Goal: Task Accomplishment & Management: Use online tool/utility

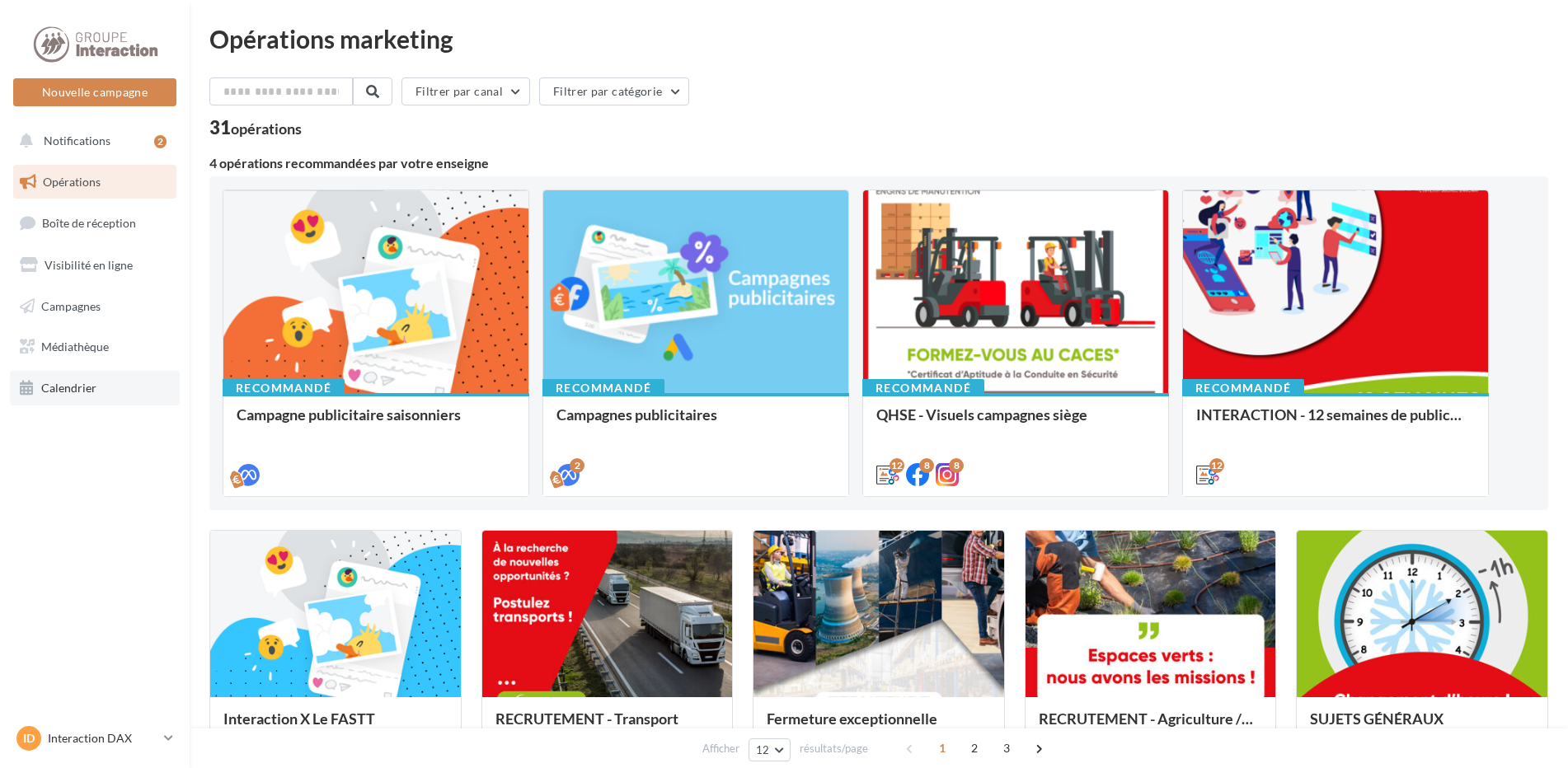
click at [98, 384] on link "Calendrier" at bounding box center [94, 388] width 170 height 35
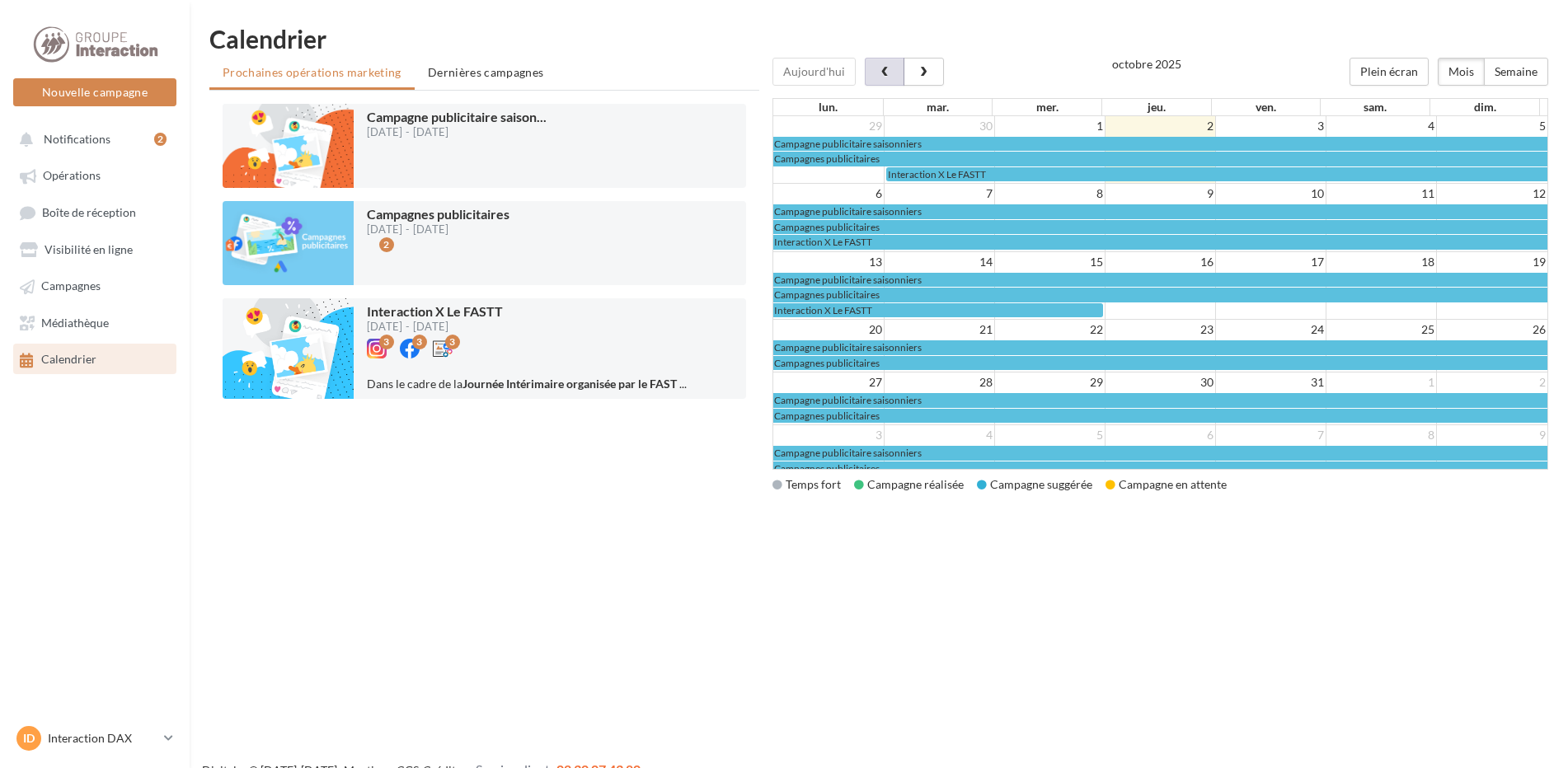
click at [880, 67] on span "button" at bounding box center [886, 72] width 14 height 12
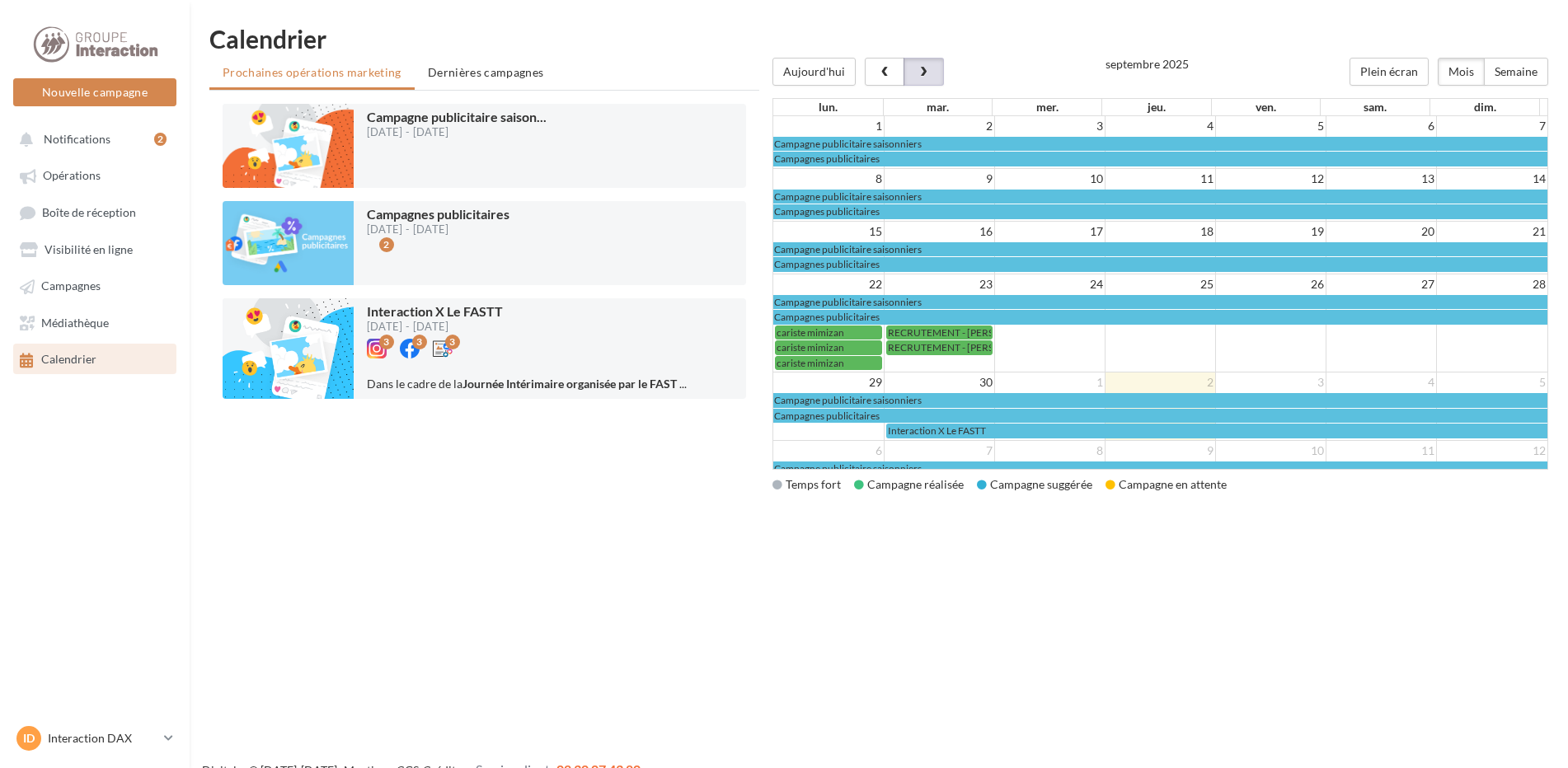
click at [923, 60] on button "button" at bounding box center [923, 72] width 40 height 28
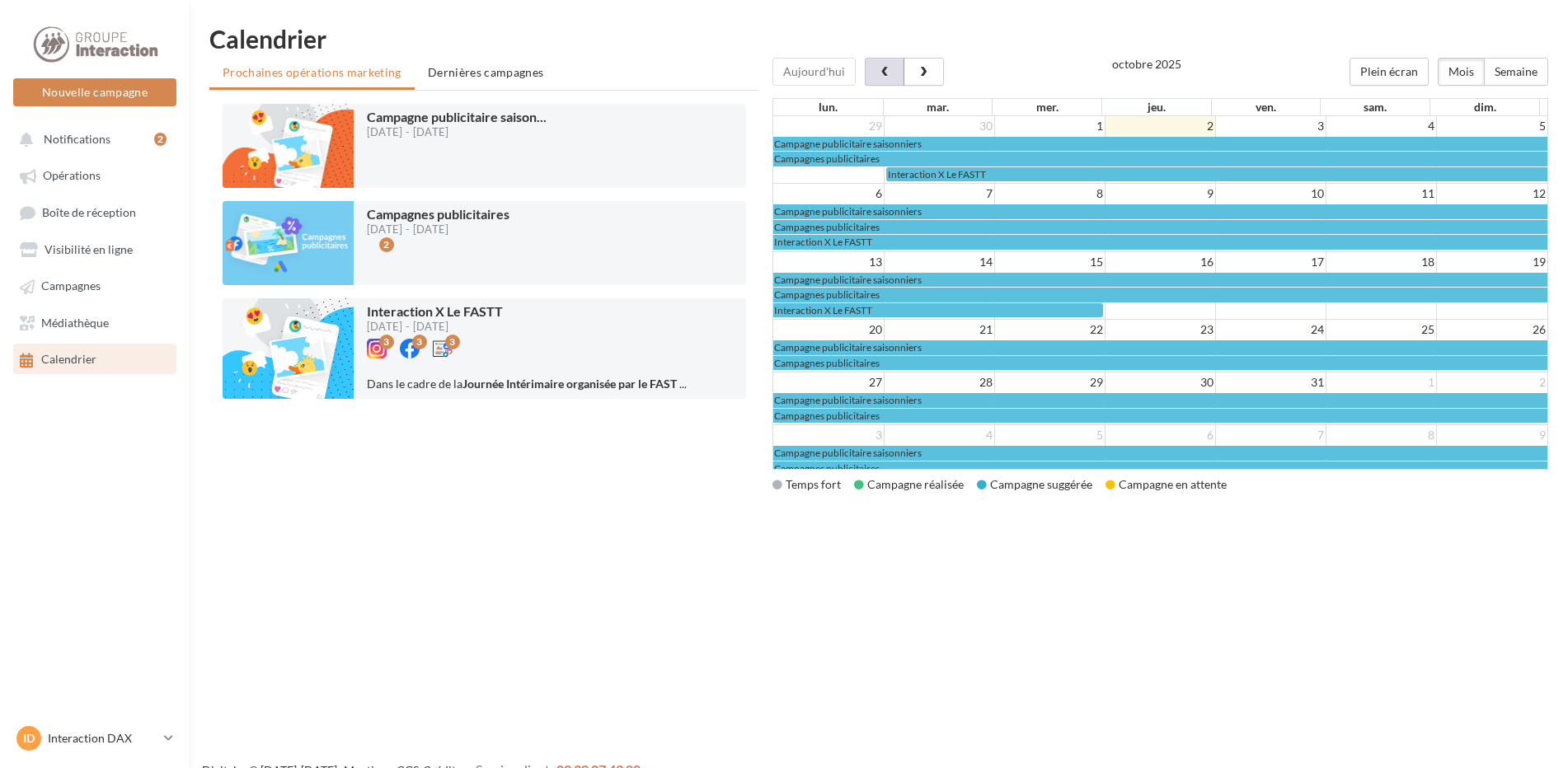
click at [880, 64] on button "button" at bounding box center [885, 72] width 40 height 28
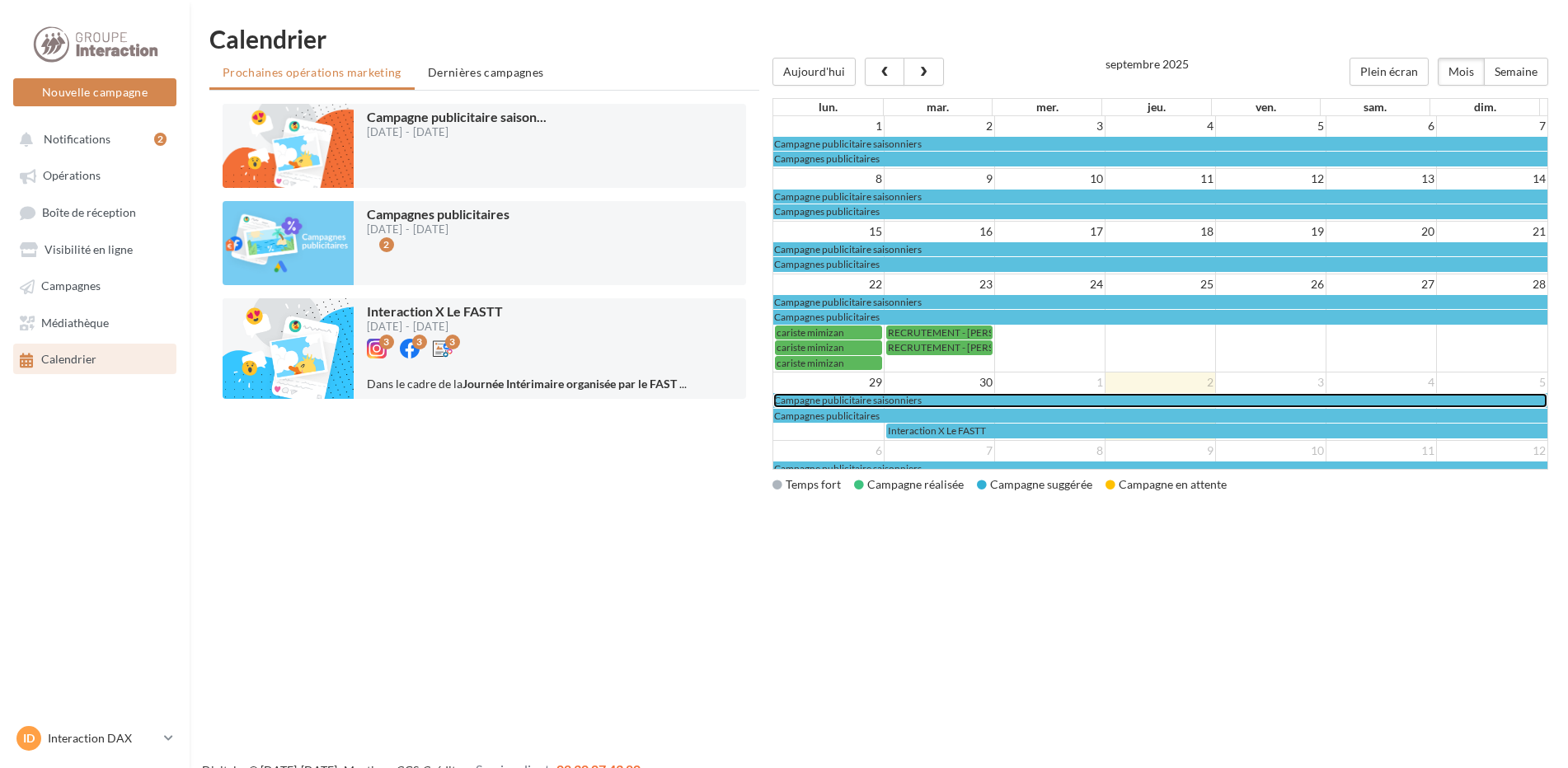
click at [832, 401] on span "Campagne publicitaire saisonniers" at bounding box center [848, 400] width 147 height 12
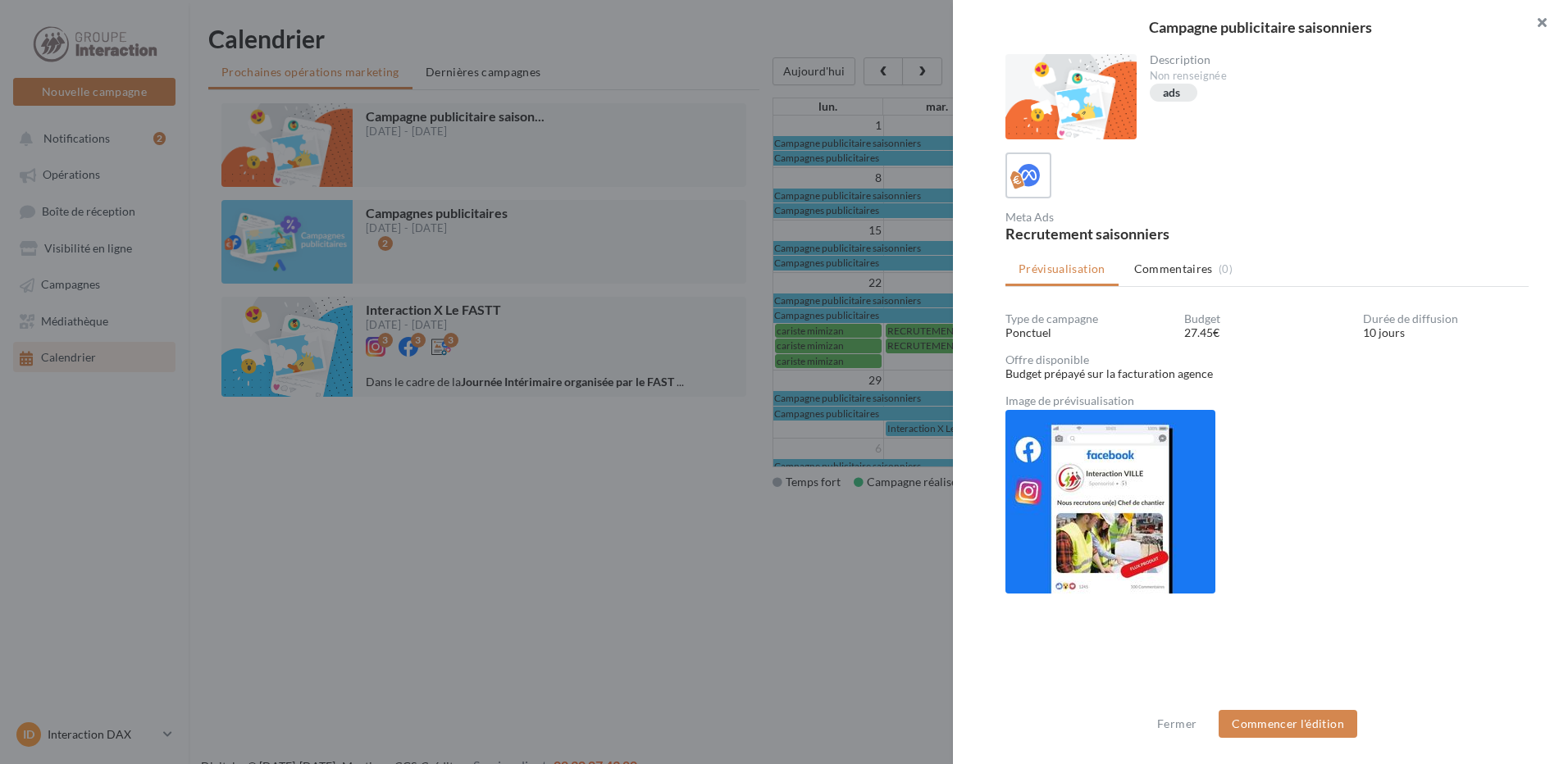
click at [1536, 25] on button "button" at bounding box center [1534, 25] width 65 height 49
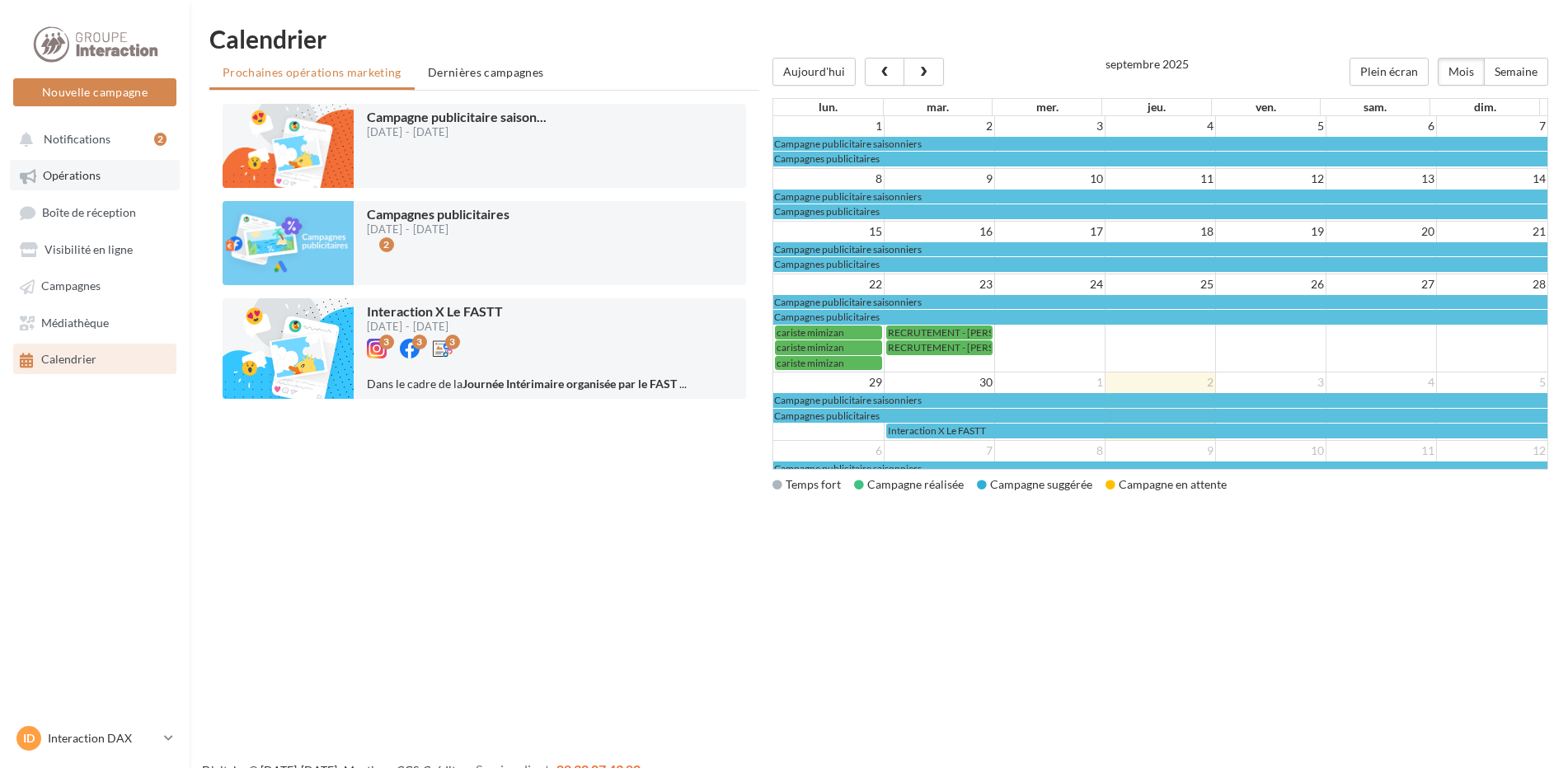
click at [44, 183] on link "Opérations" at bounding box center [94, 174] width 170 height 29
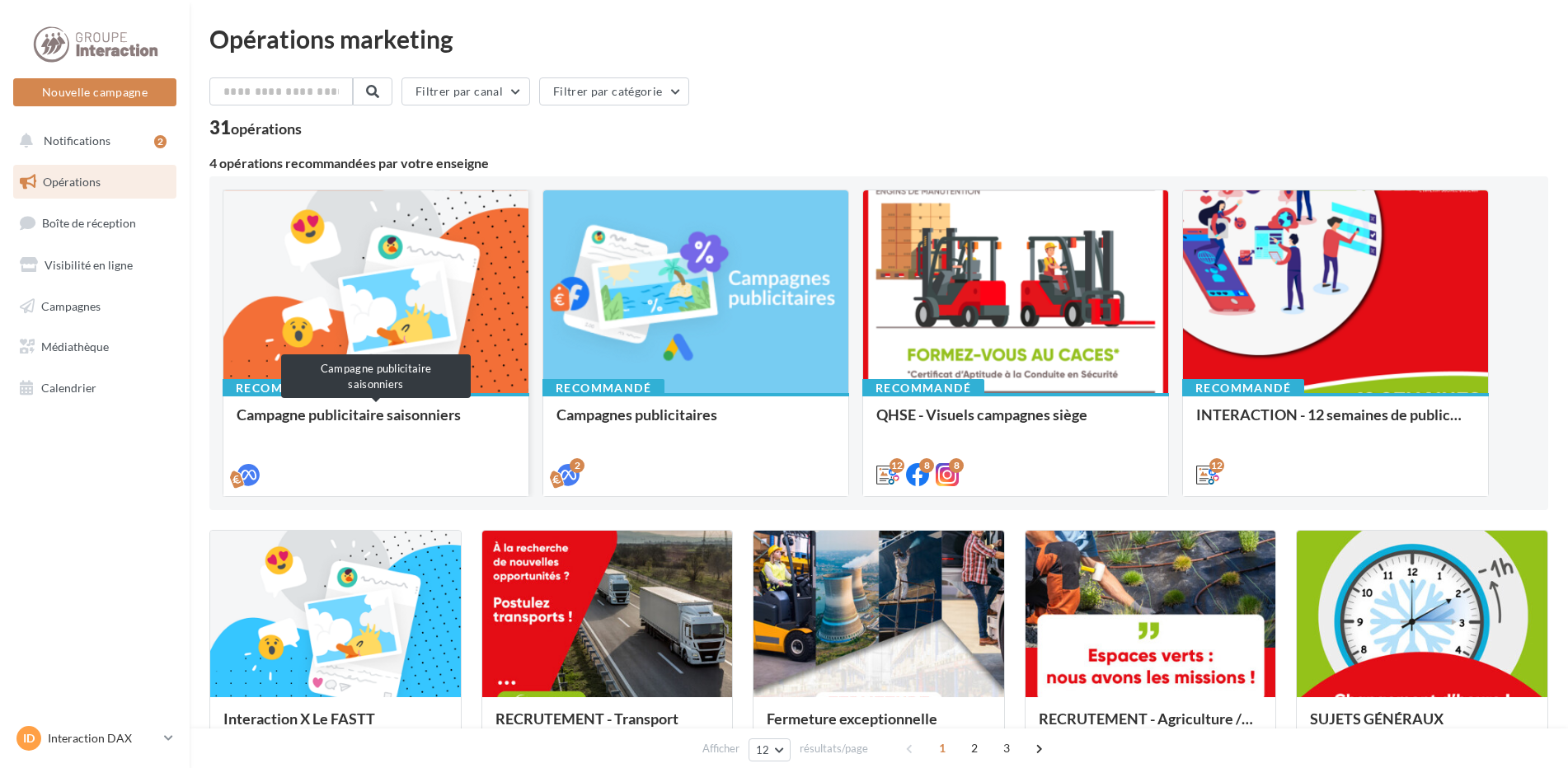
click at [286, 416] on div "Campagne publicitaire saisonniers" at bounding box center [376, 423] width 279 height 33
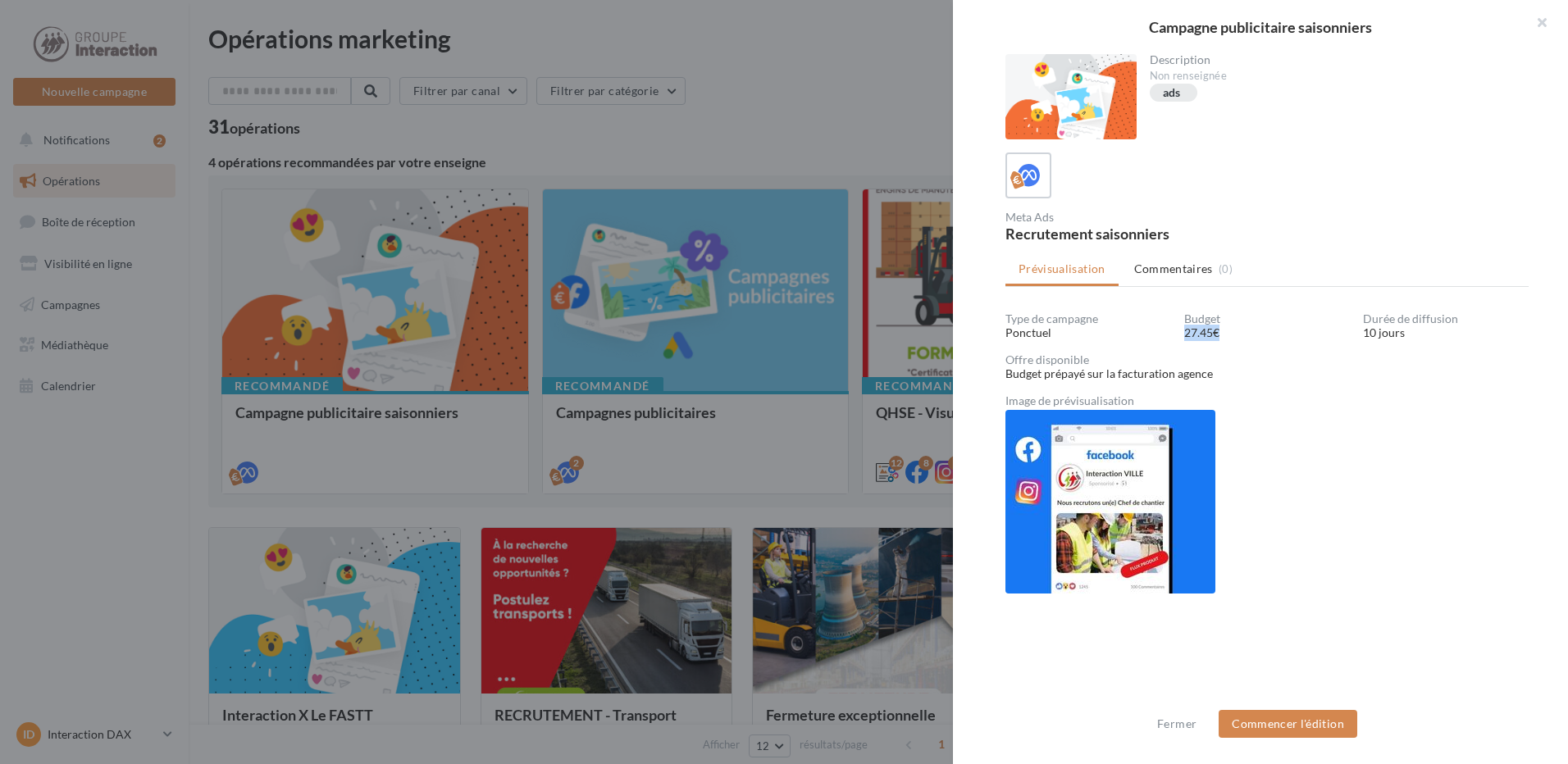
drag, startPoint x: 1182, startPoint y: 335, endPoint x: 1229, endPoint y: 334, distance: 47.0
click at [1229, 334] on div "27.45€" at bounding box center [1266, 333] width 165 height 17
click at [1034, 185] on icon at bounding box center [1028, 176] width 24 height 24
click at [1551, 17] on button "button" at bounding box center [1534, 25] width 65 height 49
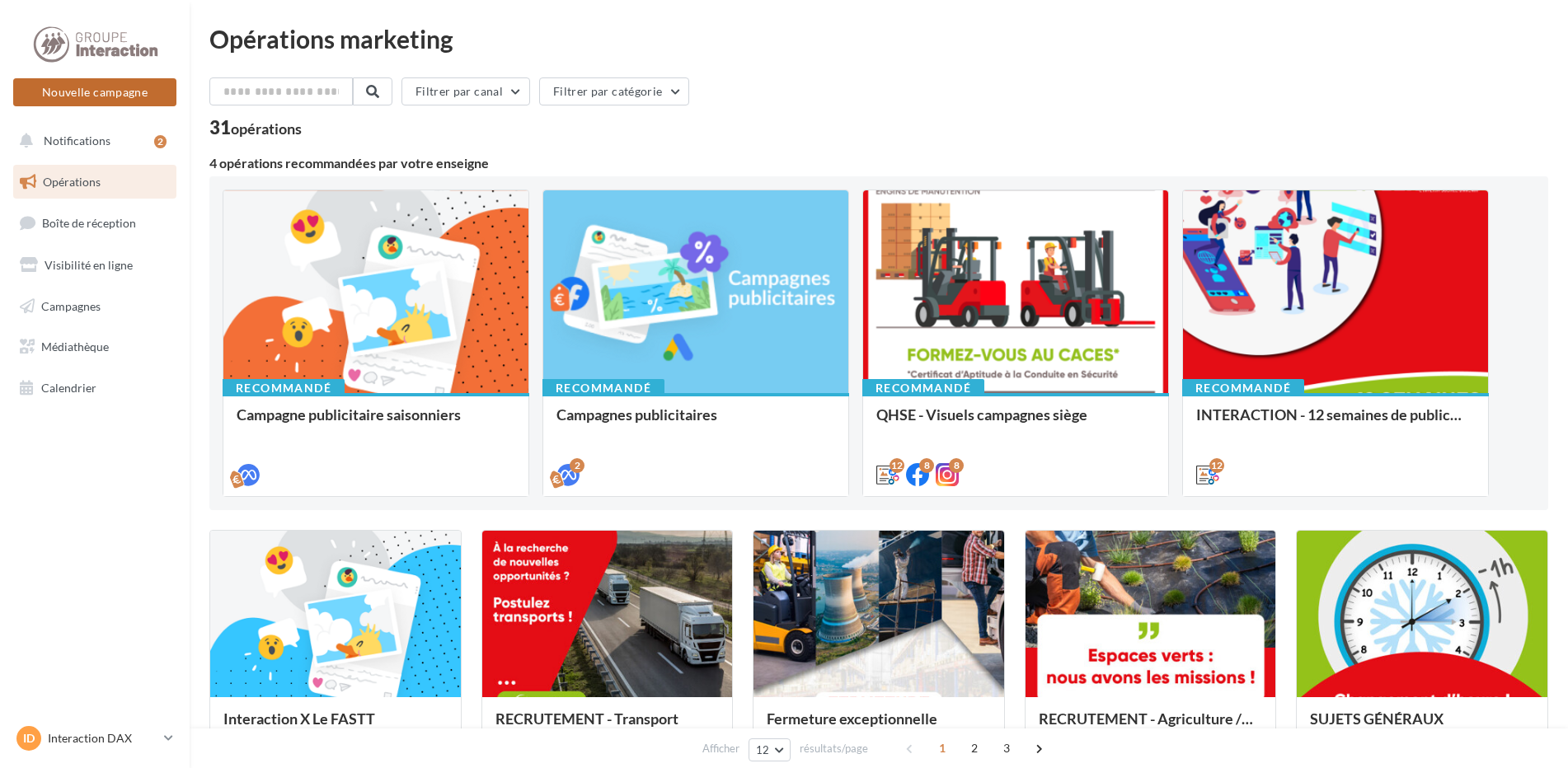
click at [115, 81] on button "Nouvelle campagne" at bounding box center [95, 92] width 163 height 28
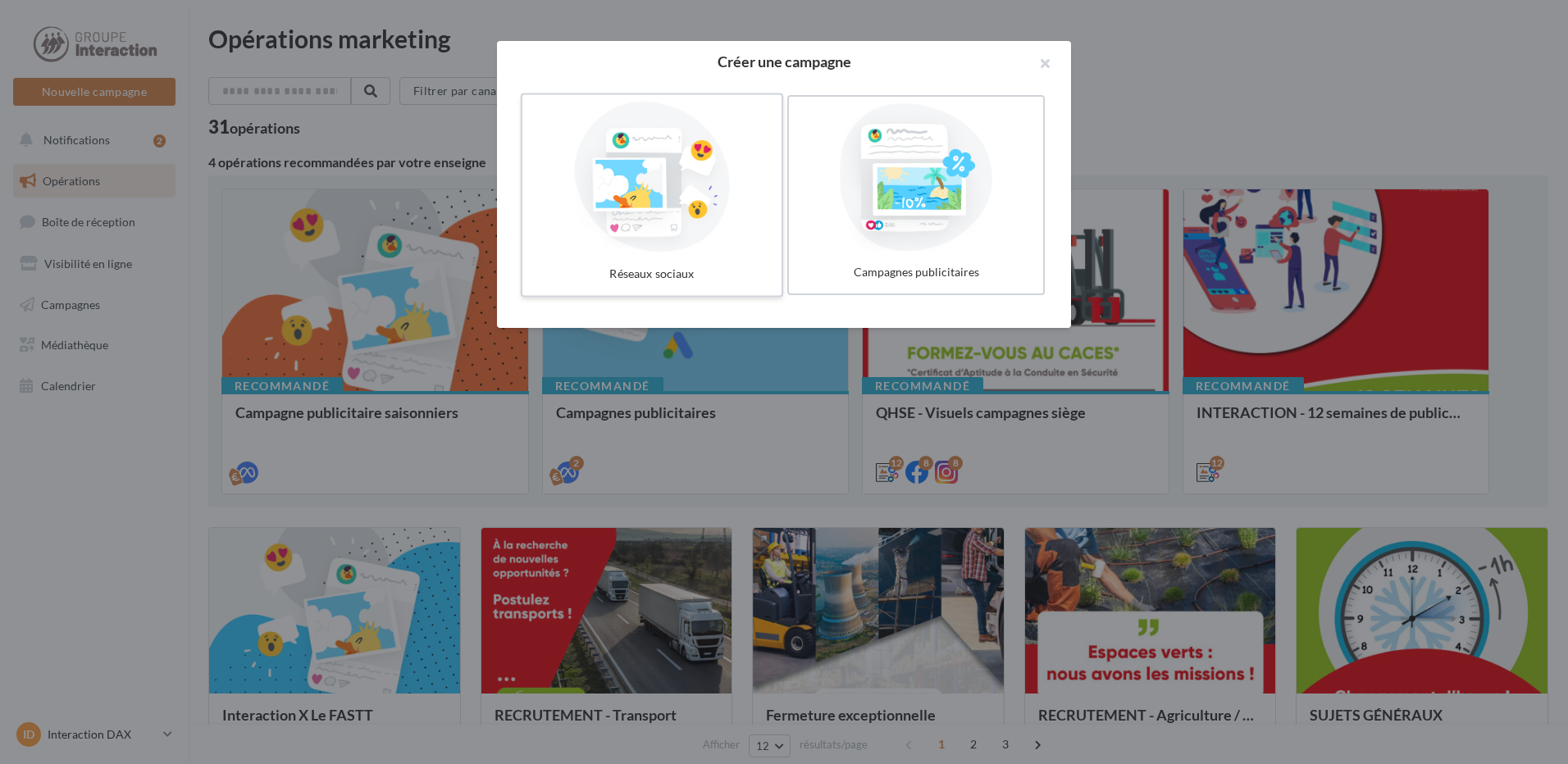
click at [686, 234] on div at bounding box center [652, 177] width 246 height 151
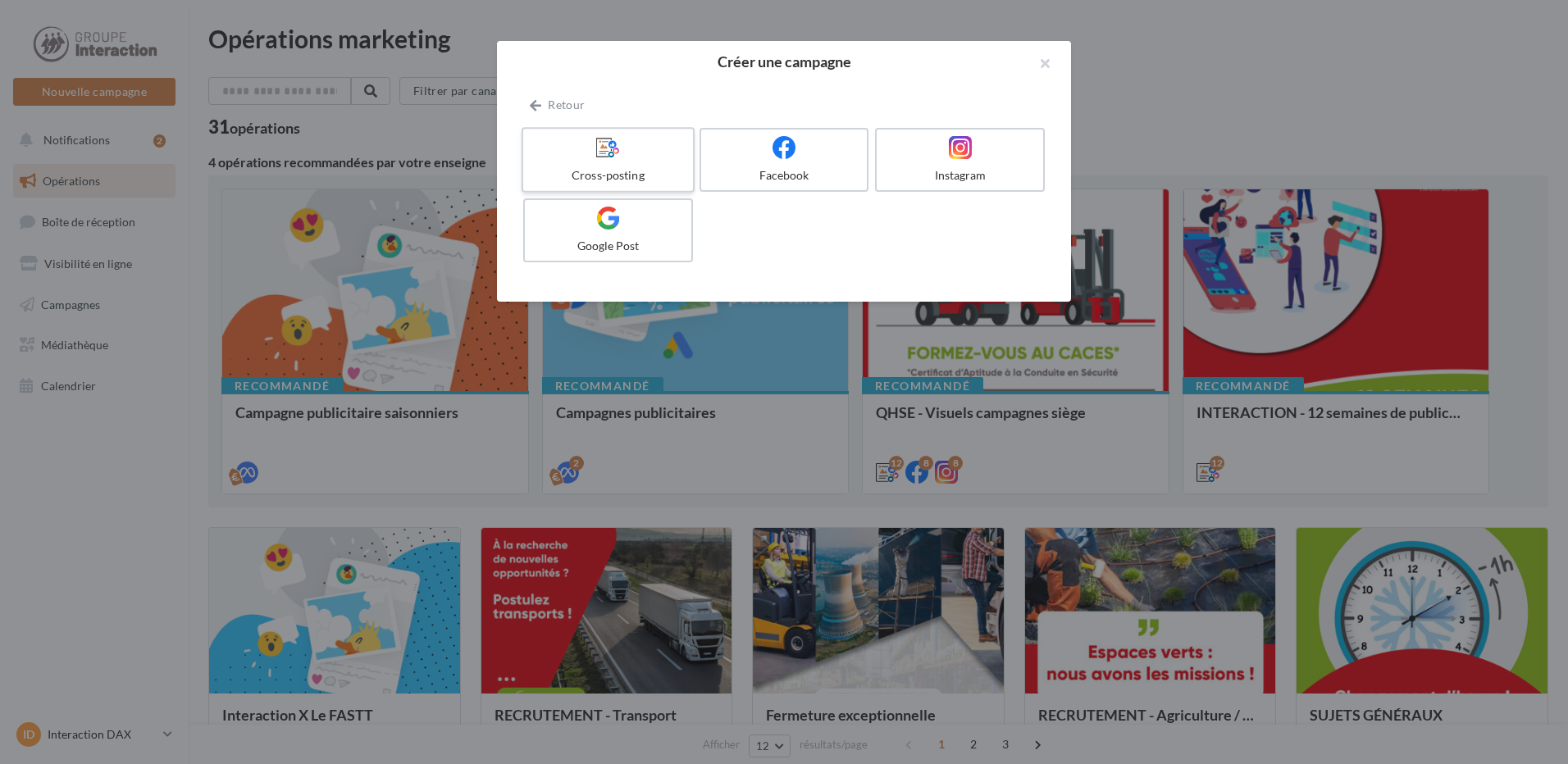
click at [653, 170] on div "Cross-posting" at bounding box center [608, 175] width 155 height 17
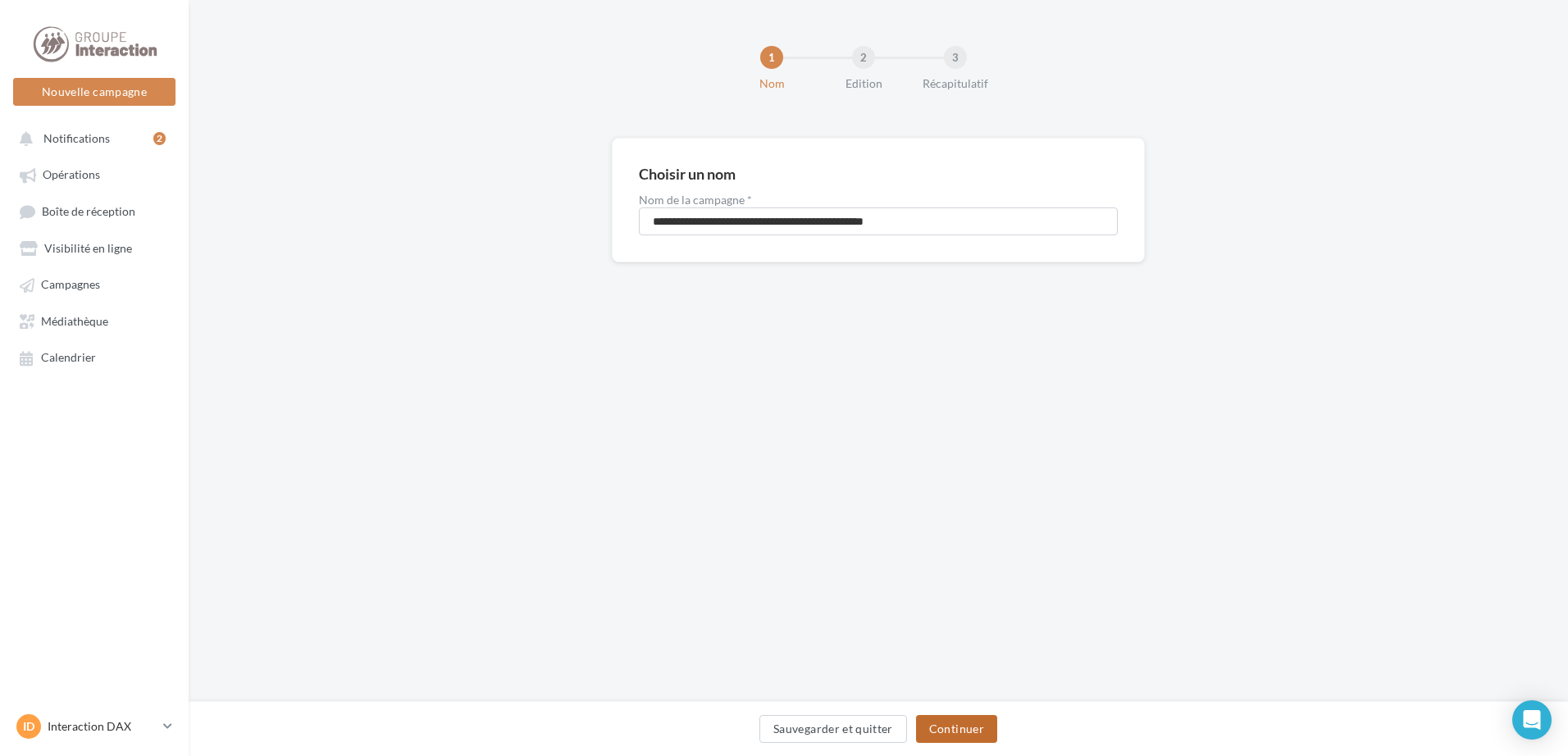
click at [953, 723] on button "Continuer" at bounding box center [957, 729] width 81 height 28
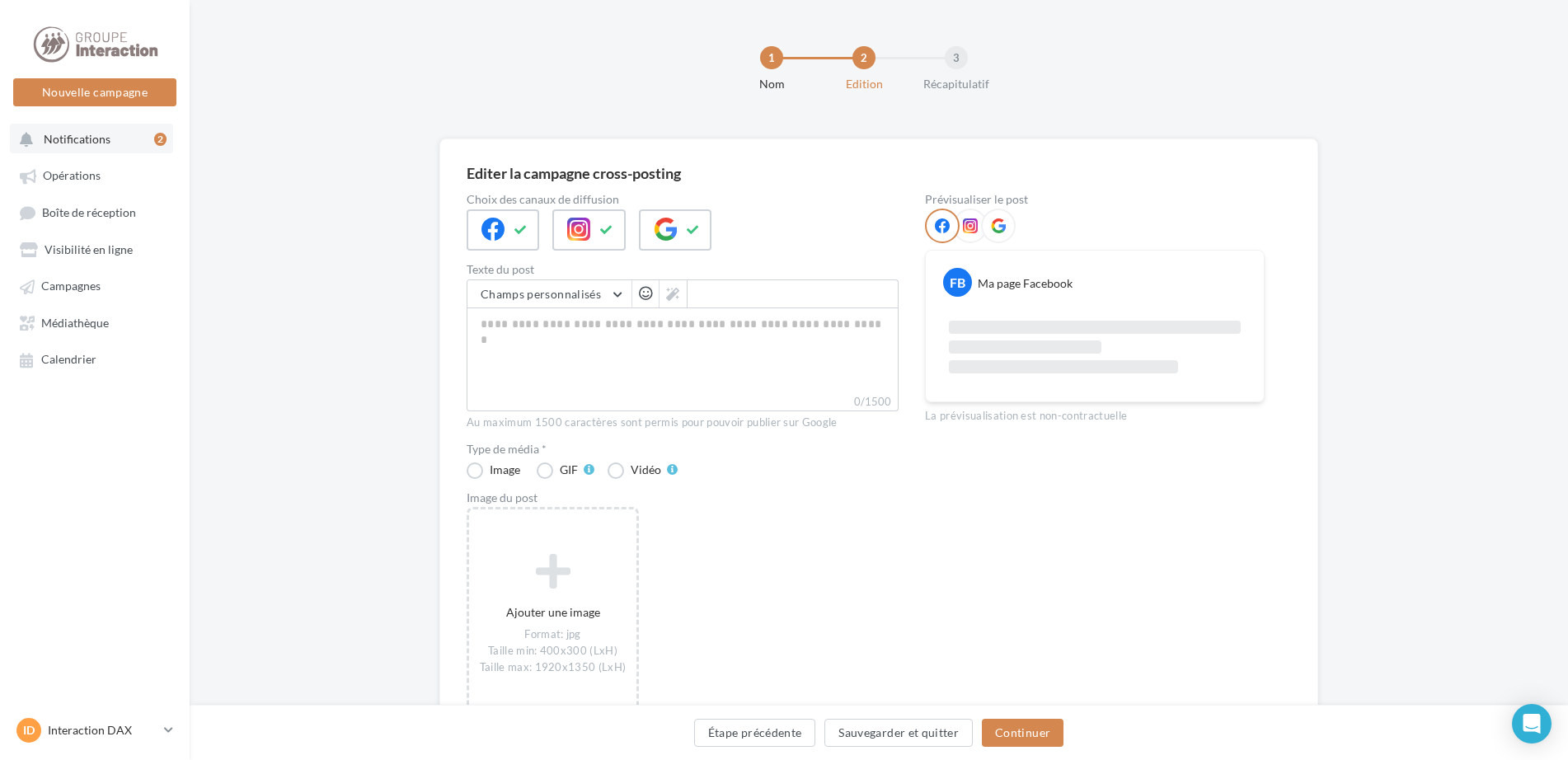
click at [90, 141] on span "Notifications" at bounding box center [76, 139] width 67 height 14
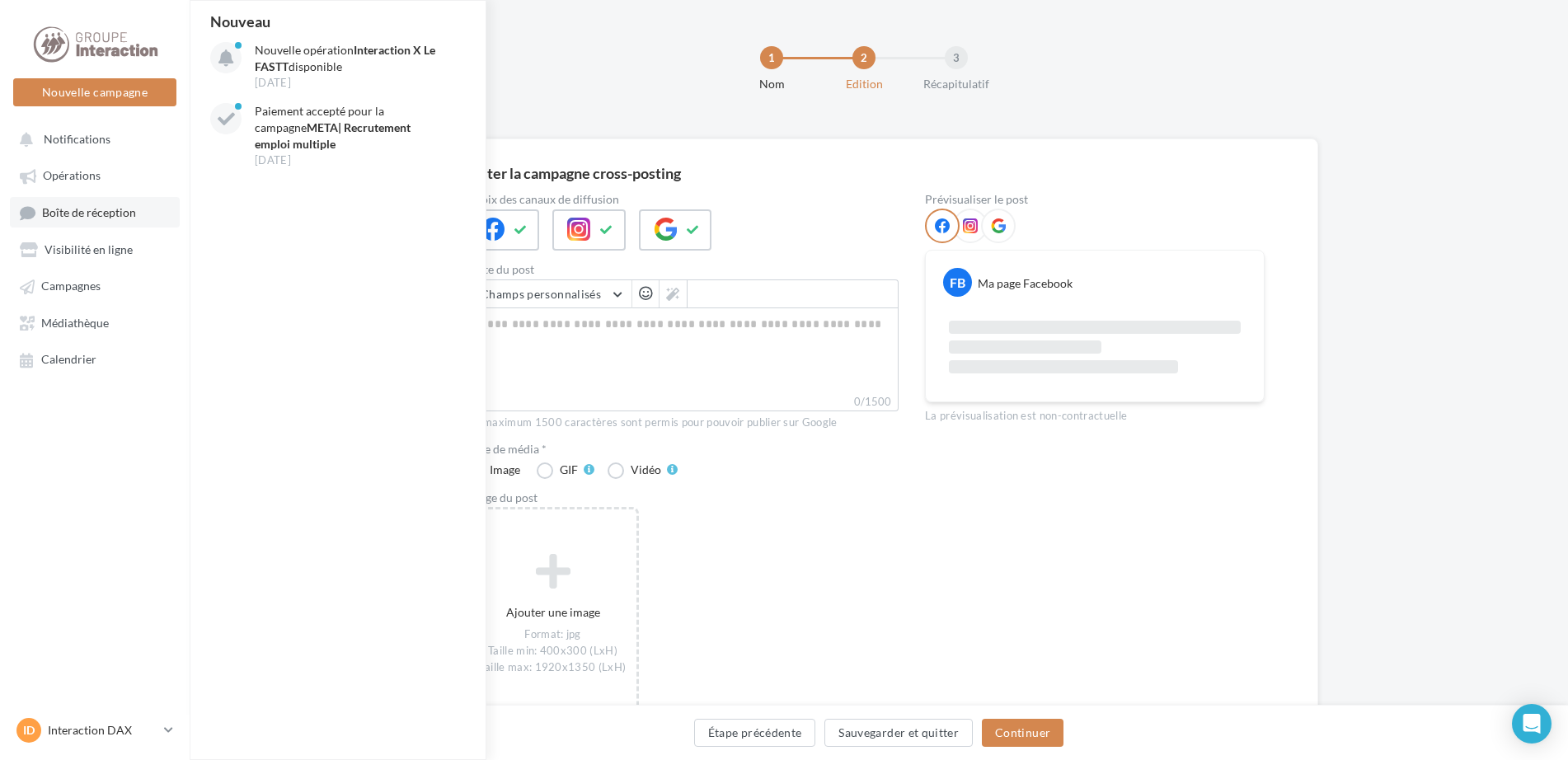
click at [114, 201] on link "Boîte de réception" at bounding box center [94, 212] width 170 height 30
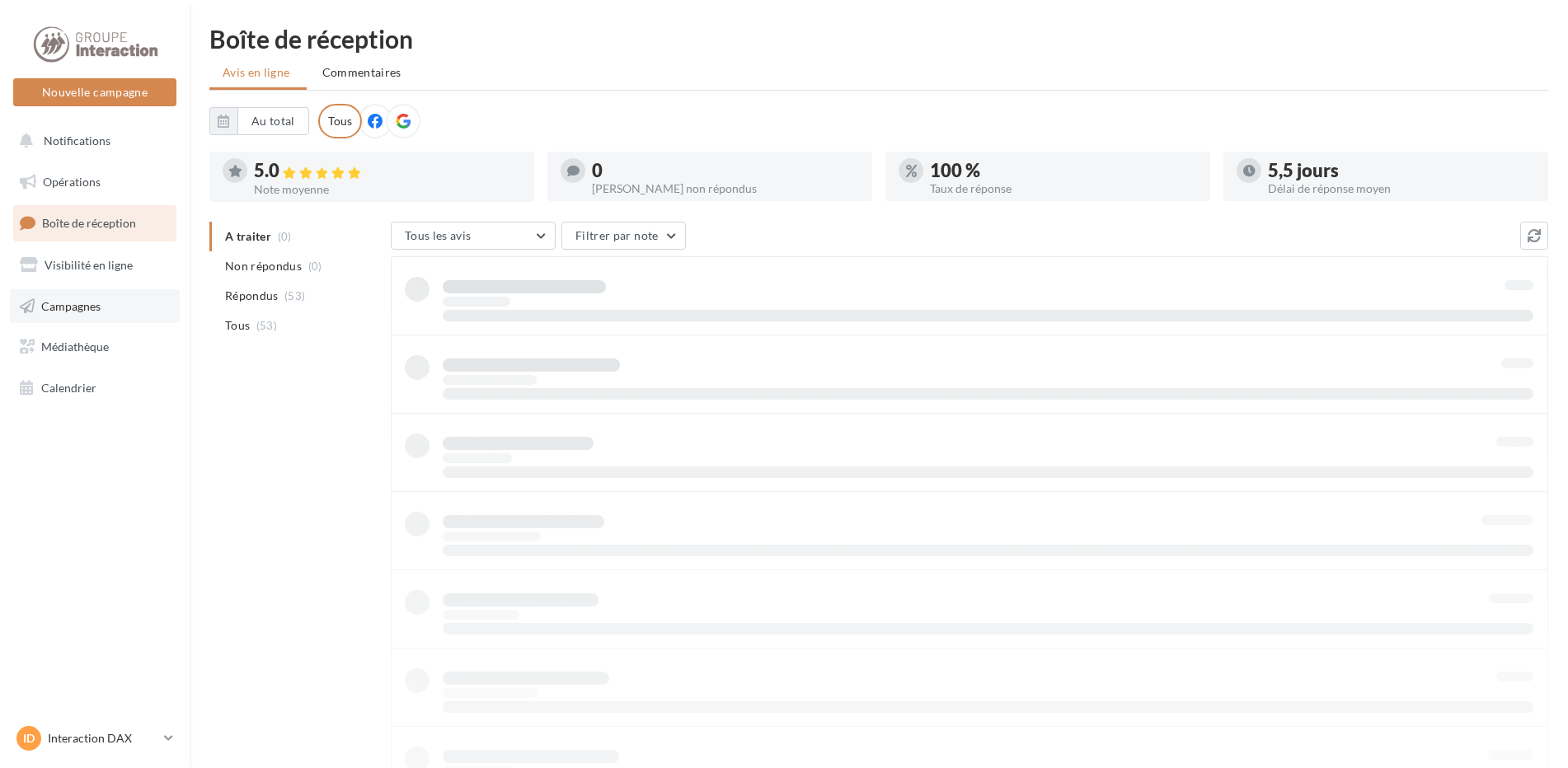
click at [75, 313] on span "Campagnes" at bounding box center [70, 305] width 60 height 14
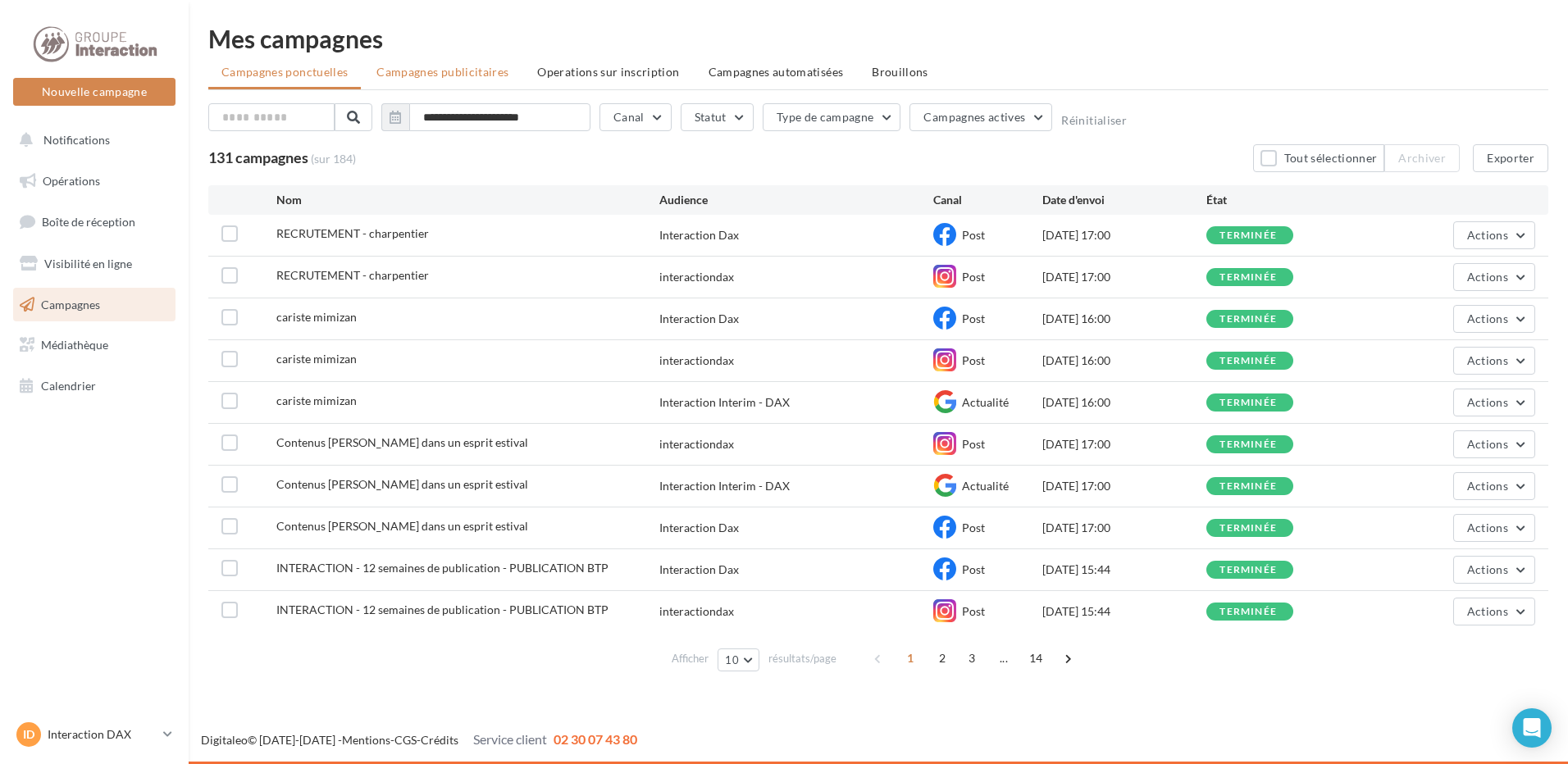
click at [435, 77] on span "Campagnes publicitaires" at bounding box center [442, 72] width 132 height 14
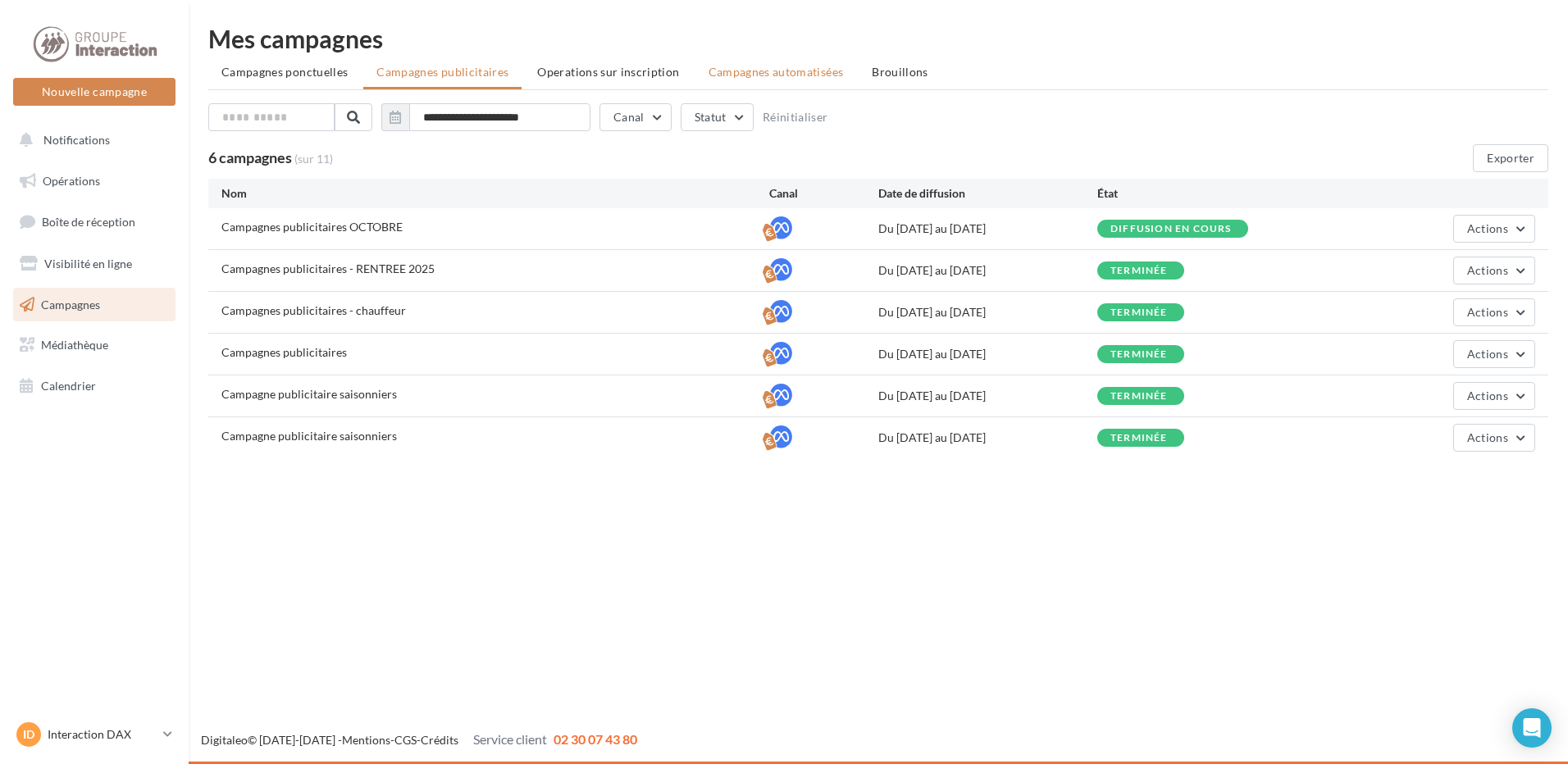
click at [737, 74] on span "Campagnes automatisées" at bounding box center [776, 72] width 135 height 14
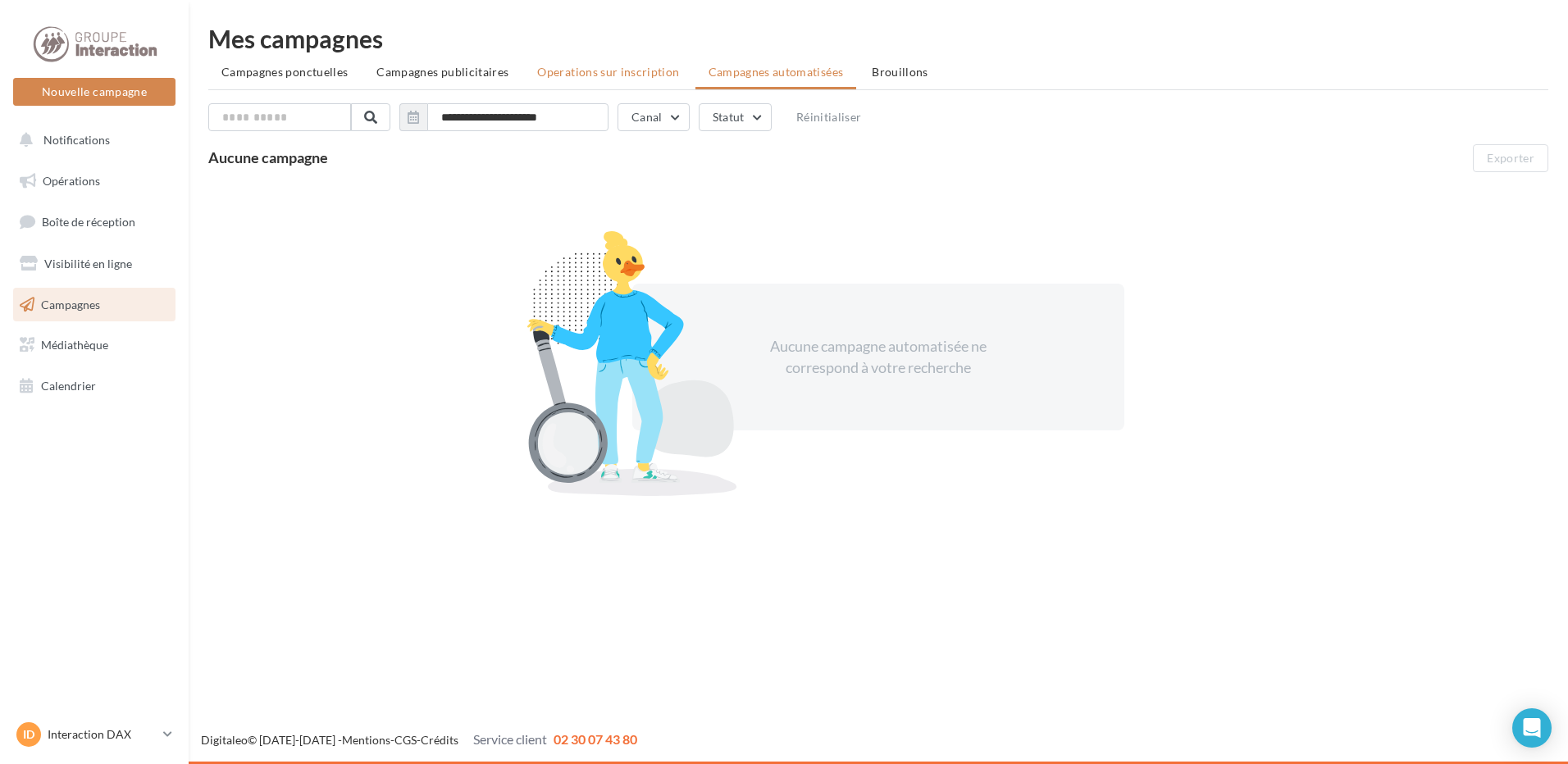
click at [600, 80] on li "Operations sur inscription" at bounding box center [608, 72] width 168 height 29
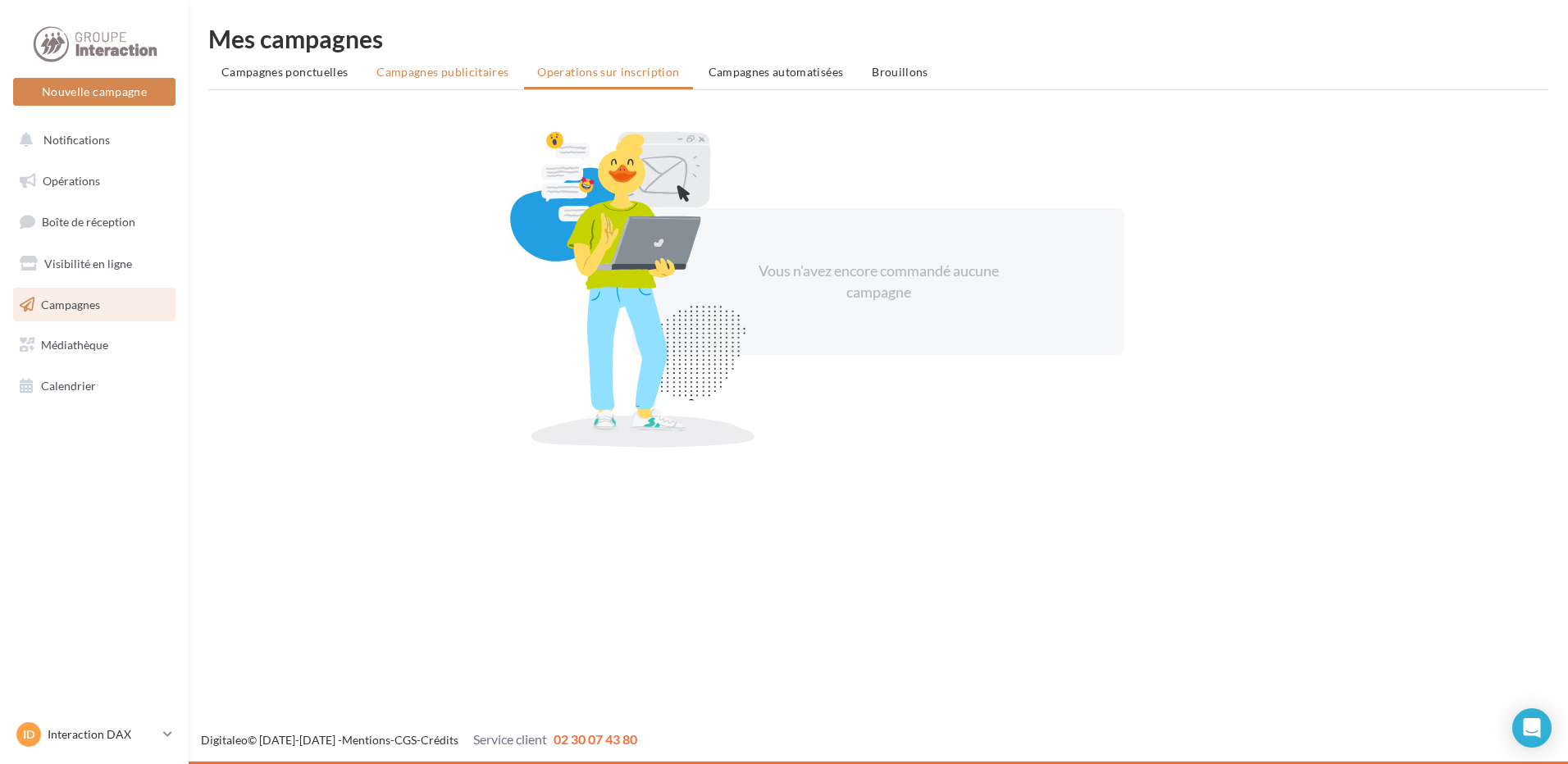
click at [473, 80] on li "Campagnes publicitaires" at bounding box center [442, 72] width 158 height 29
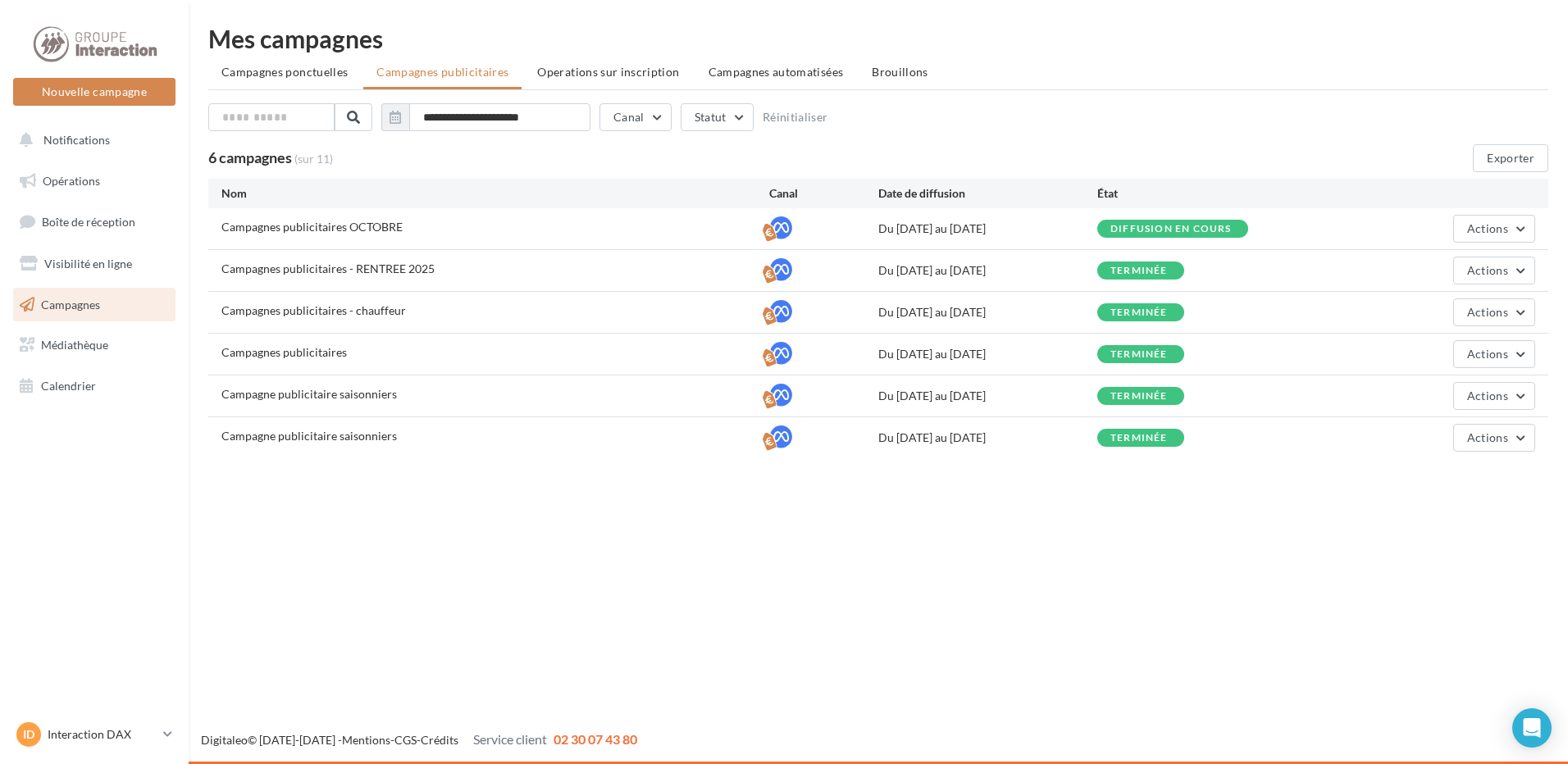
click at [772, 234] on icon at bounding box center [781, 228] width 23 height 23
click at [78, 311] on span "Campagnes" at bounding box center [70, 304] width 59 height 14
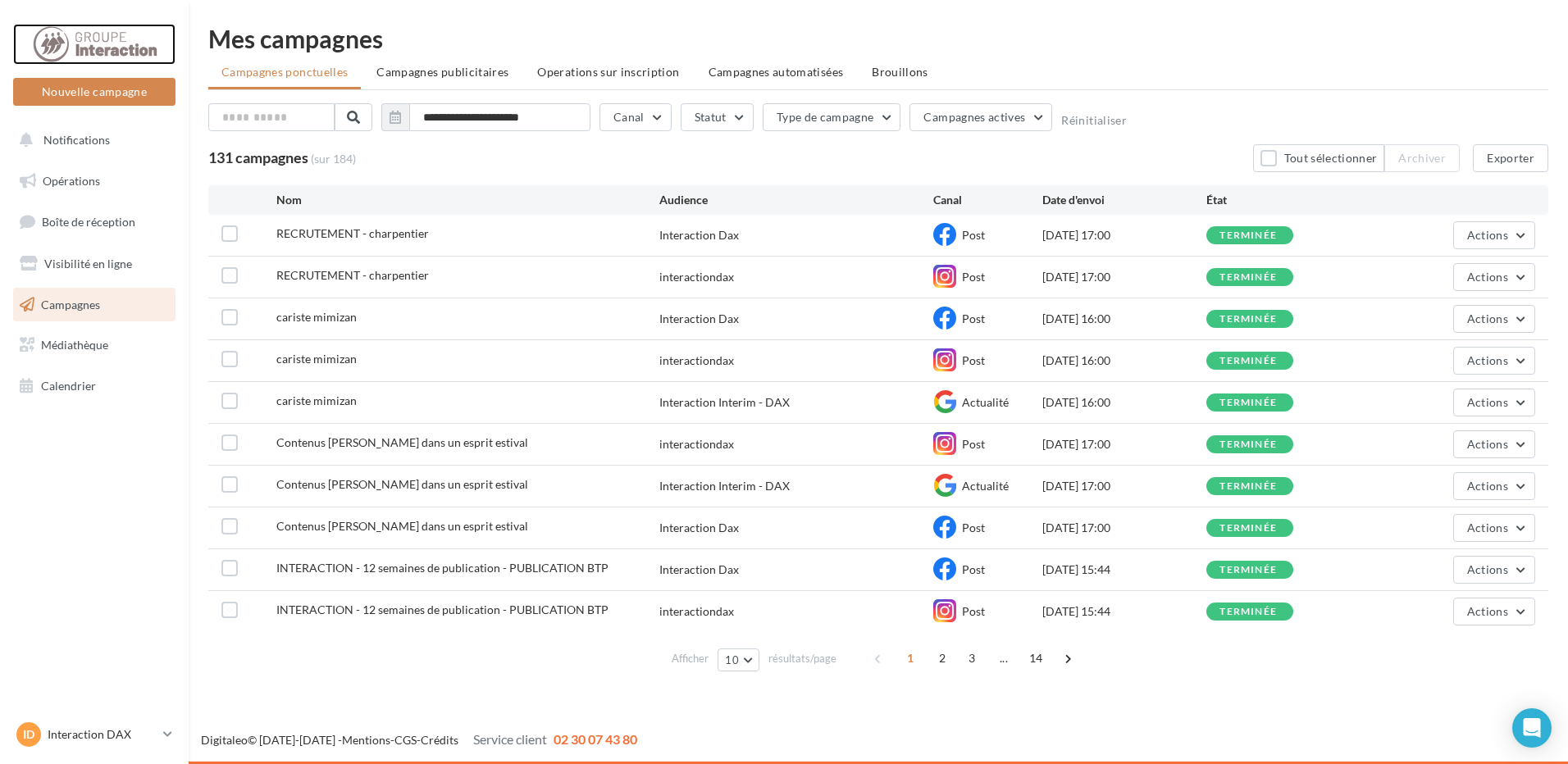
click at [87, 39] on div at bounding box center [94, 44] width 132 height 41
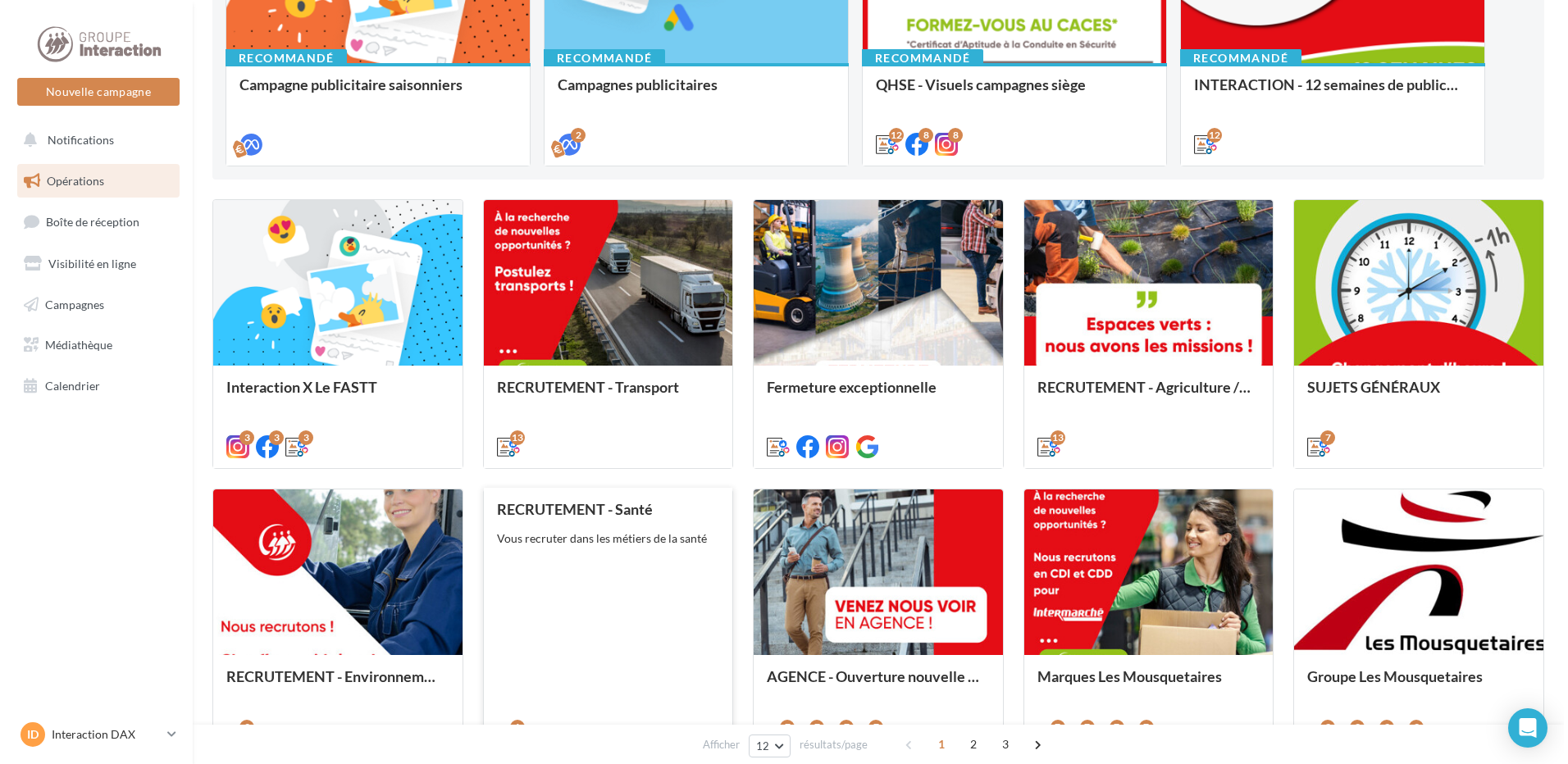
scroll to position [410, 0]
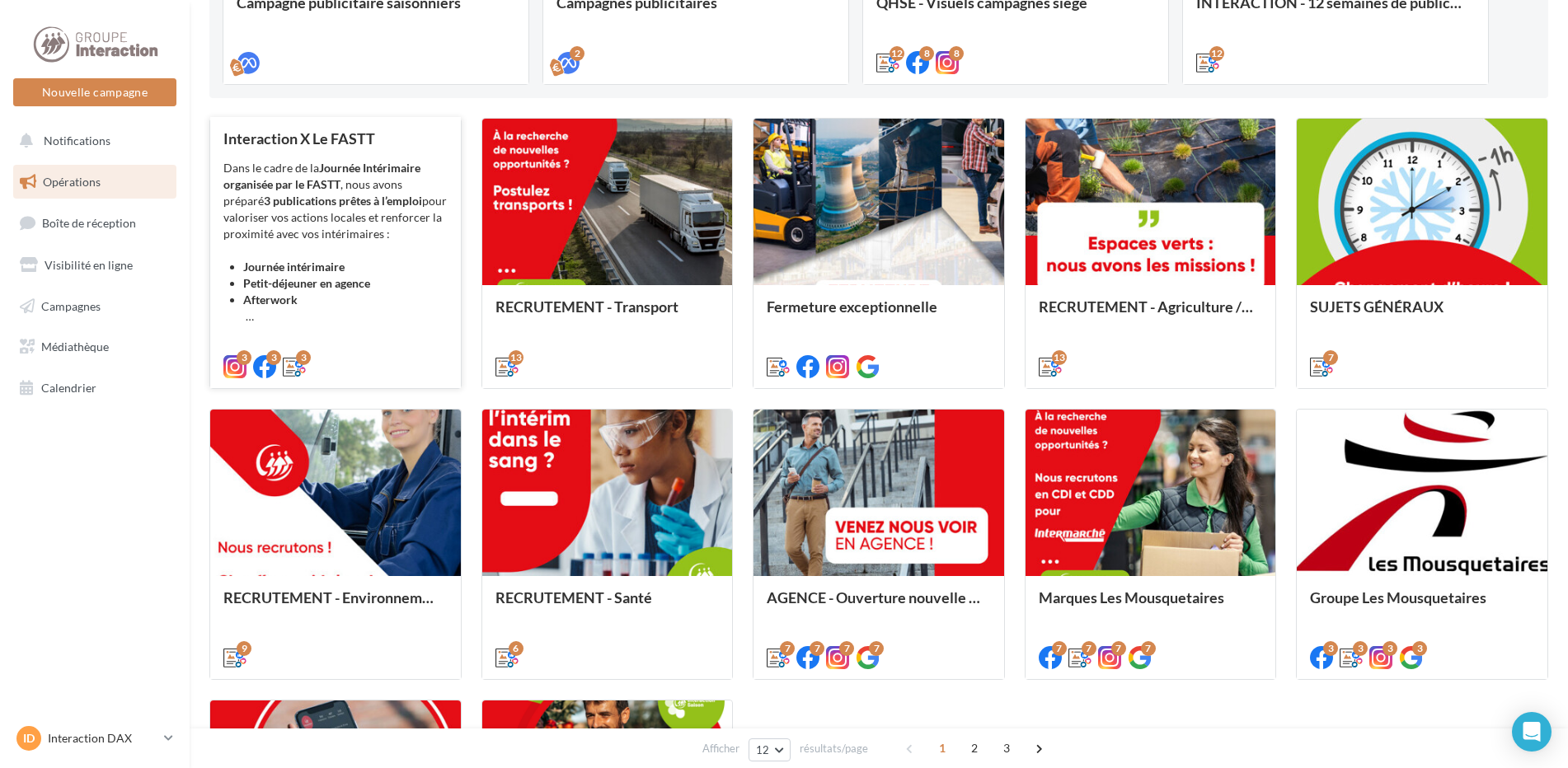
click at [329, 265] on strong "Journée intérimaire" at bounding box center [294, 266] width 101 height 14
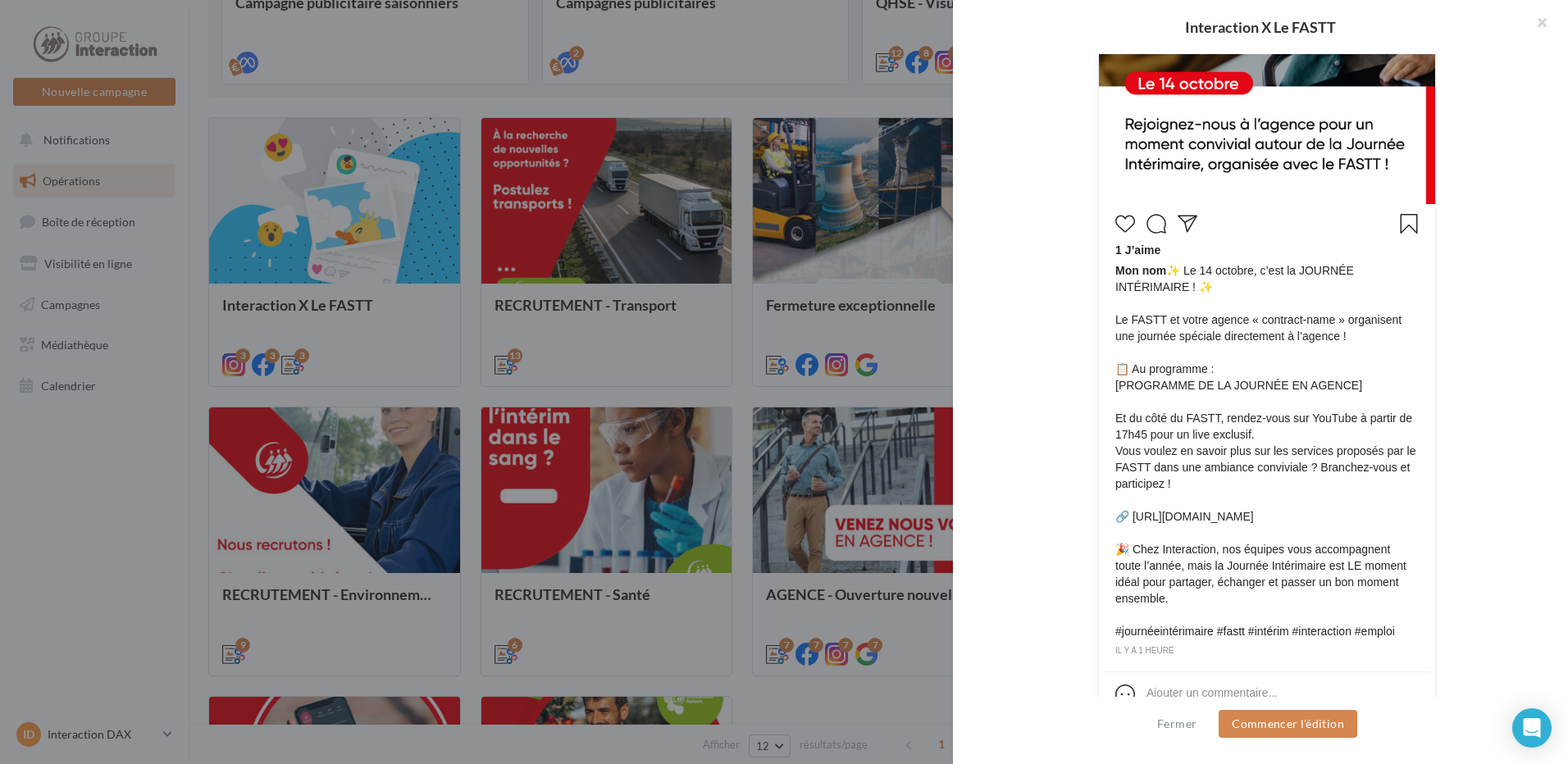
scroll to position [873, 0]
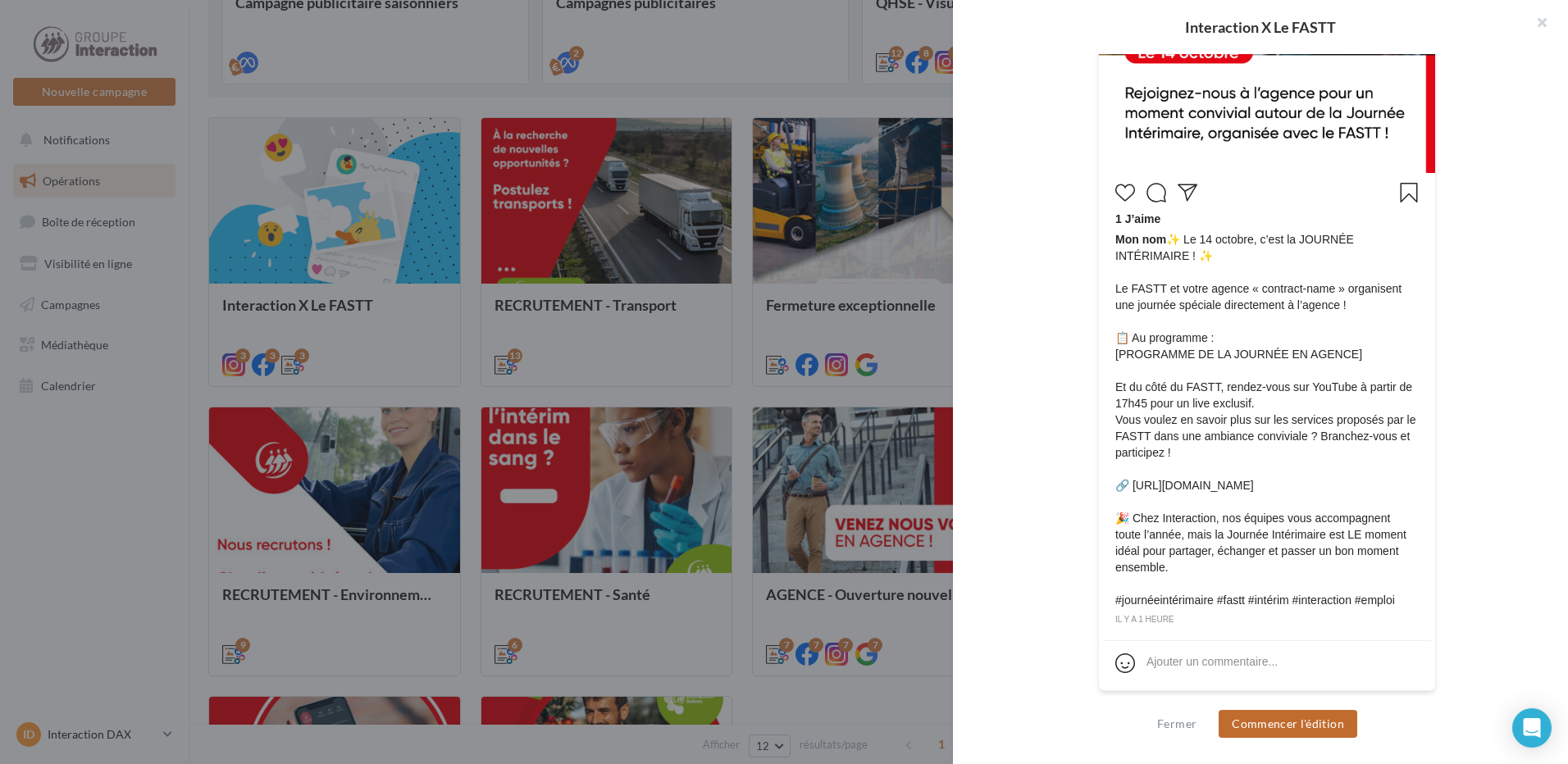
click at [1273, 731] on button "Commencer l'édition" at bounding box center [1287, 724] width 139 height 28
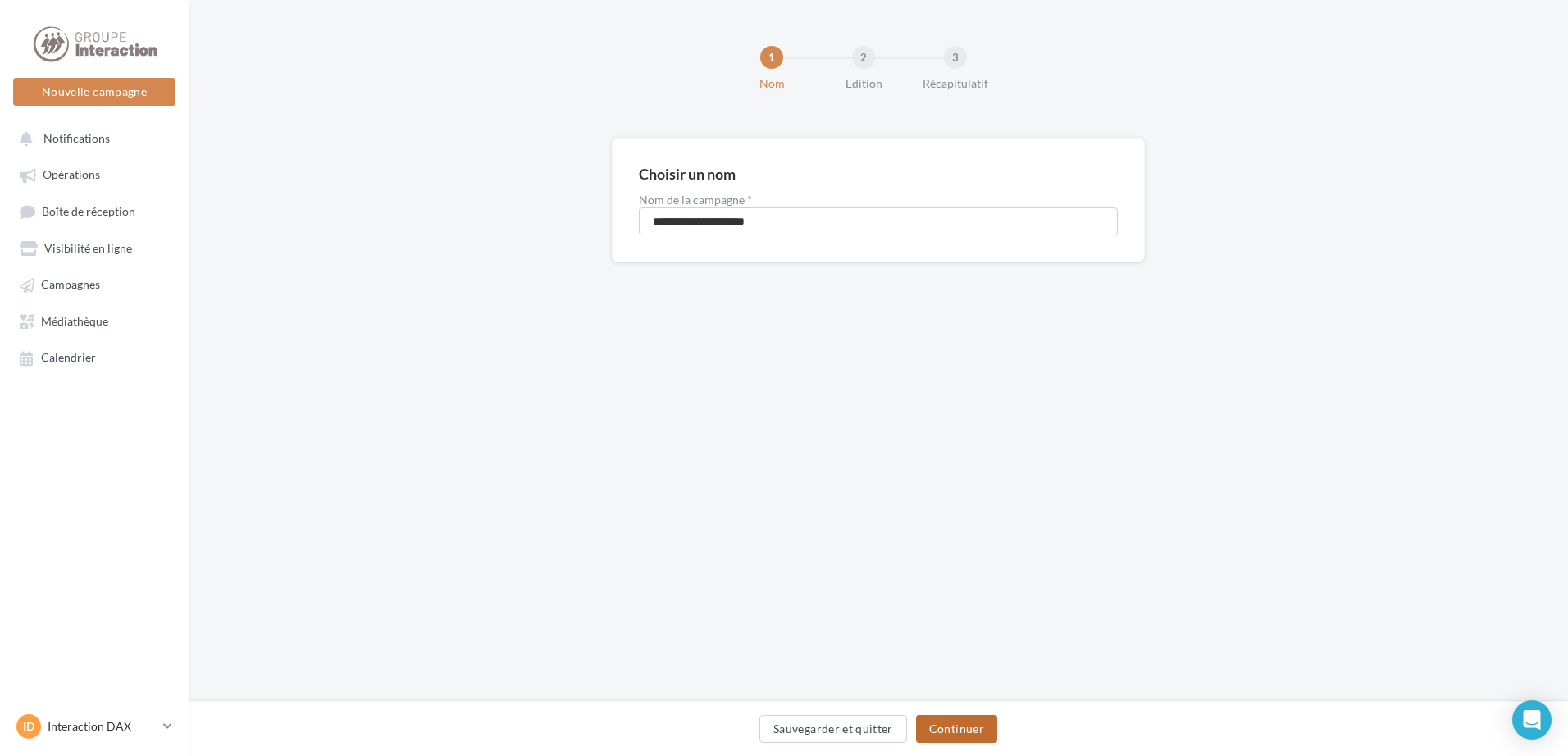
click at [937, 726] on button "Continuer" at bounding box center [957, 729] width 81 height 28
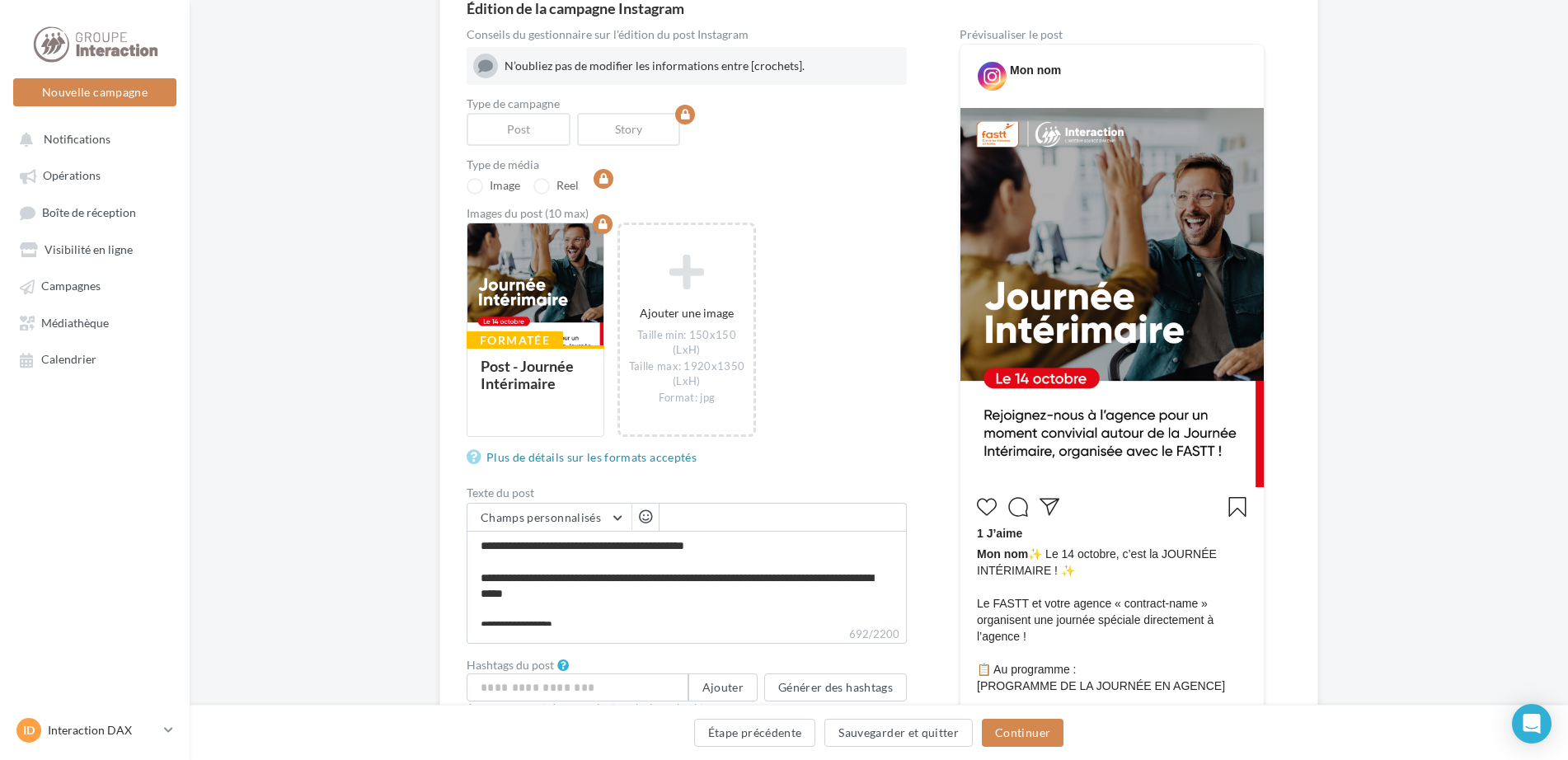
scroll to position [83, 0]
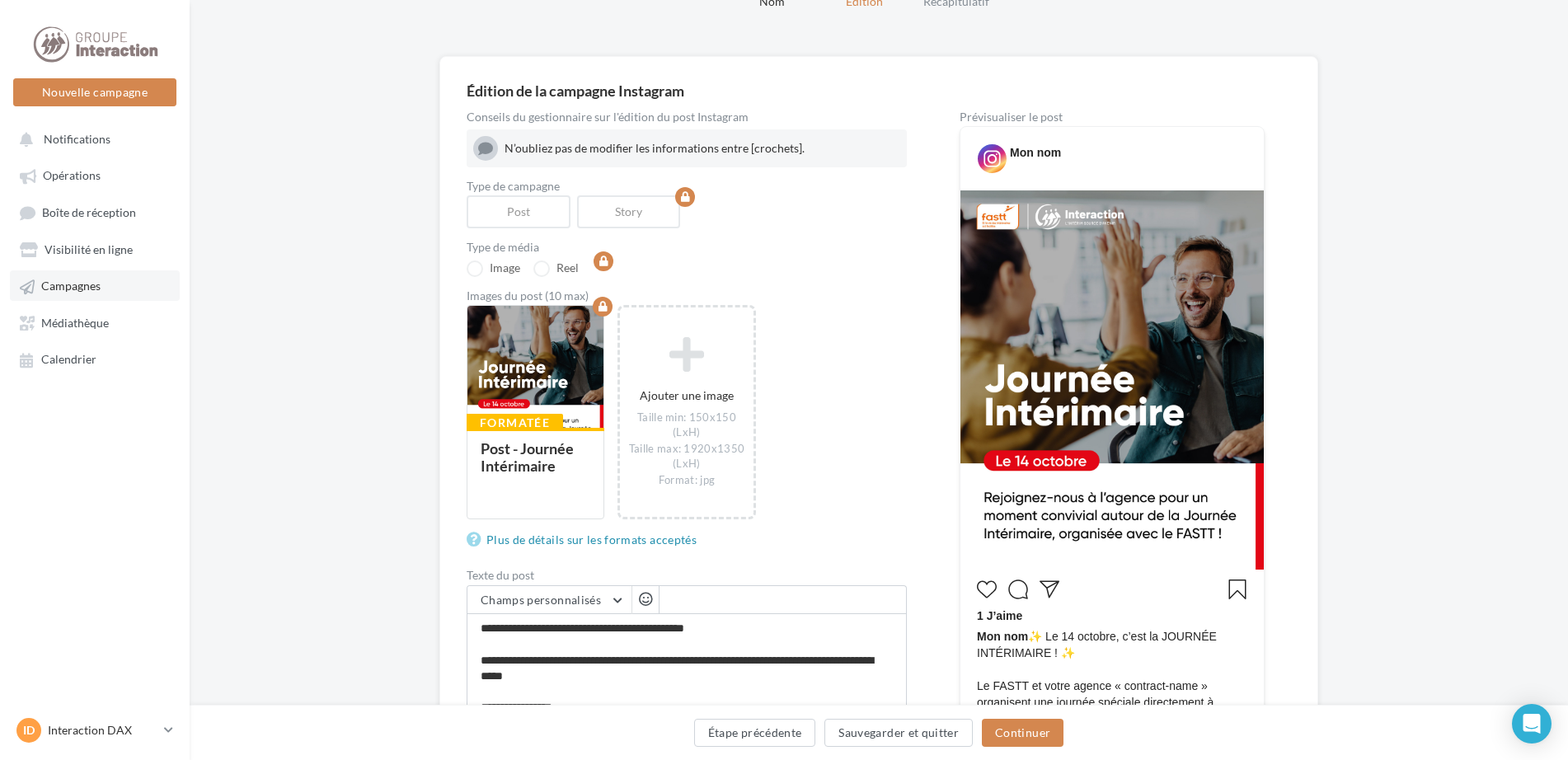
click at [63, 283] on span "Campagnes" at bounding box center [70, 287] width 60 height 14
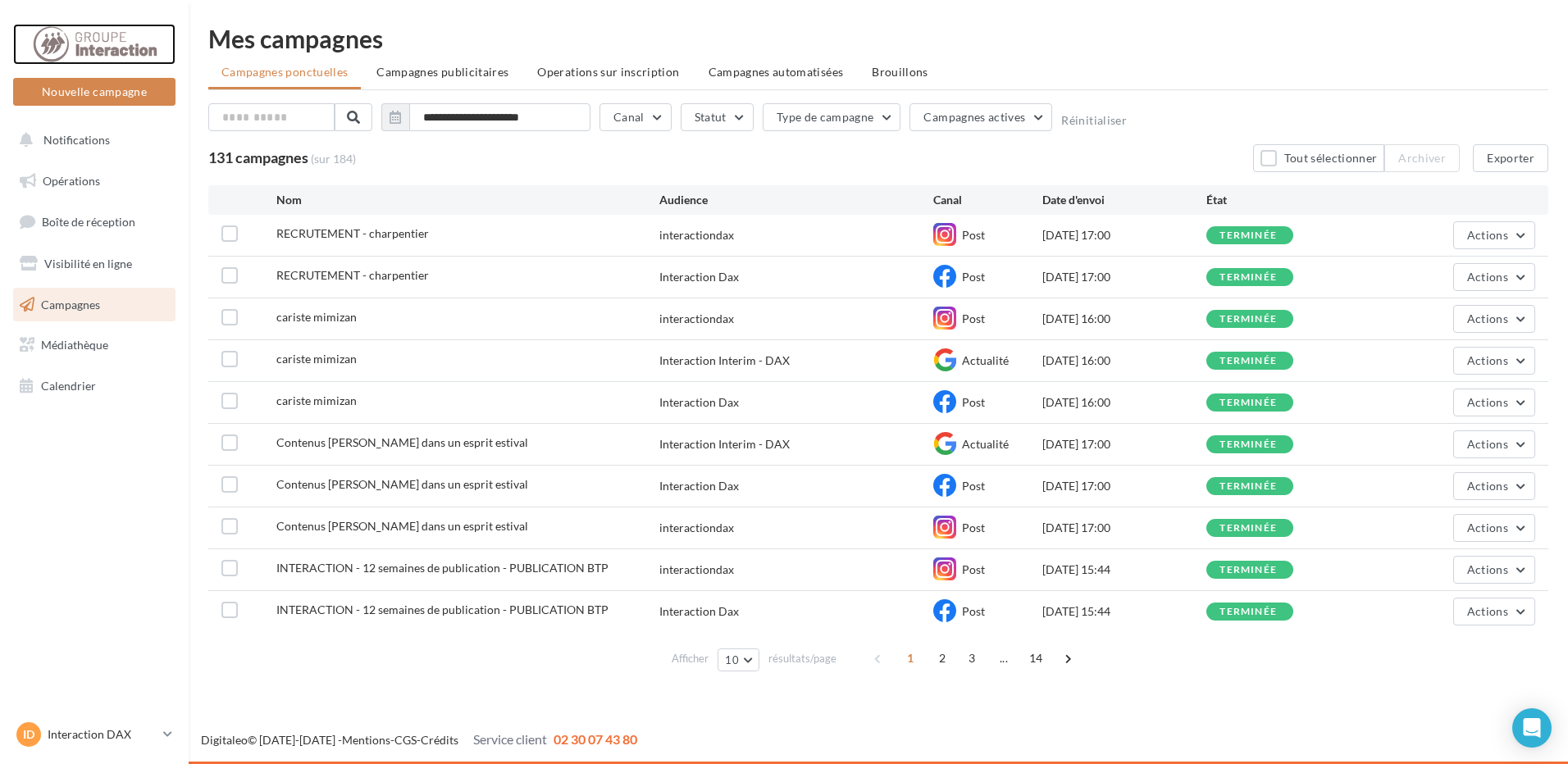
click at [40, 44] on div at bounding box center [94, 44] width 132 height 41
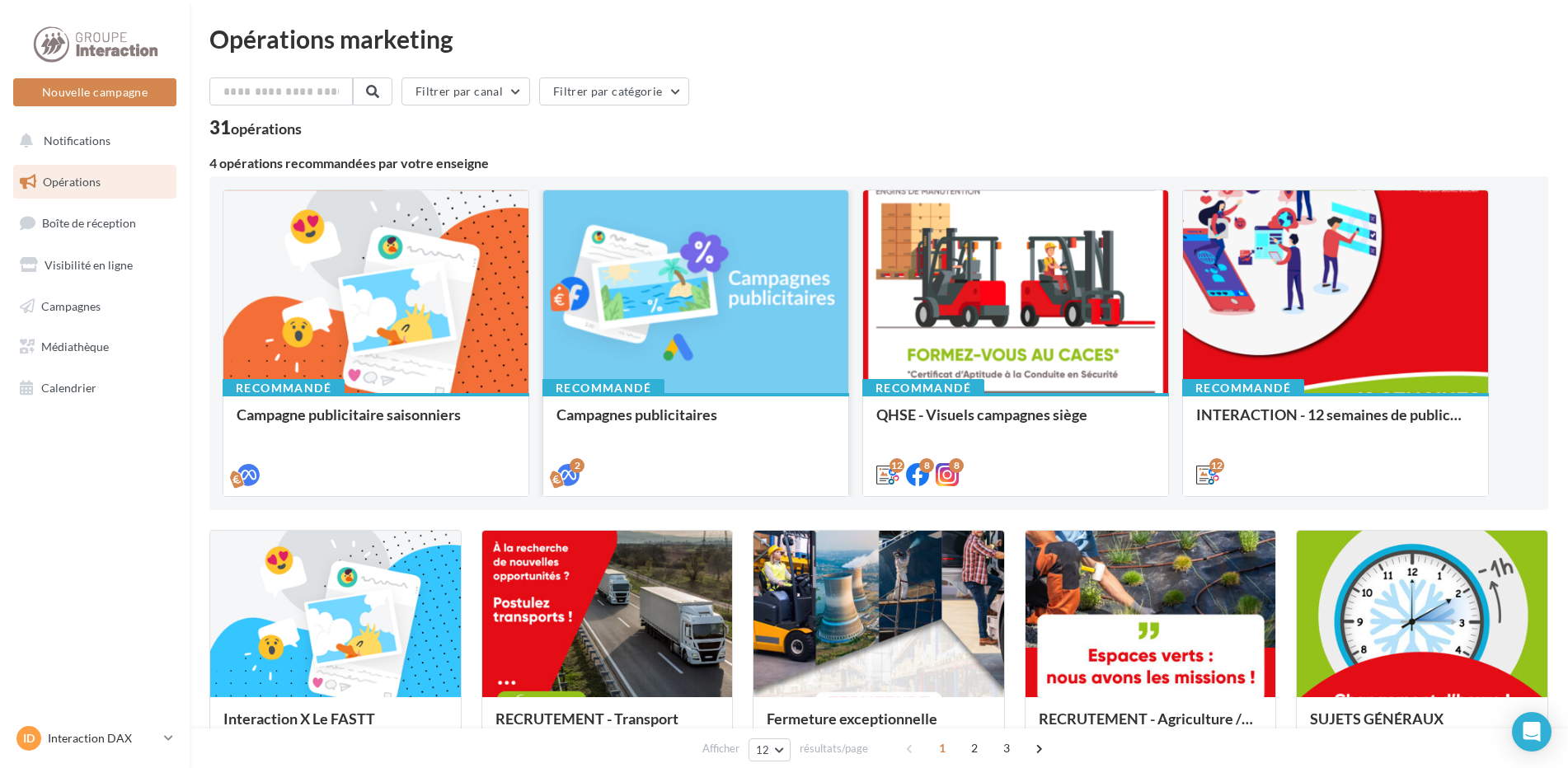
click at [652, 454] on div "2" at bounding box center [696, 473] width 305 height 46
click at [645, 305] on div at bounding box center [696, 292] width 305 height 204
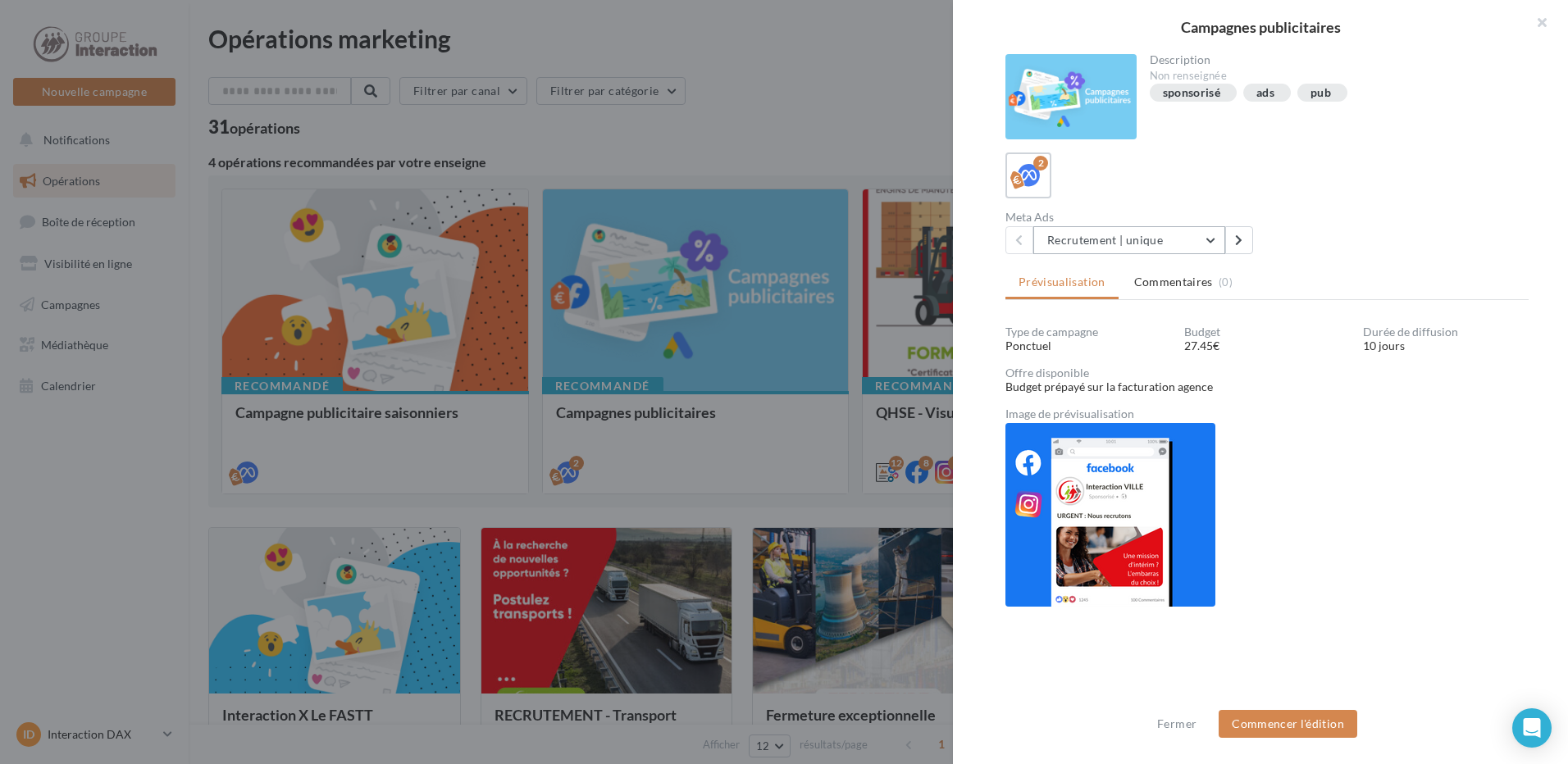
click at [1164, 246] on button "Recrutement | unique" at bounding box center [1129, 240] width 192 height 28
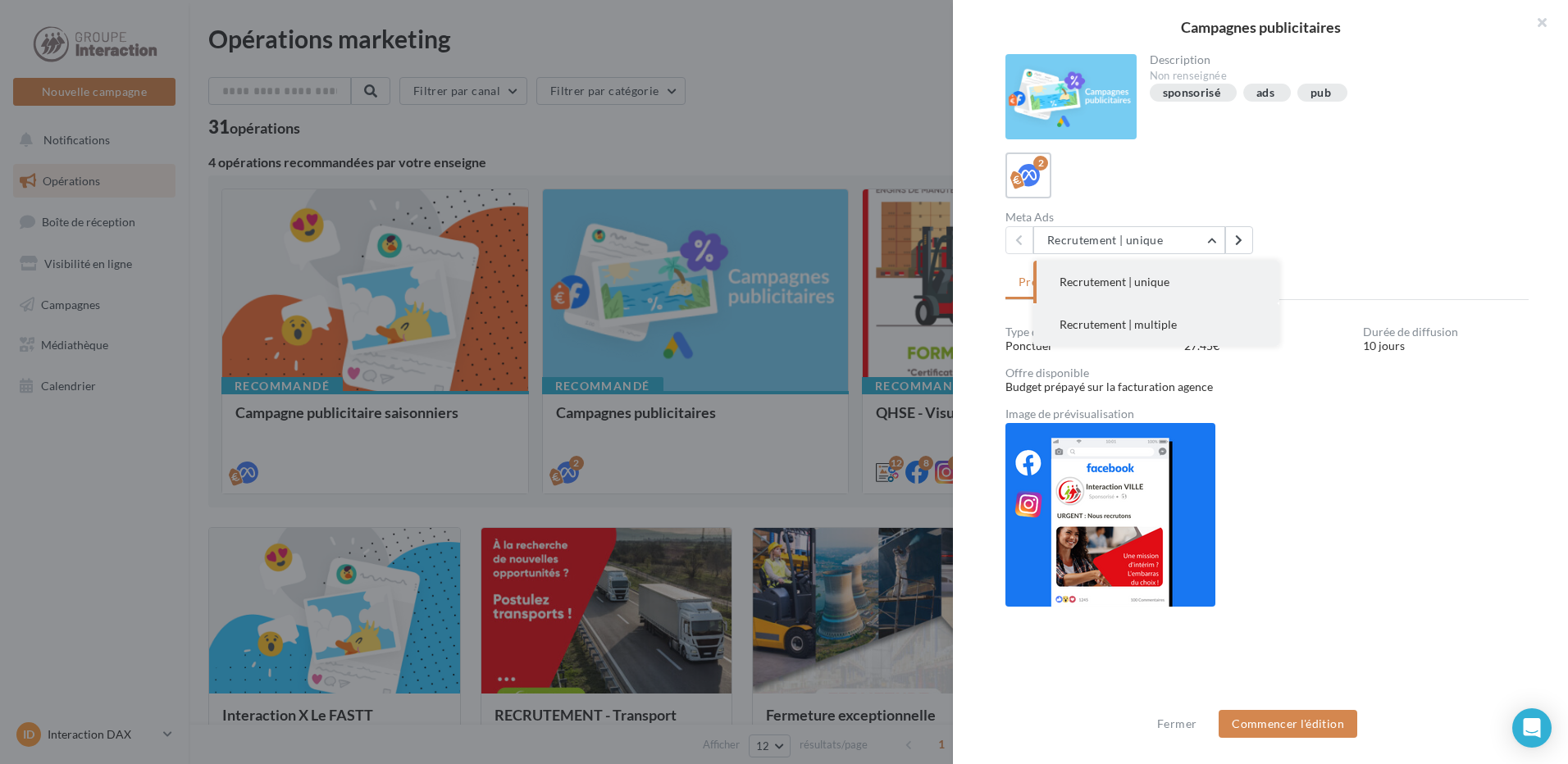
click at [1148, 321] on span "Recrutement | multiple" at bounding box center [1117, 324] width 117 height 14
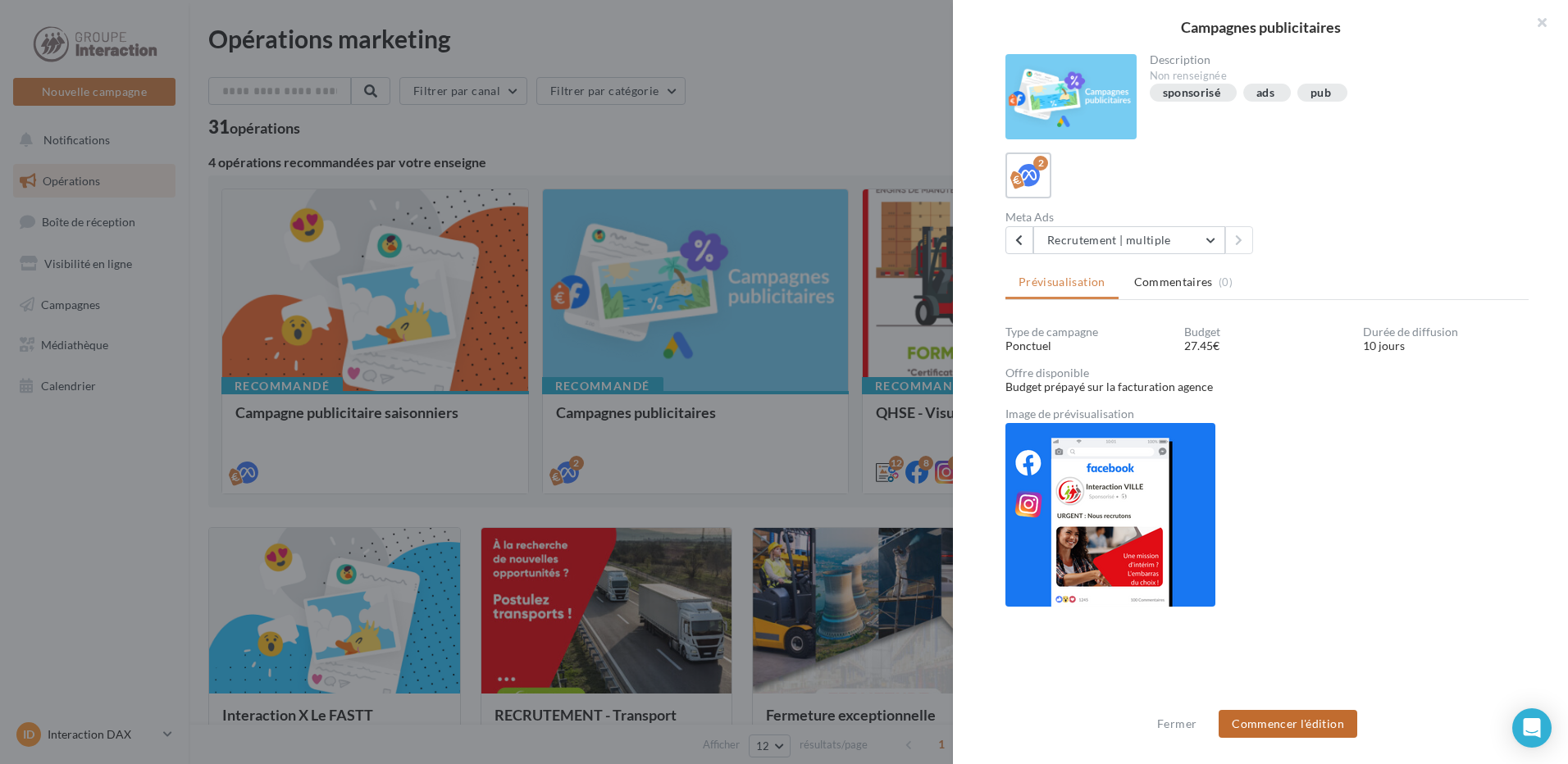
click at [1276, 723] on button "Commencer l'édition" at bounding box center [1287, 724] width 139 height 28
drag, startPoint x: 1185, startPoint y: 343, endPoint x: 1242, endPoint y: 343, distance: 57.0
click at [1242, 343] on div "27.45€" at bounding box center [1266, 345] width 165 height 17
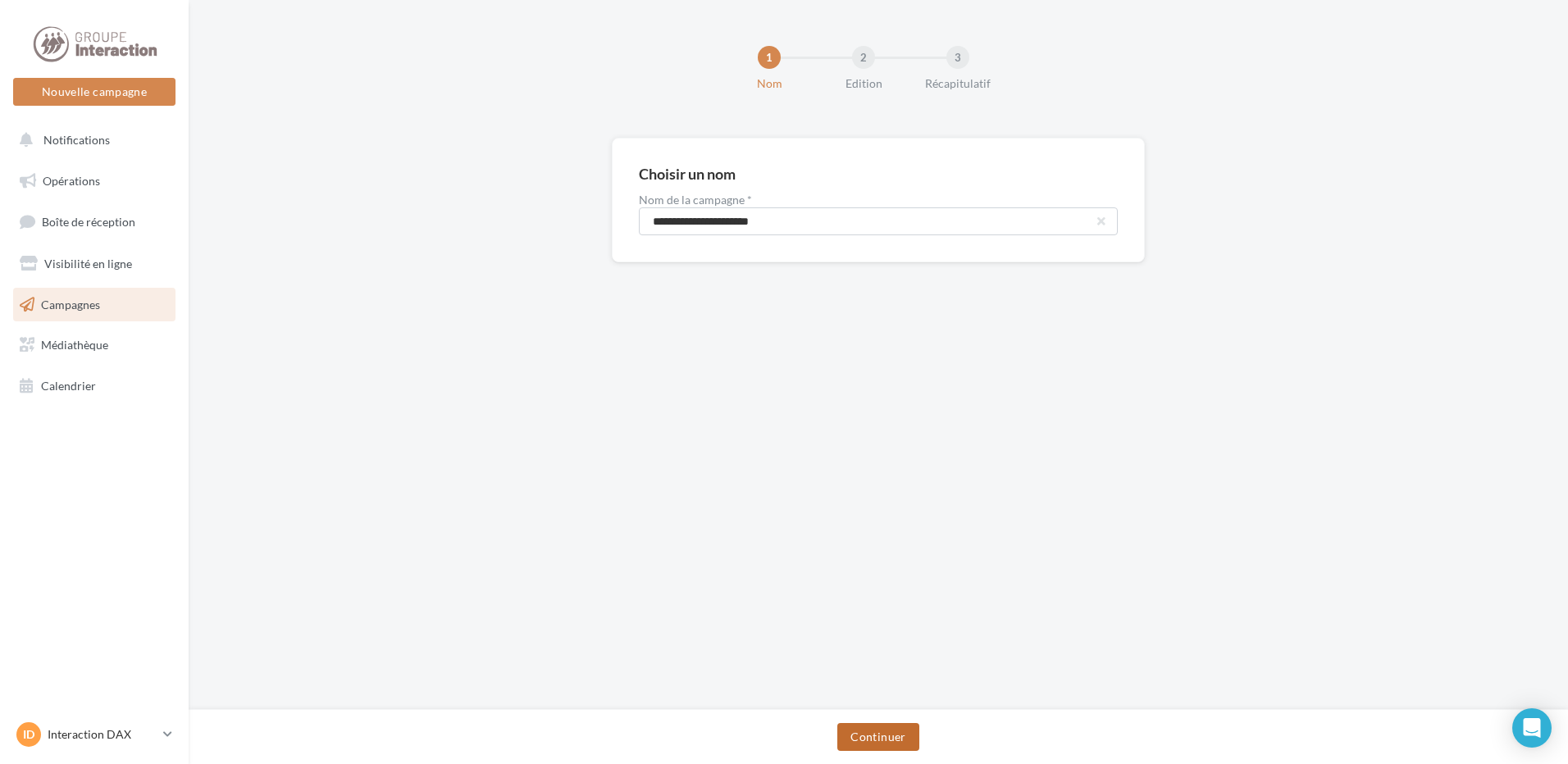
click at [889, 740] on button "Continuer" at bounding box center [878, 738] width 81 height 28
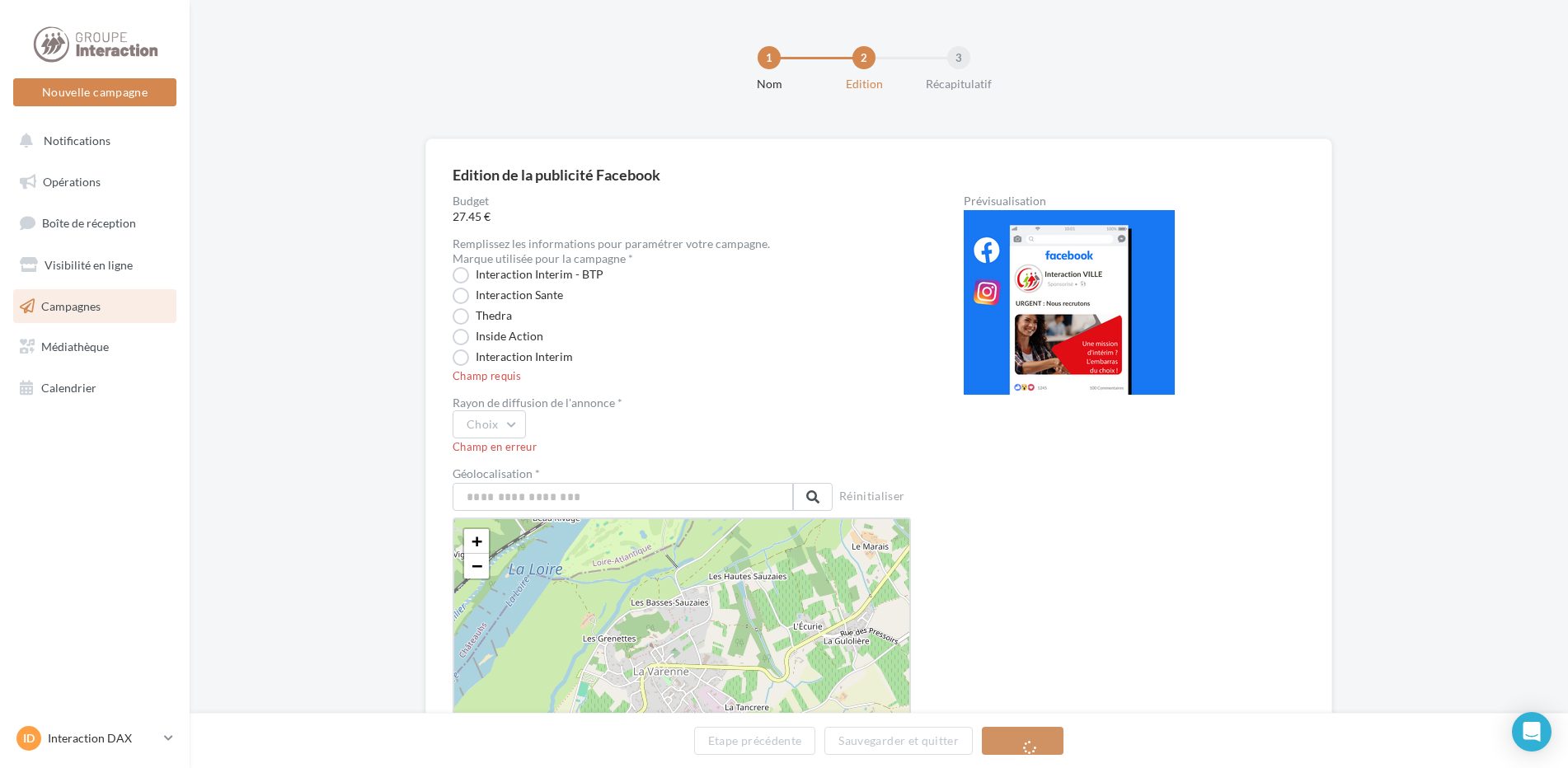
scroll to position [165, 0]
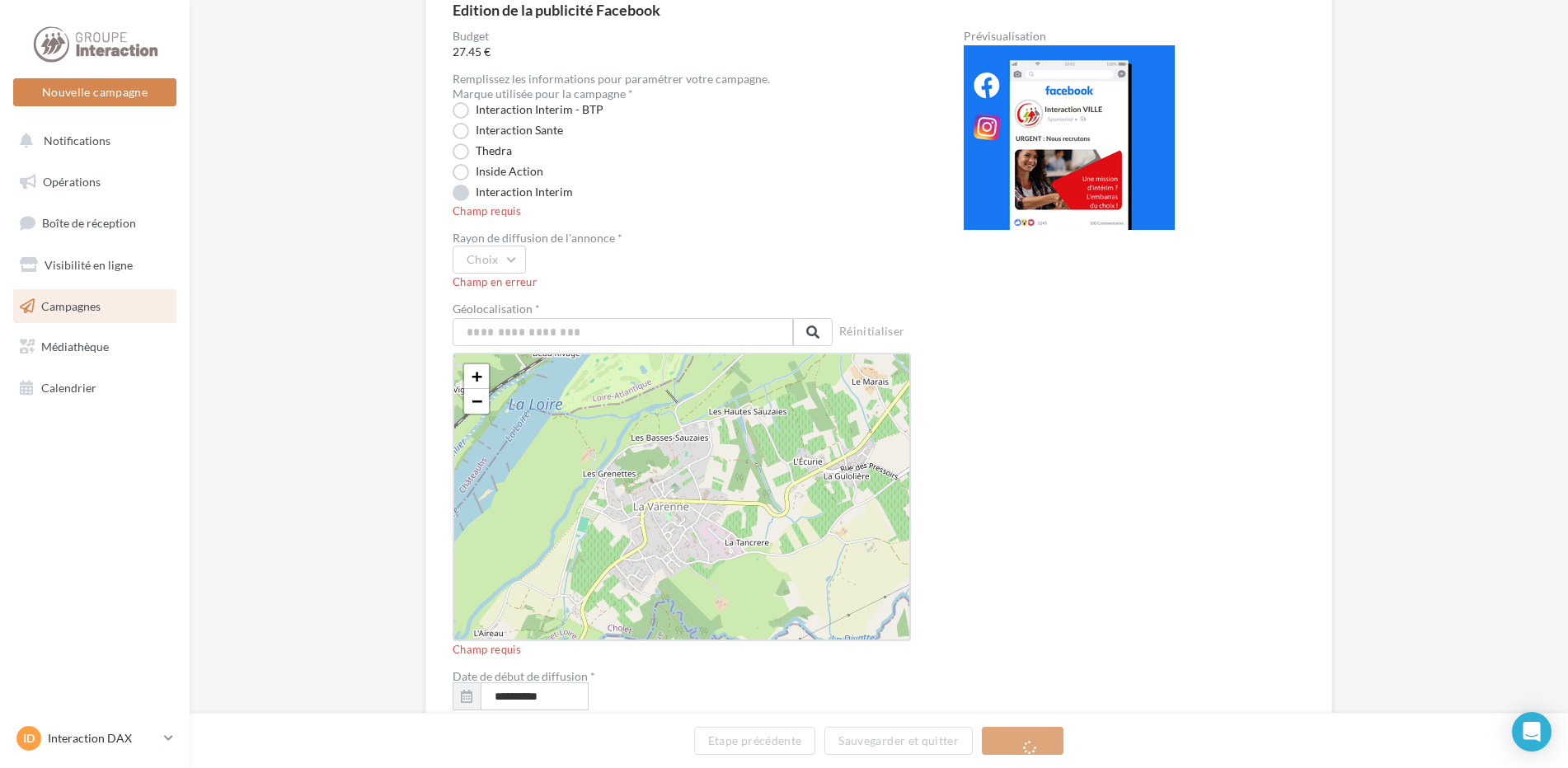
click at [513, 191] on label "Interaction Interim" at bounding box center [513, 193] width 121 height 17
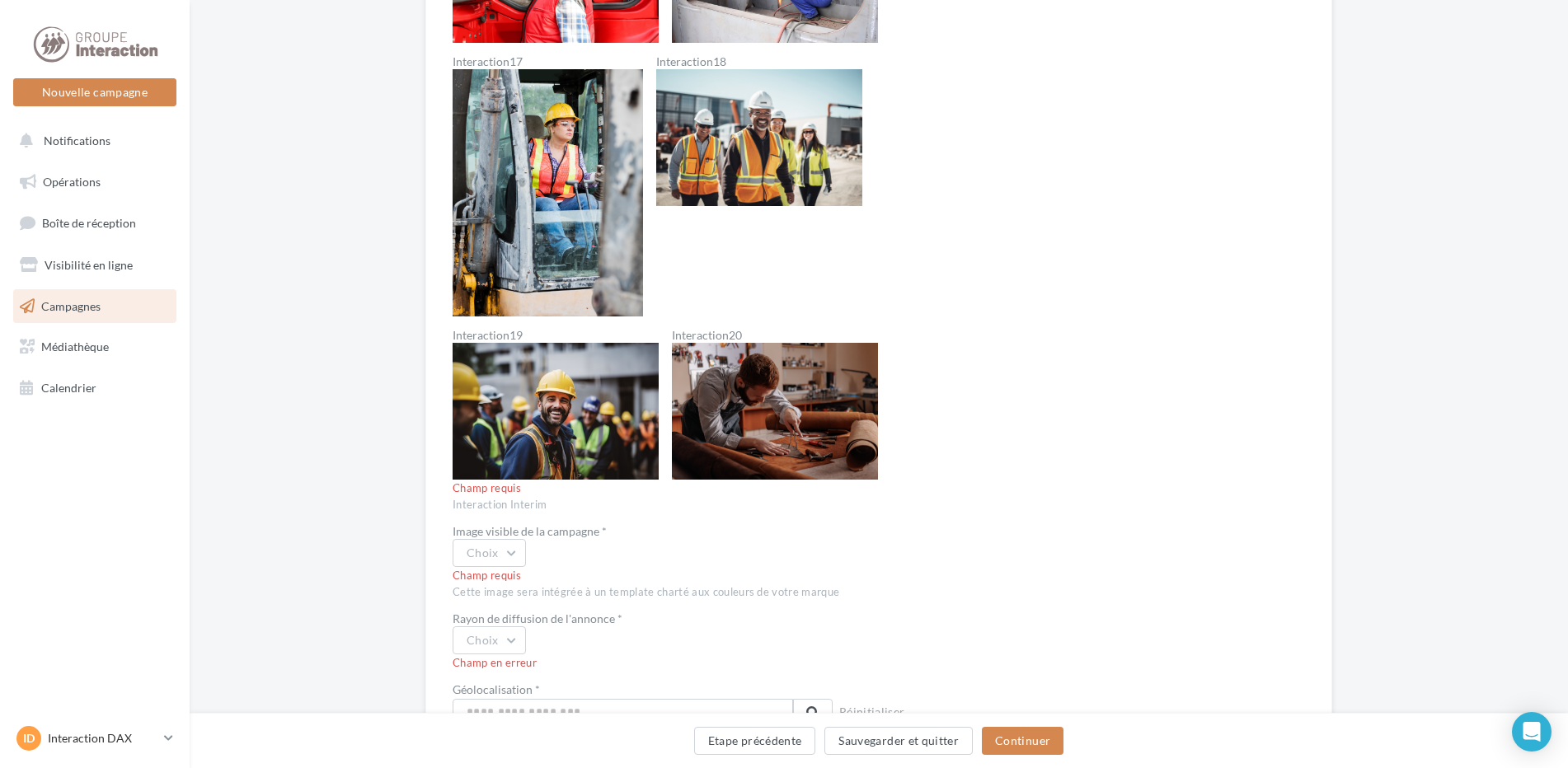
scroll to position [1981, 0]
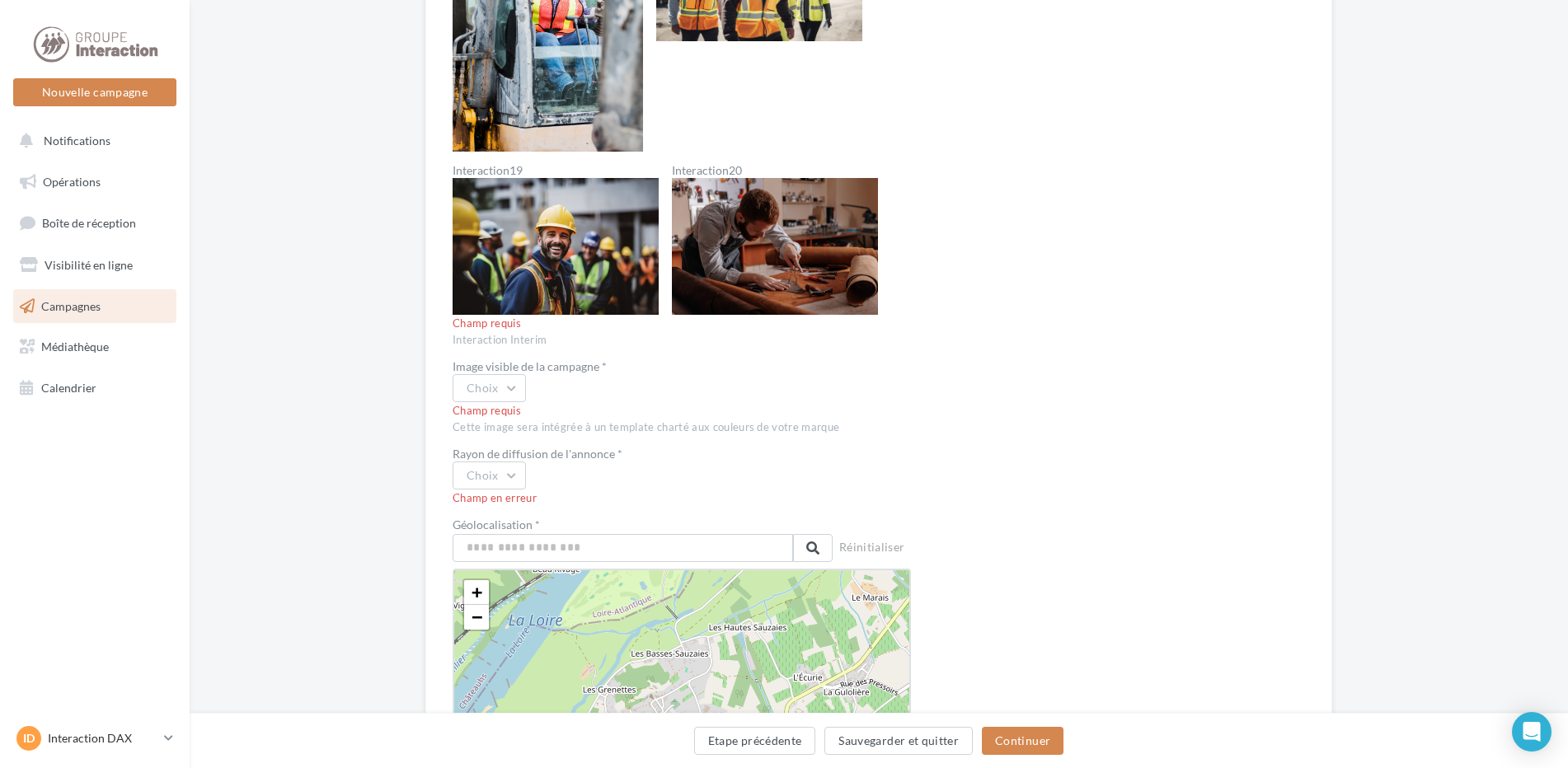
drag, startPoint x: 468, startPoint y: 363, endPoint x: 599, endPoint y: 375, distance: 131.5
click at [605, 368] on div "Image visible de la campagne *" at bounding box center [682, 367] width 458 height 12
drag, startPoint x: 599, startPoint y: 375, endPoint x: 515, endPoint y: 397, distance: 86.8
click at [515, 397] on button "Choix" at bounding box center [490, 388] width 74 height 28
click at [701, 465] on div "Choix" at bounding box center [682, 476] width 458 height 28
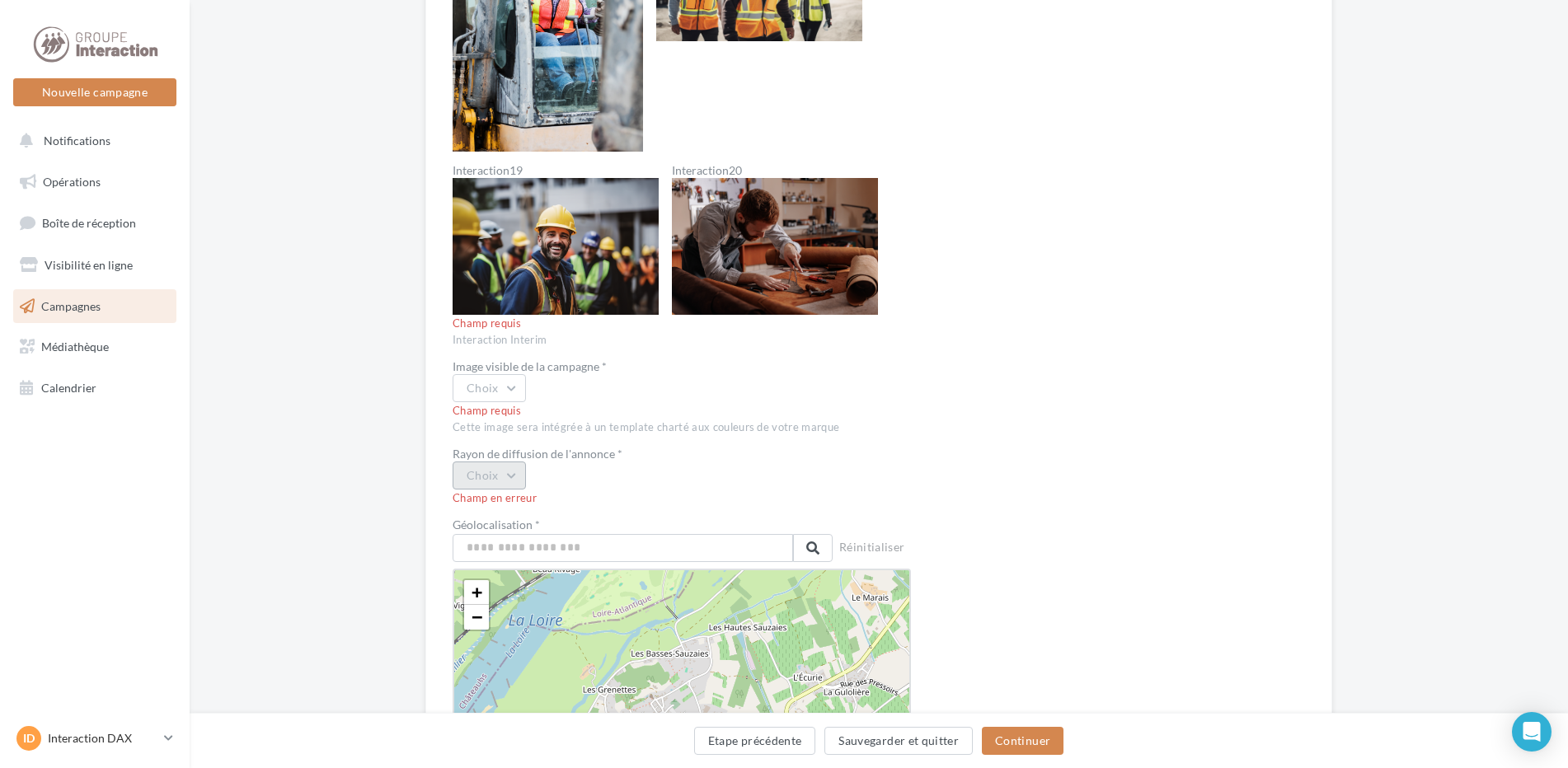
click at [474, 483] on button "Choix" at bounding box center [490, 476] width 74 height 28
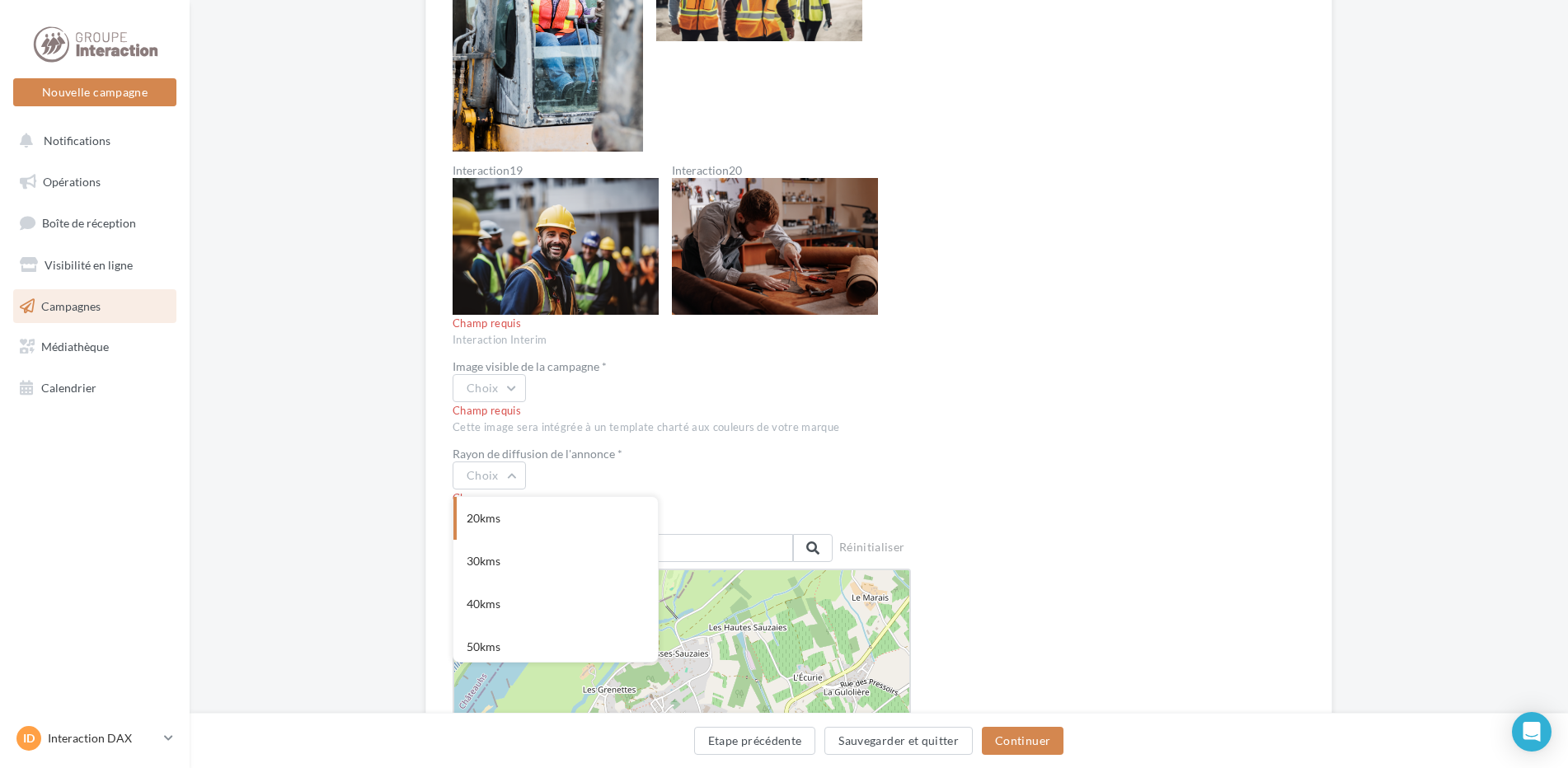
click at [648, 454] on div "Rayon de diffusion de l'annonce *" at bounding box center [682, 454] width 458 height 12
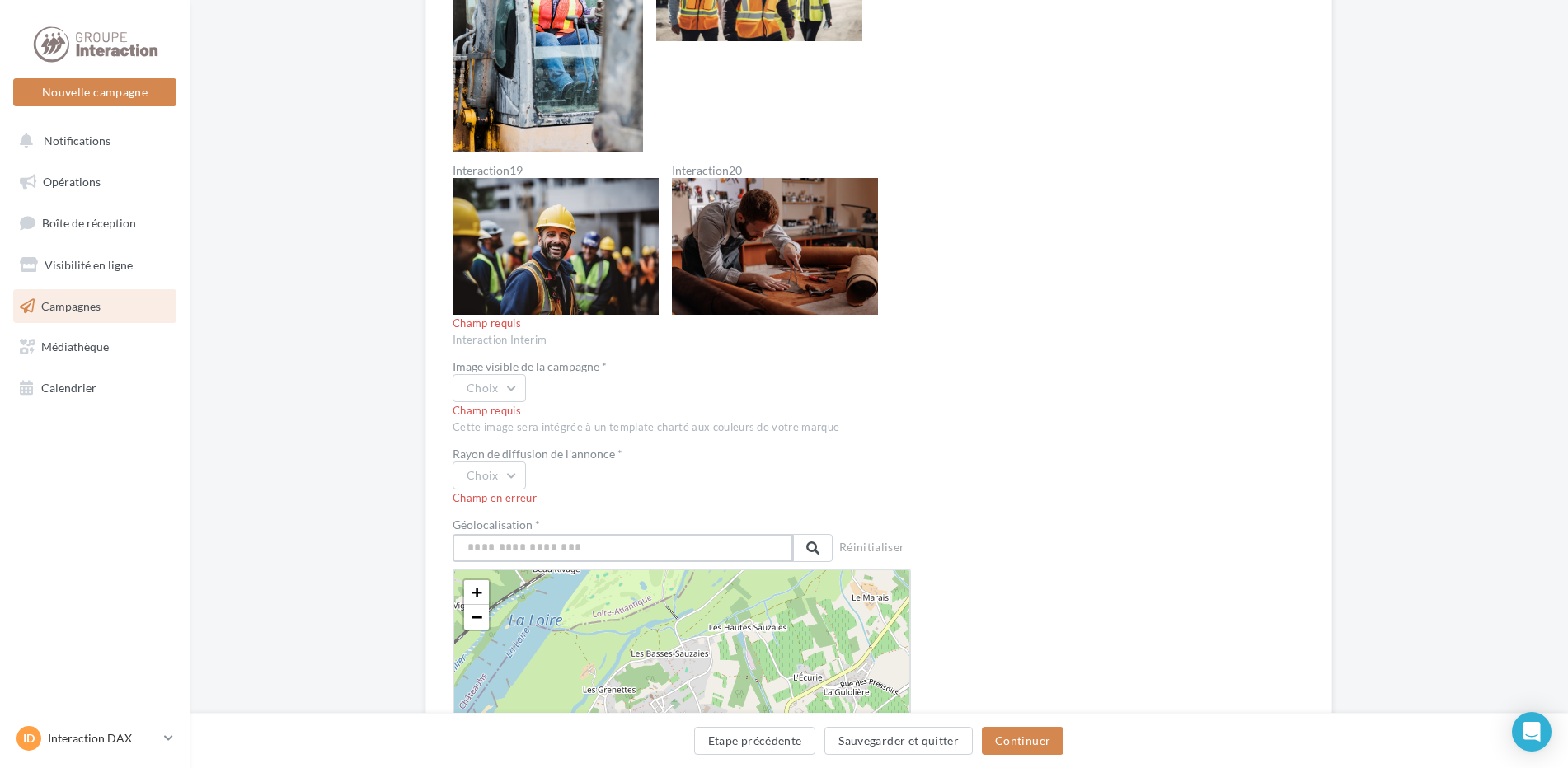
click at [538, 539] on input "text" at bounding box center [623, 548] width 340 height 28
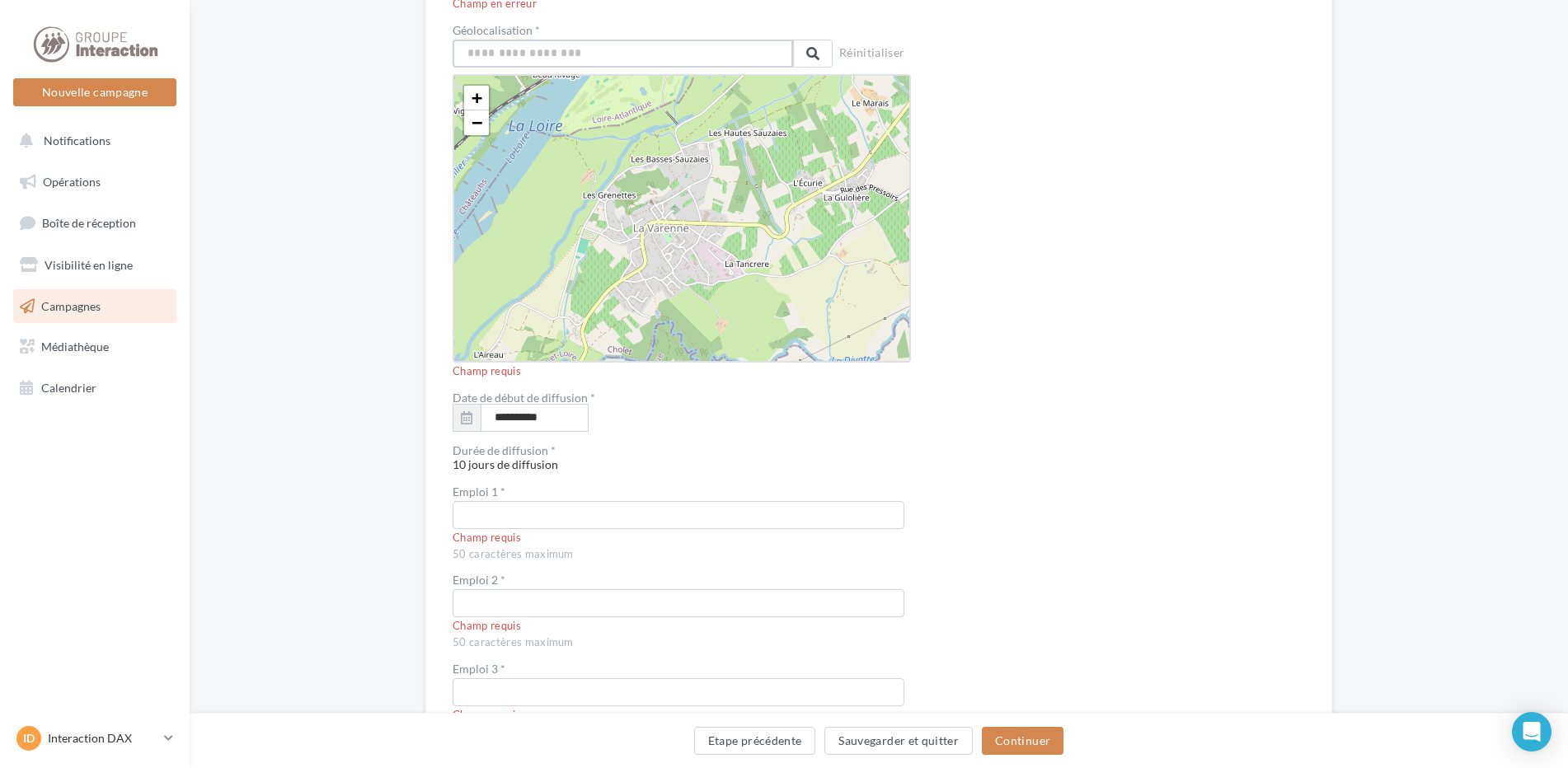
scroll to position [2723, 0]
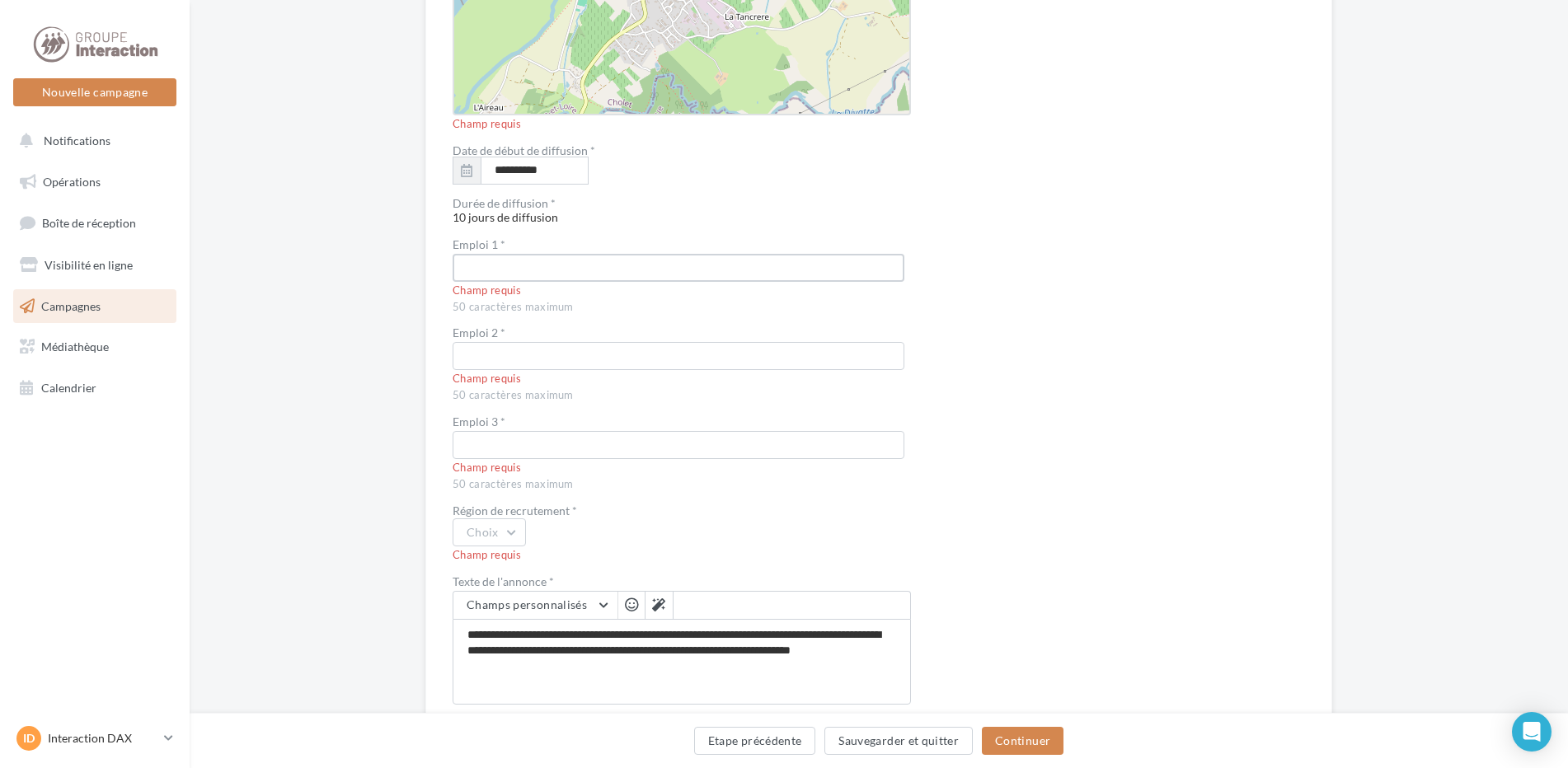
click at [503, 267] on input "text" at bounding box center [679, 268] width 452 height 28
click at [490, 362] on input "text" at bounding box center [679, 356] width 452 height 28
click at [510, 437] on input "text" at bounding box center [679, 445] width 452 height 28
click at [500, 534] on button "Choix" at bounding box center [490, 533] width 74 height 28
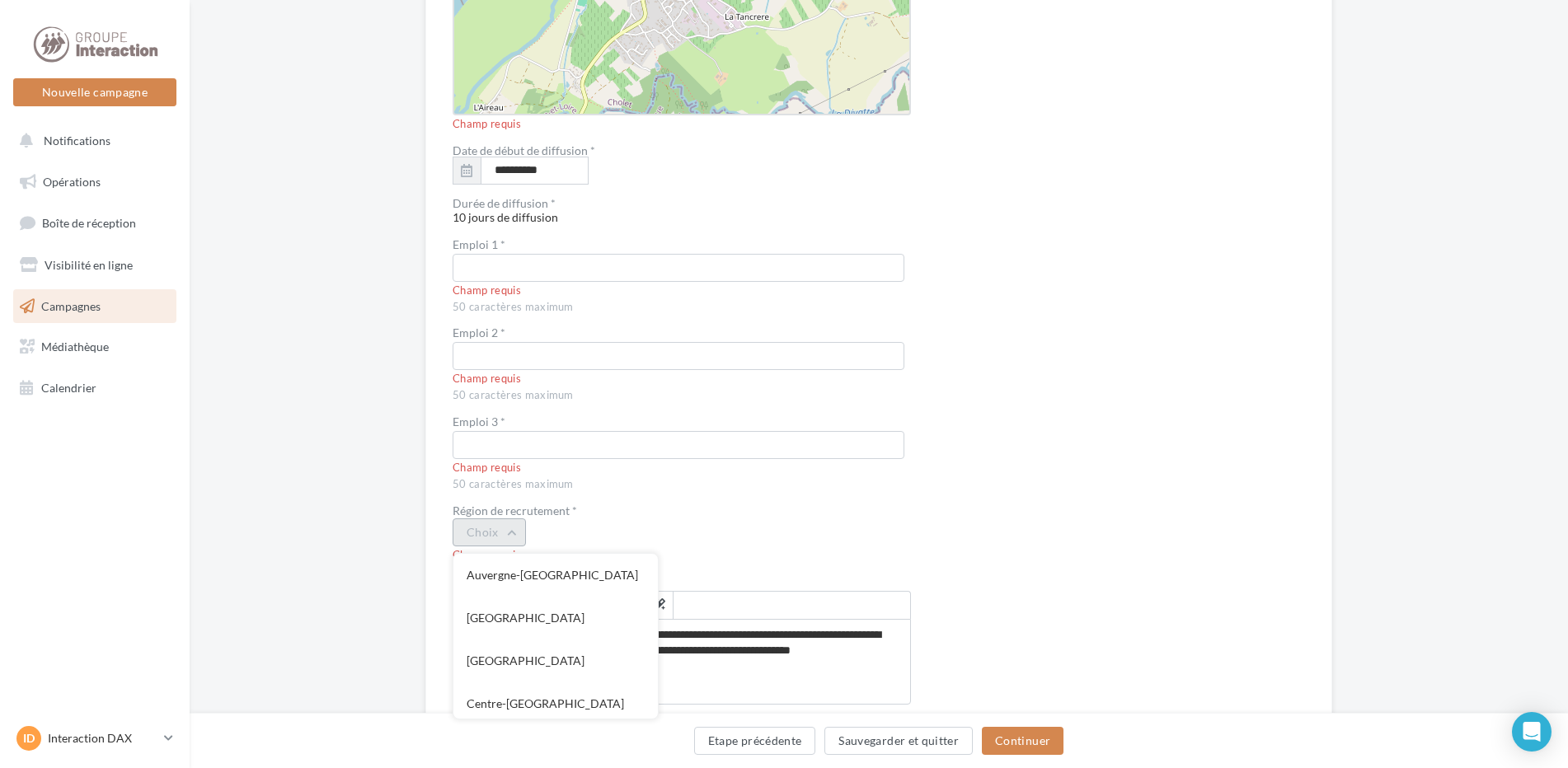
scroll to position [165, 0]
click at [753, 522] on div "Choix Auvergne-Rhône-Alpes Bourgogne-Franche-Comté Bretagne Centre-Val de Loire…" at bounding box center [682, 533] width 458 height 28
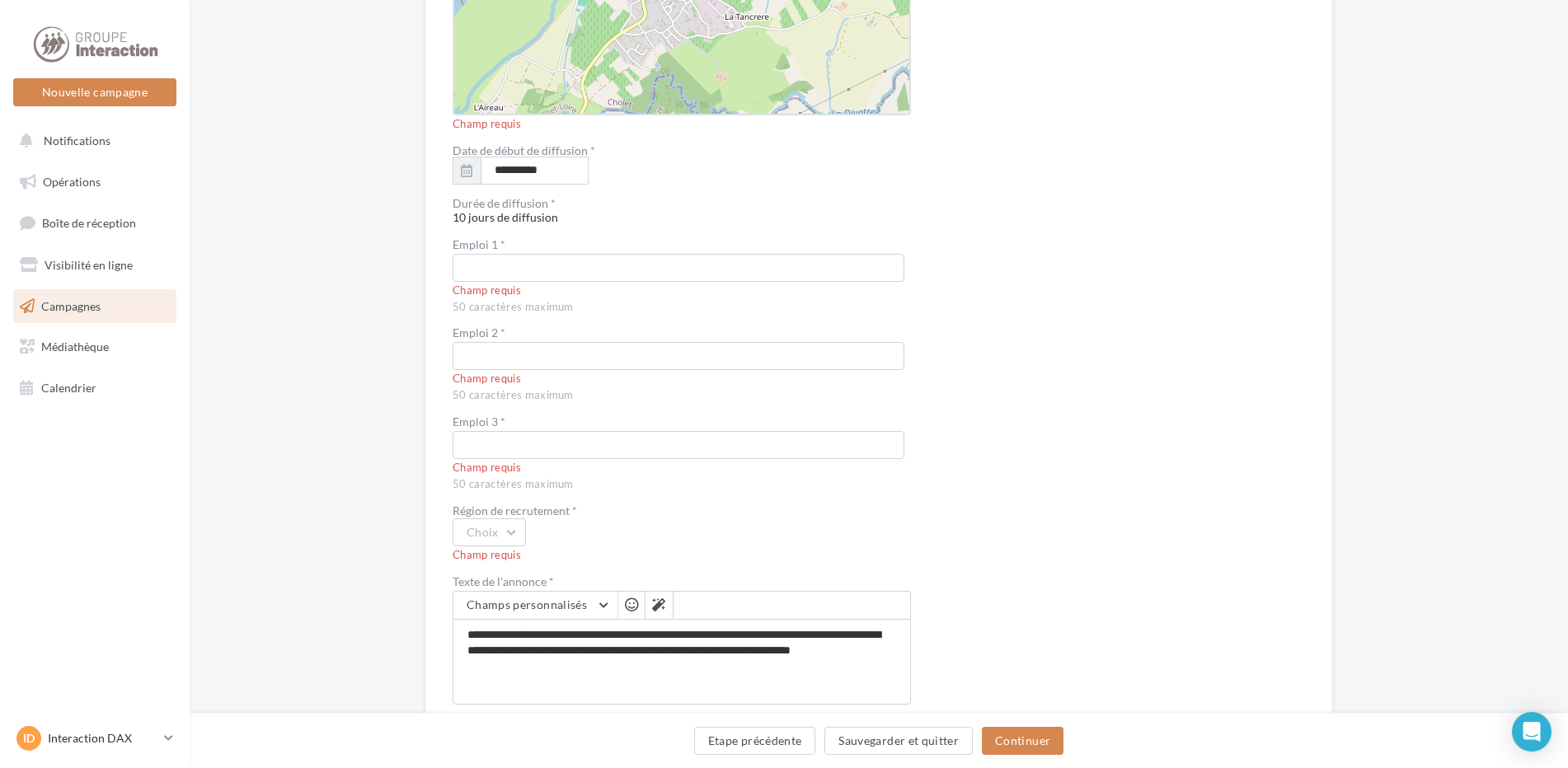
scroll to position [2873, 0]
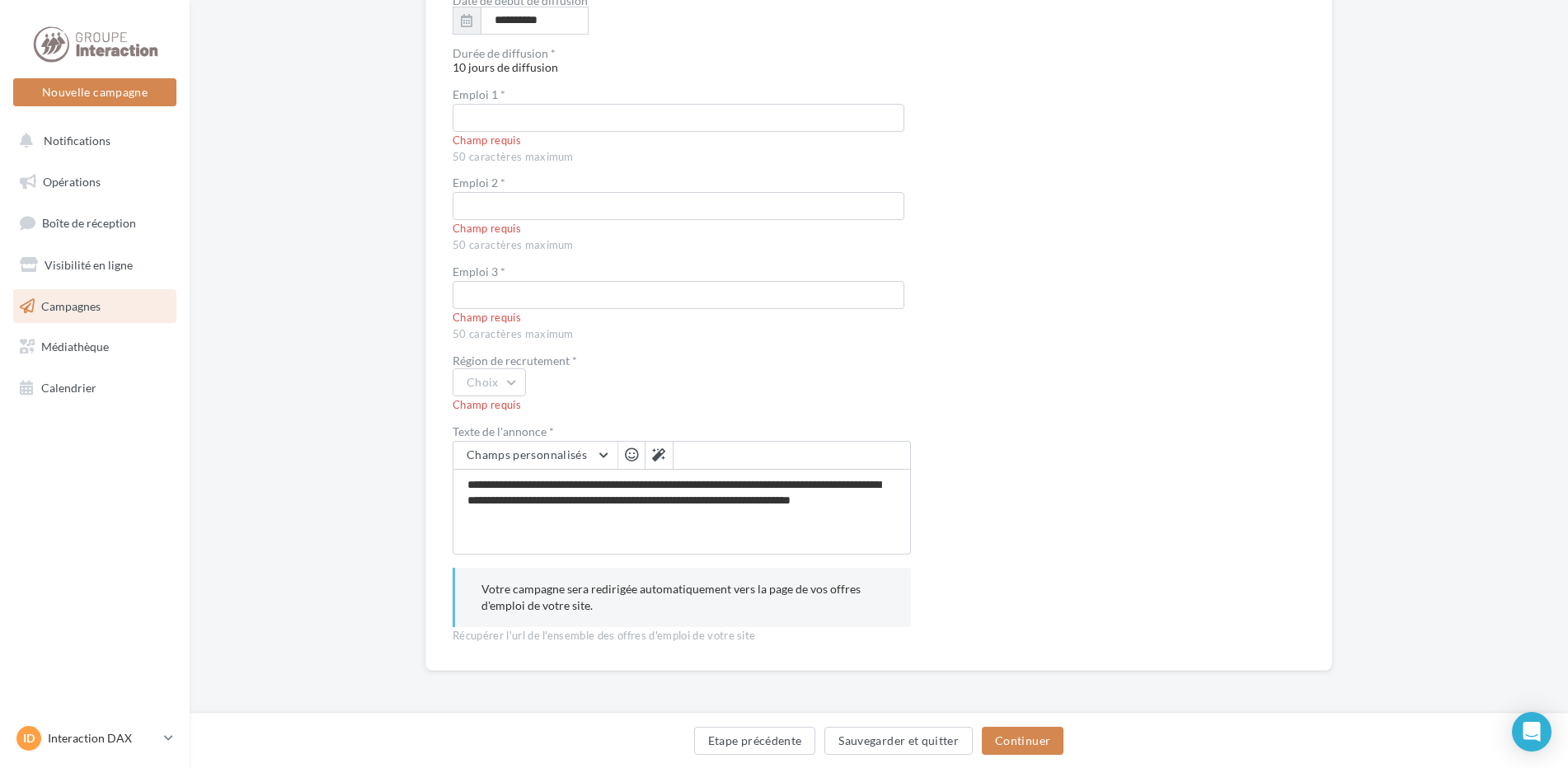
click at [72, 307] on span "Campagnes" at bounding box center [70, 305] width 60 height 14
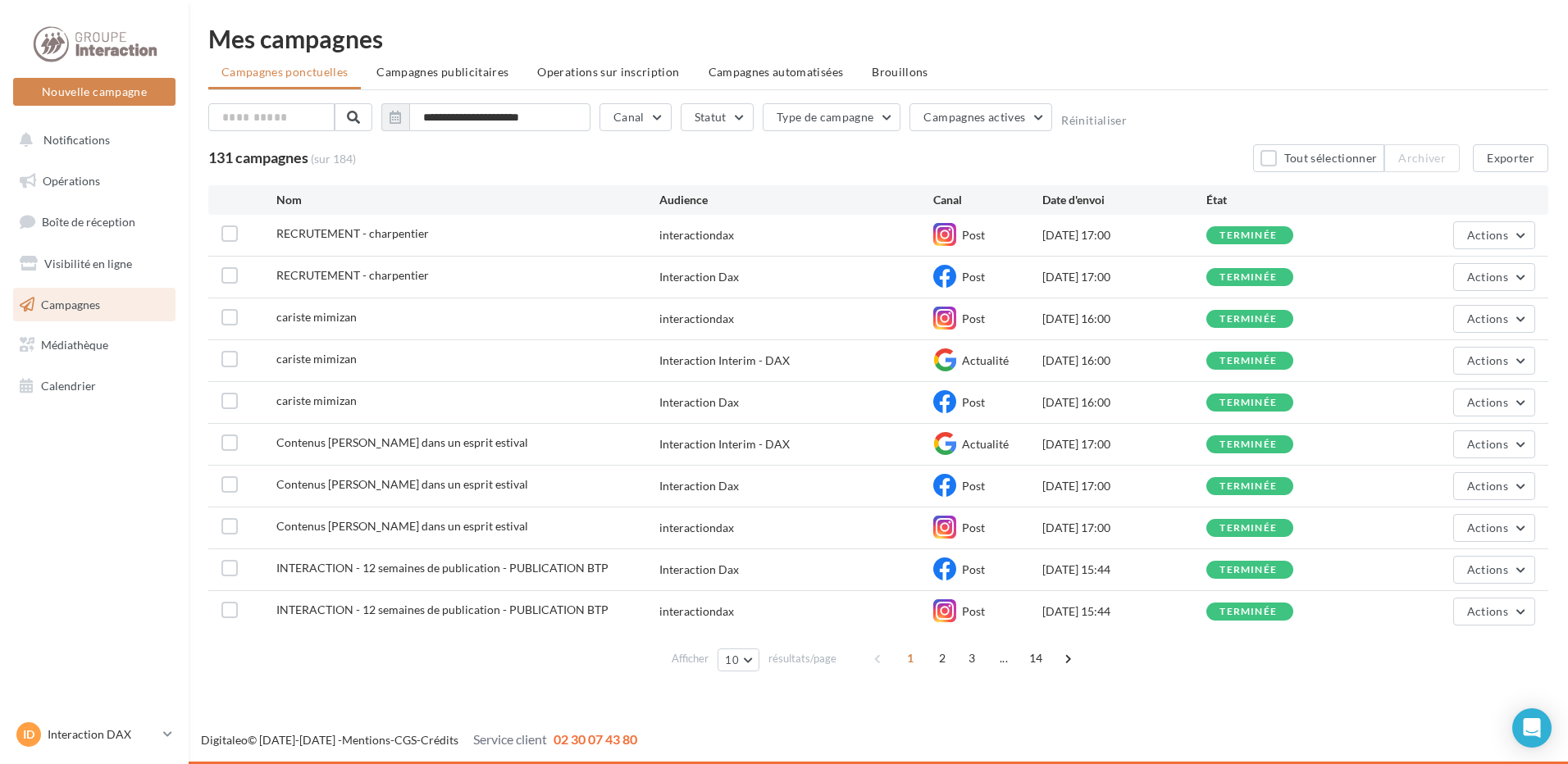
click at [413, 238] on span "RECRUTEMENT - charpentier" at bounding box center [352, 233] width 153 height 14
click at [314, 272] on span "RECRUTEMENT - charpentier" at bounding box center [352, 276] width 153 height 14
click at [1484, 237] on span "Actions" at bounding box center [1488, 235] width 41 height 14
click at [39, 382] on link "Calendrier" at bounding box center [94, 386] width 169 height 34
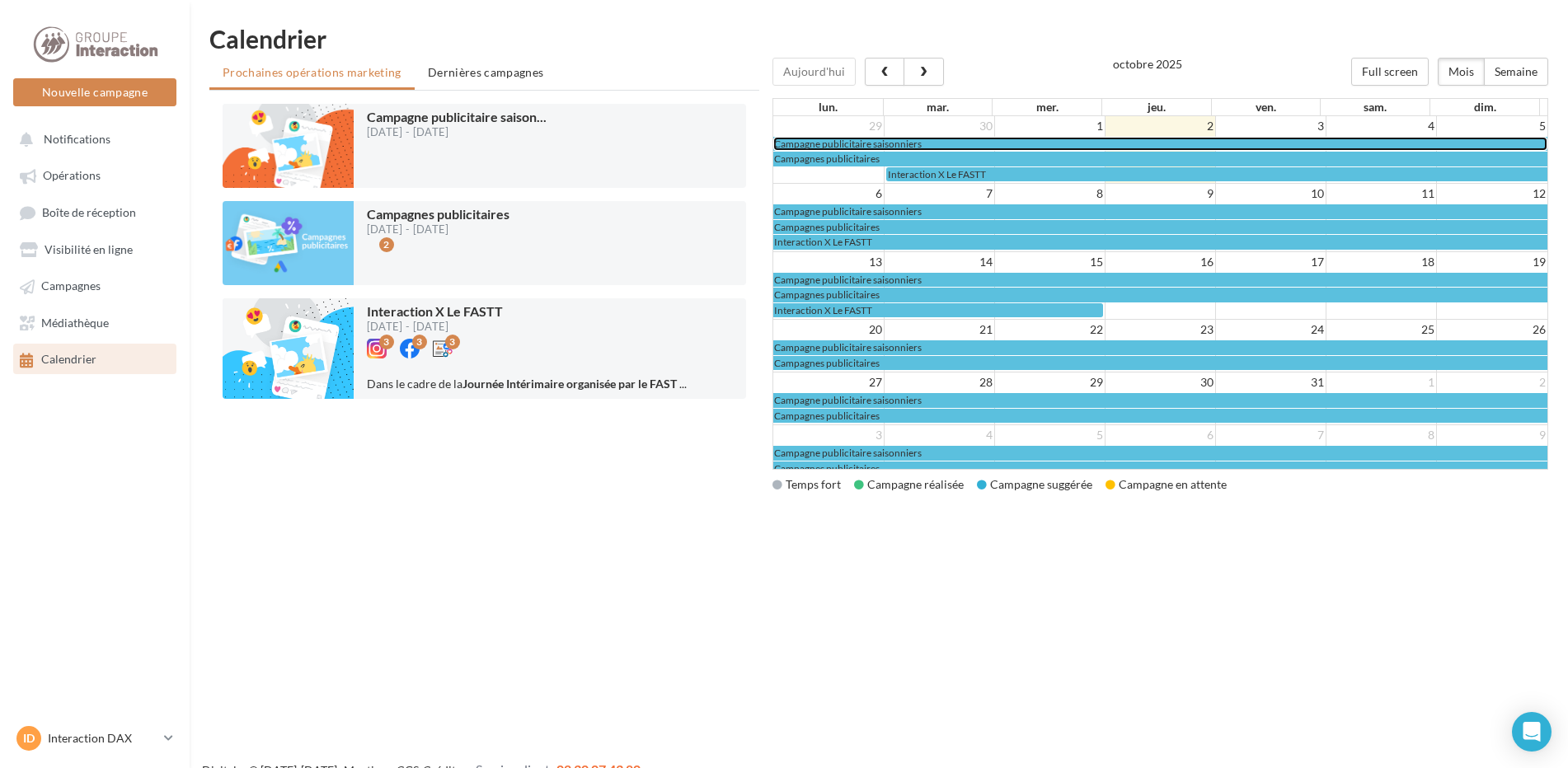
click at [856, 144] on span "Campagne publicitaire saisonniers" at bounding box center [848, 144] width 147 height 12
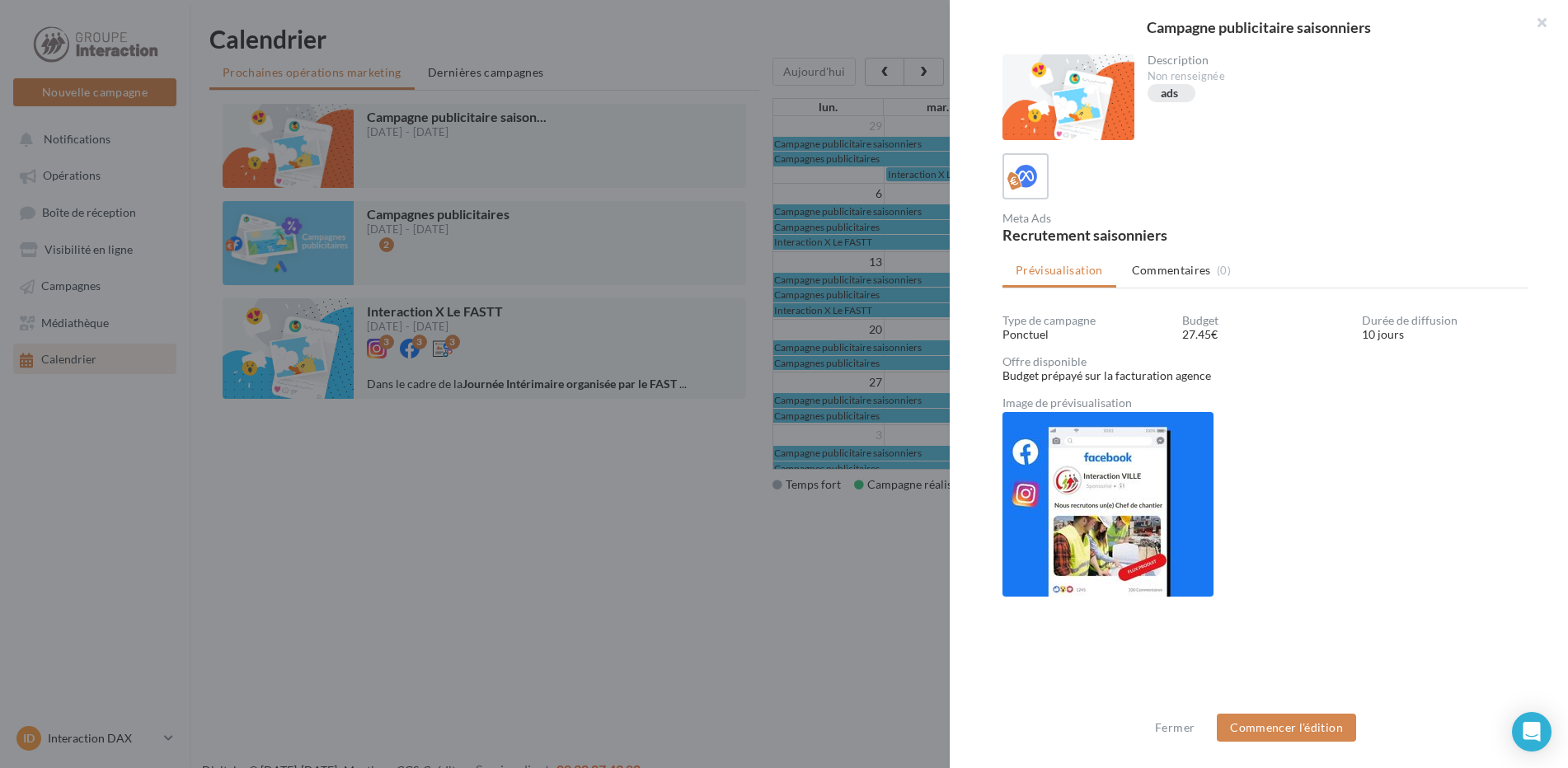
click at [681, 568] on div at bounding box center [784, 384] width 1568 height 768
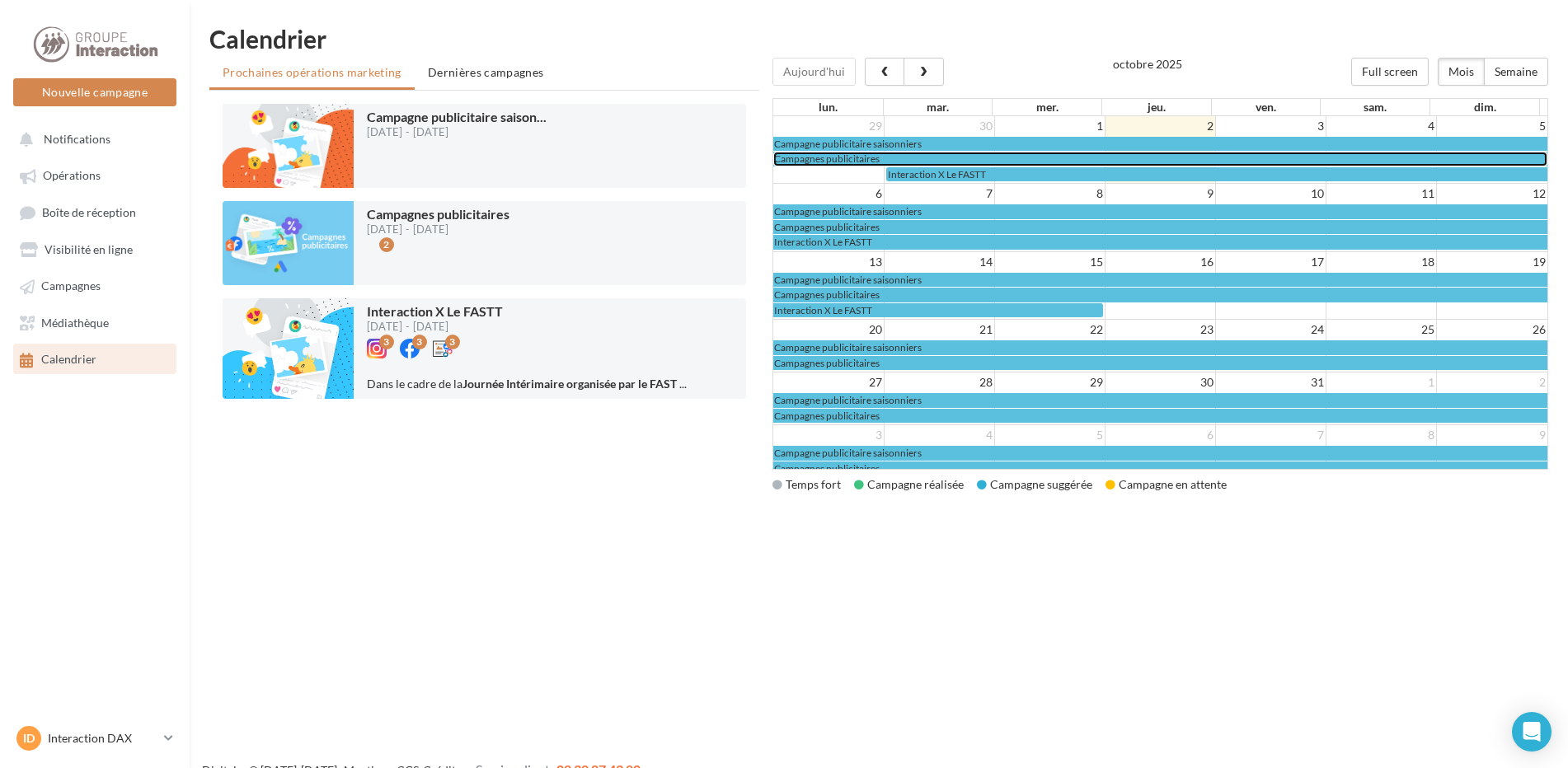
click at [855, 155] on span "Campagnes publicitaires" at bounding box center [827, 159] width 106 height 12
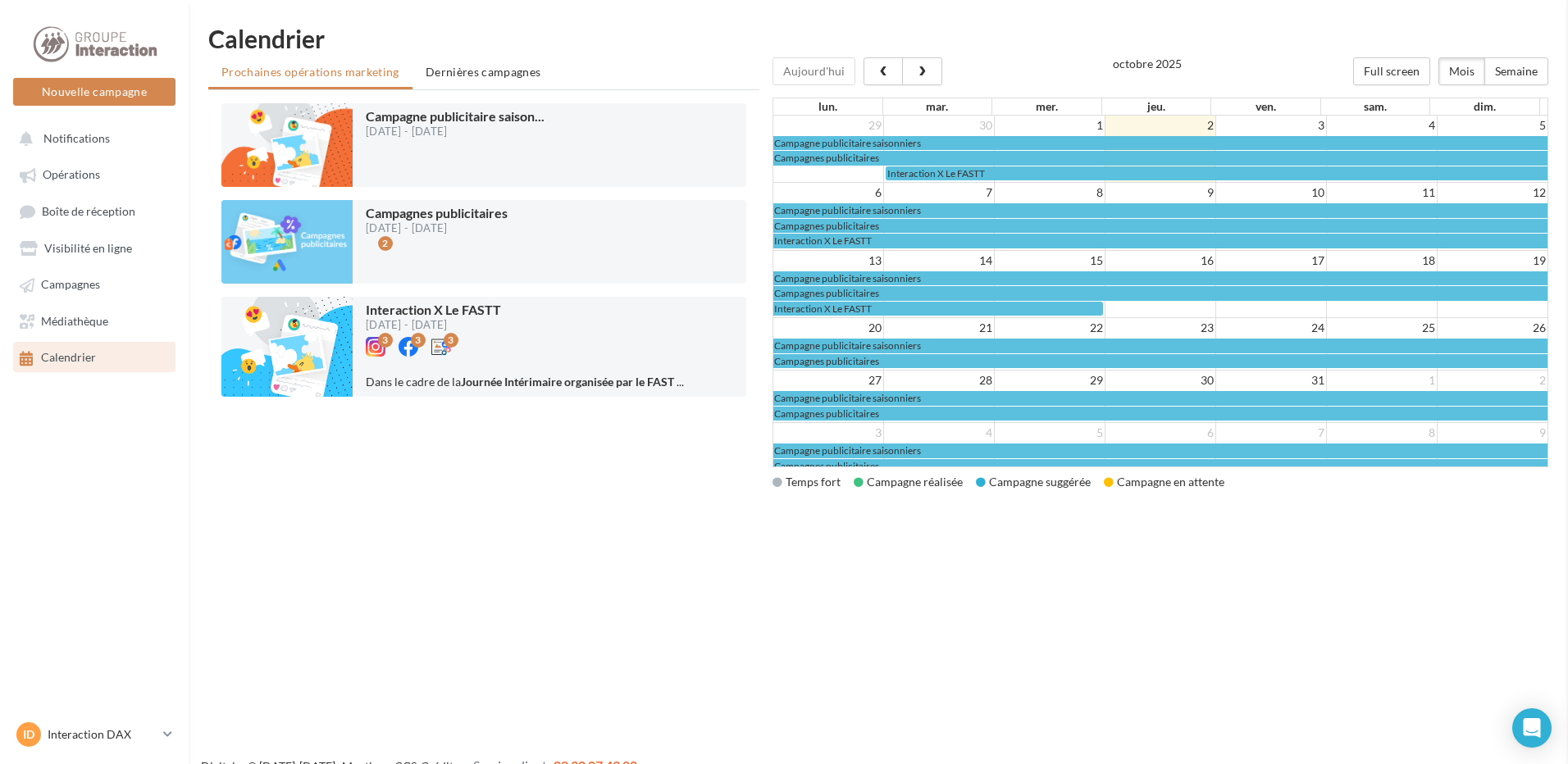
click at [465, 517] on div "Campagnes publicitaires Description Non renseignée sponsorisé ads pub 2 Meta Ad…" at bounding box center [878, 517] width 1340 height 0
click at [507, 79] on li "Dernières campagnes" at bounding box center [483, 72] width 142 height 29
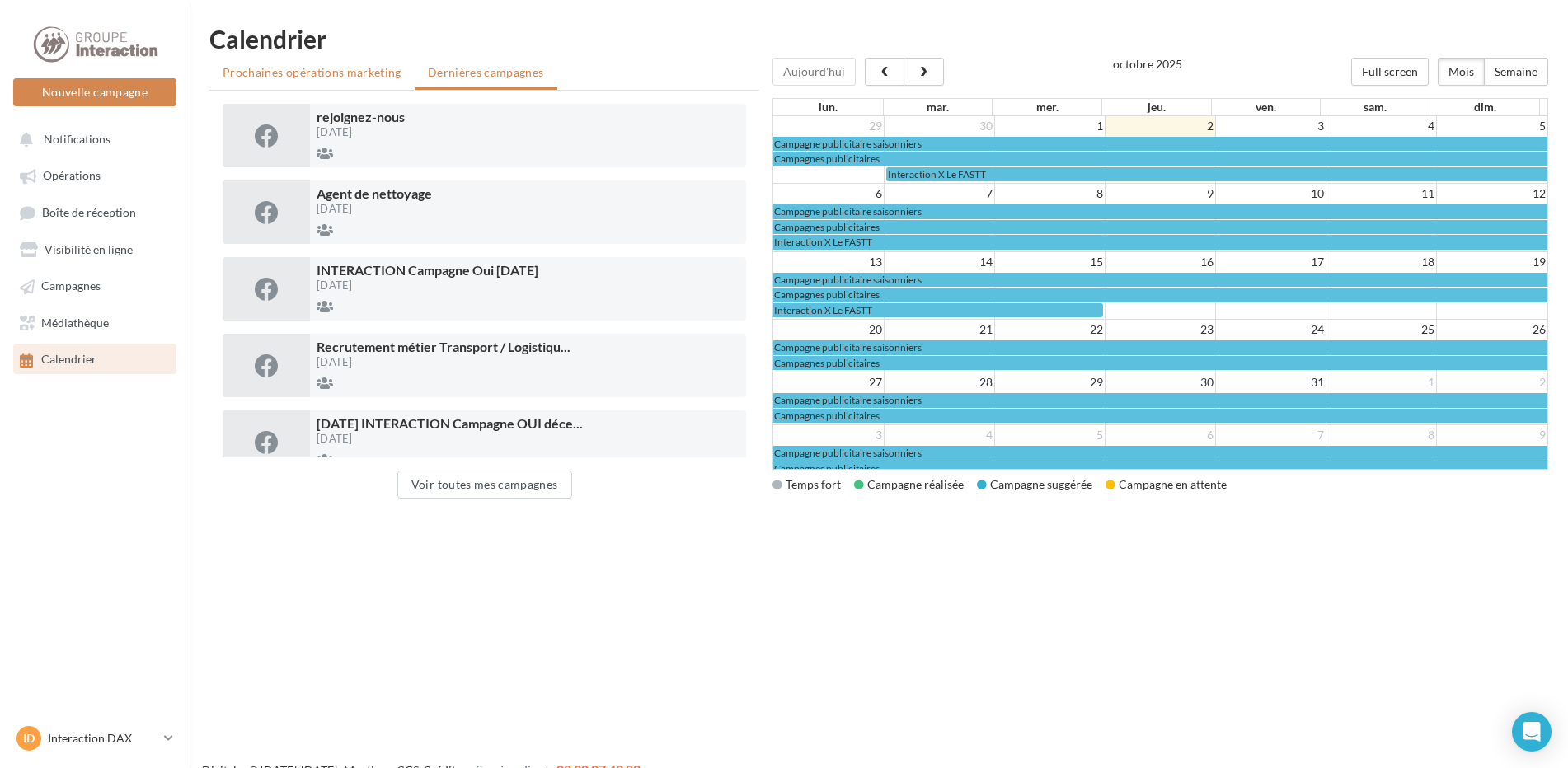
click at [358, 80] on li "Prochaines opérations marketing" at bounding box center [312, 72] width 205 height 29
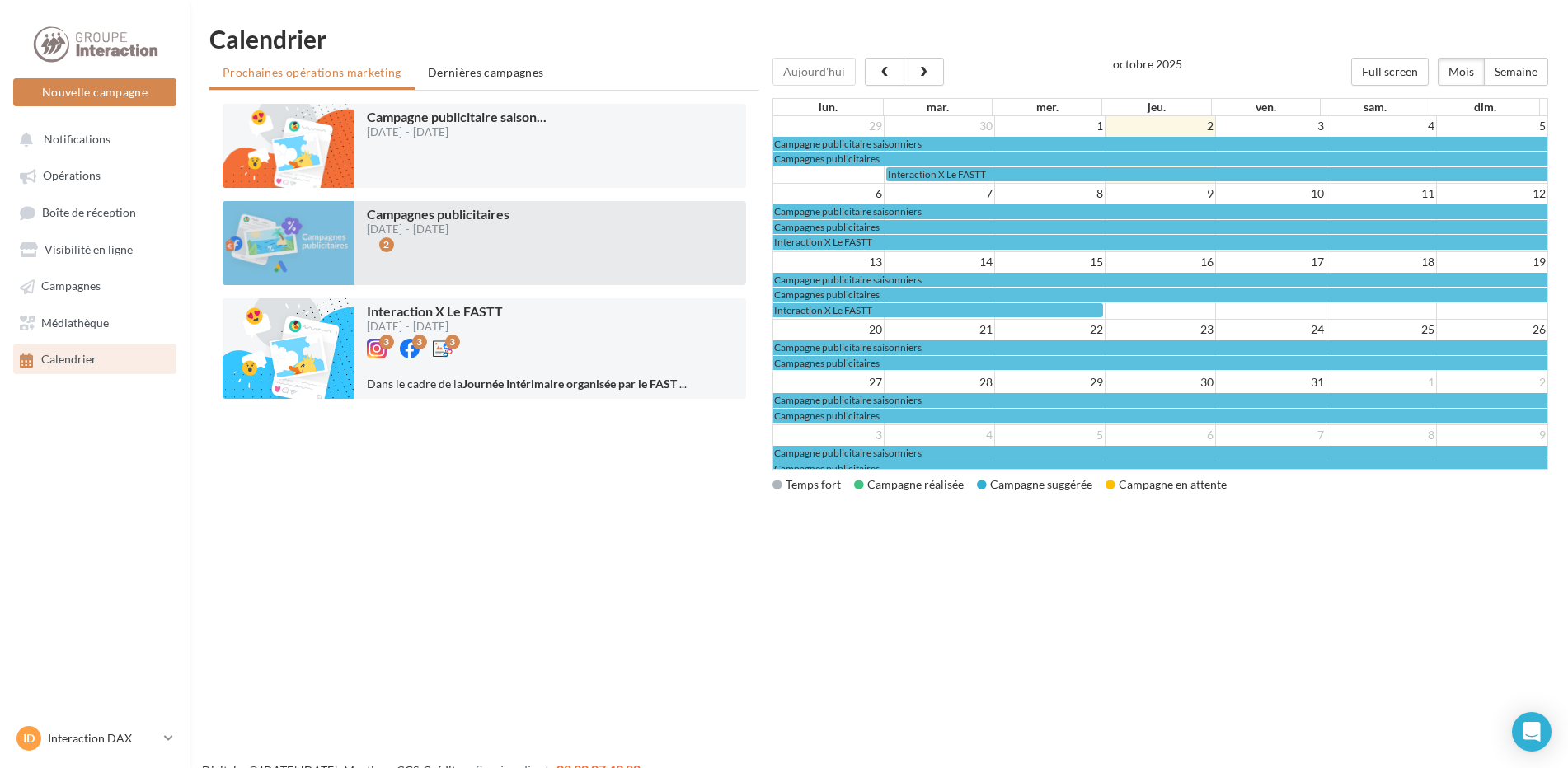
click at [371, 248] on div "2" at bounding box center [377, 251] width 20 height 20
click at [297, 252] on div at bounding box center [289, 242] width 131 height 84
click at [316, 241] on div at bounding box center [289, 242] width 131 height 84
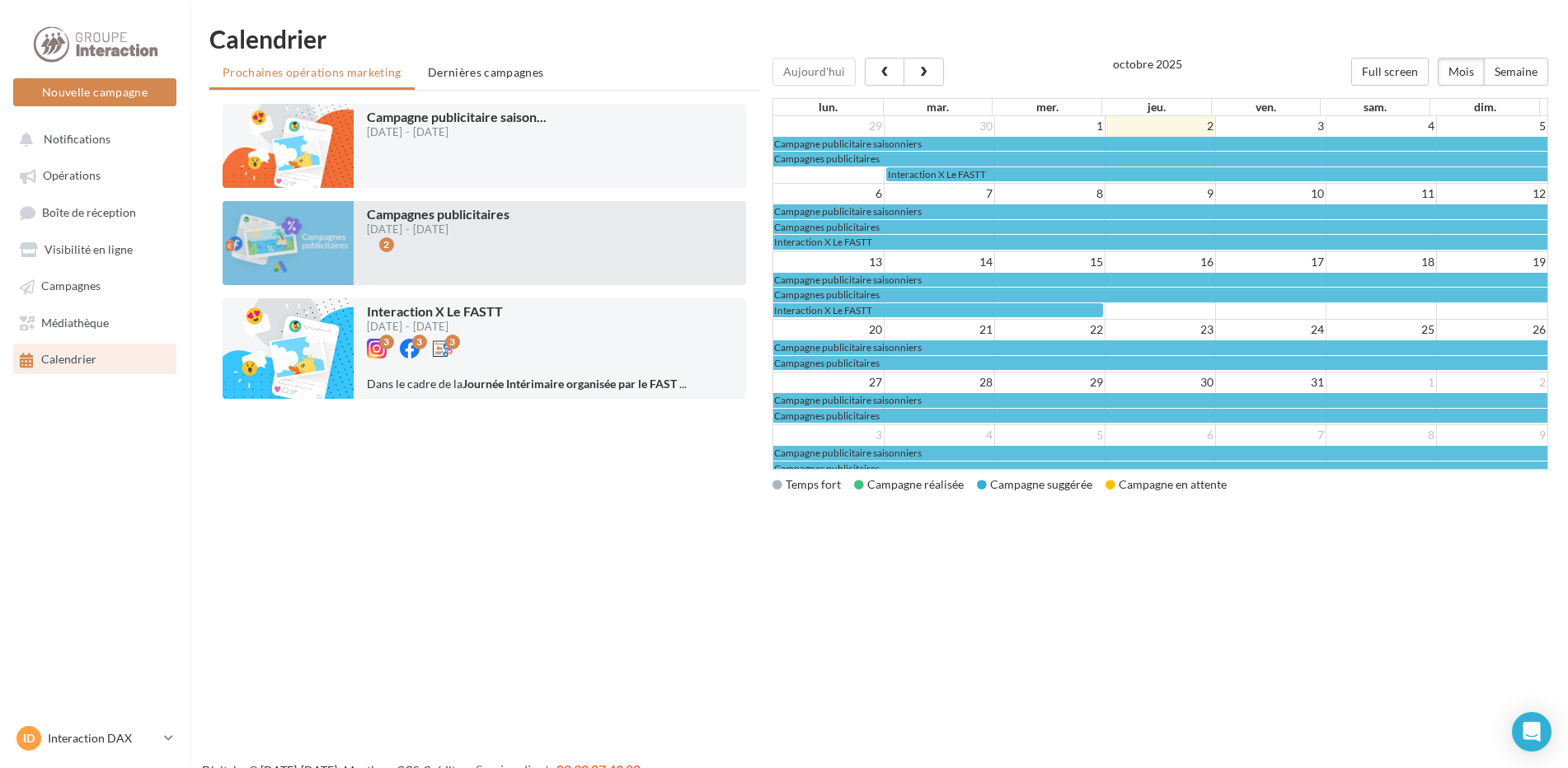
click at [314, 239] on div at bounding box center [289, 242] width 131 height 84
click at [314, 239] on div at bounding box center [289, 242] width 131 height 84
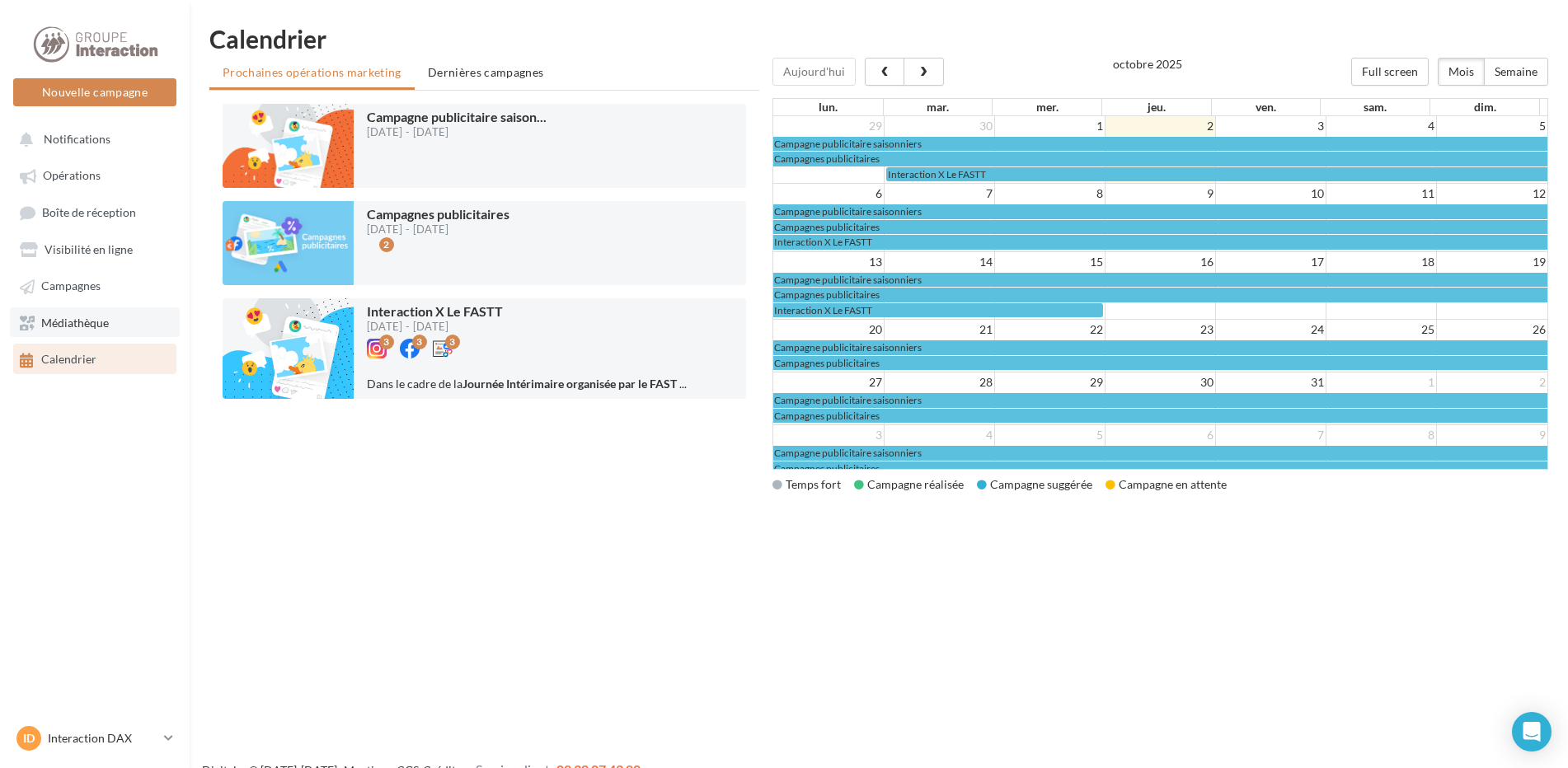
click at [66, 323] on span "Médiathèque" at bounding box center [75, 322] width 68 height 14
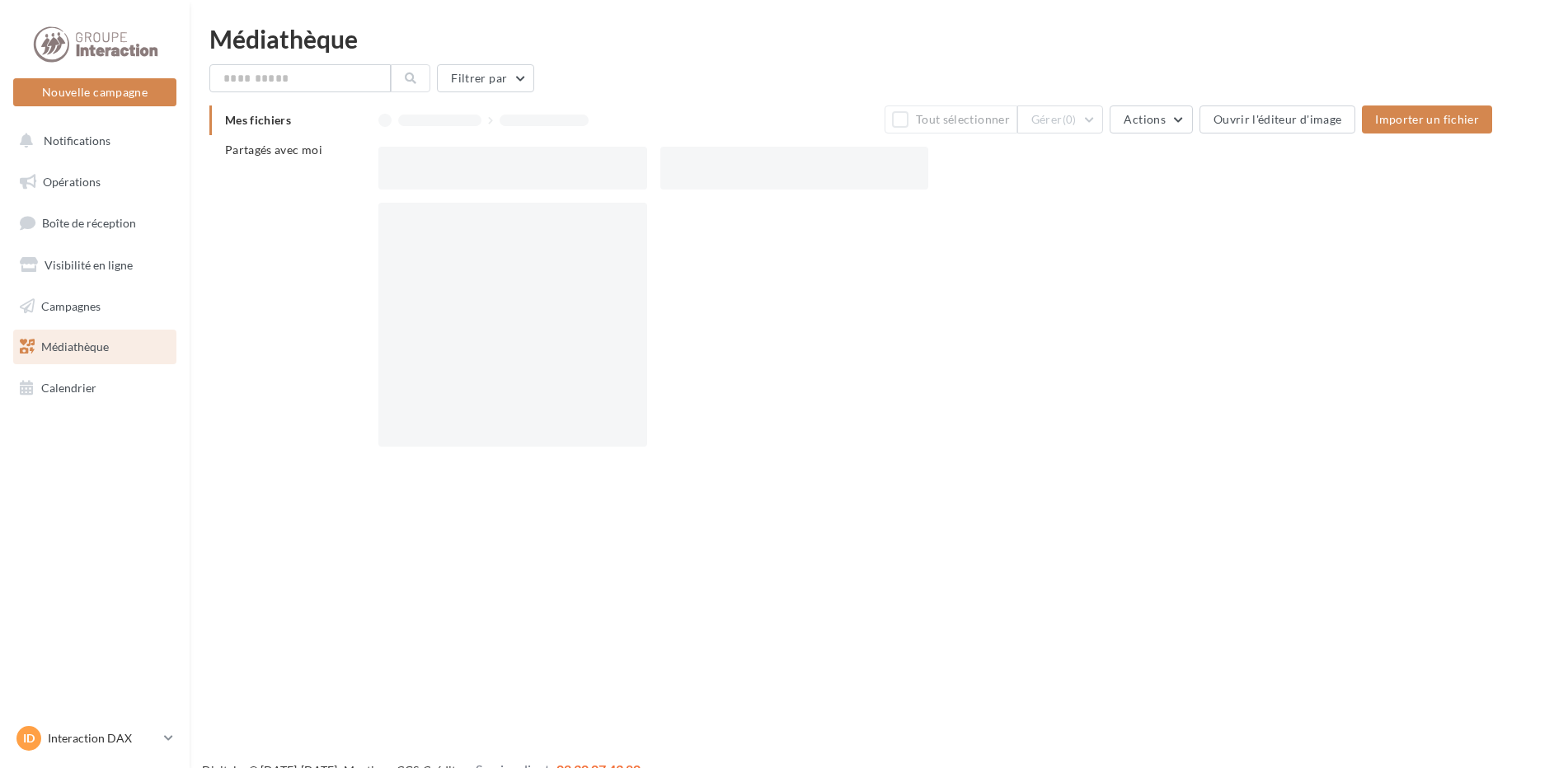
click at [70, 287] on ul "Opérations Boîte de réception Visibilité en ligne Campagnes Médiathèque Calendr…" at bounding box center [94, 285] width 177 height 254
click at [67, 310] on span "Campagnes" at bounding box center [70, 305] width 60 height 14
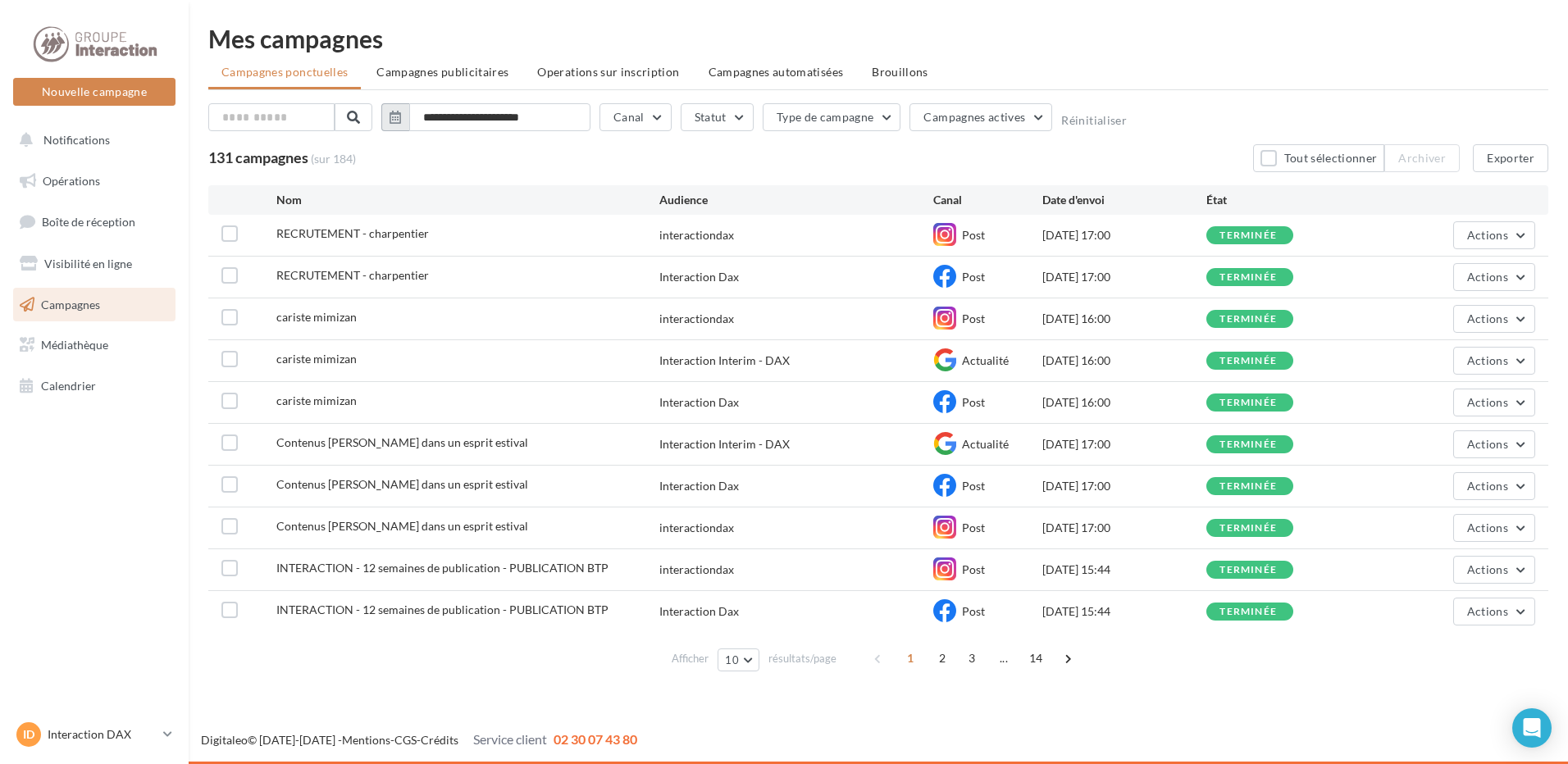
click at [397, 118] on icon "button" at bounding box center [395, 117] width 11 height 13
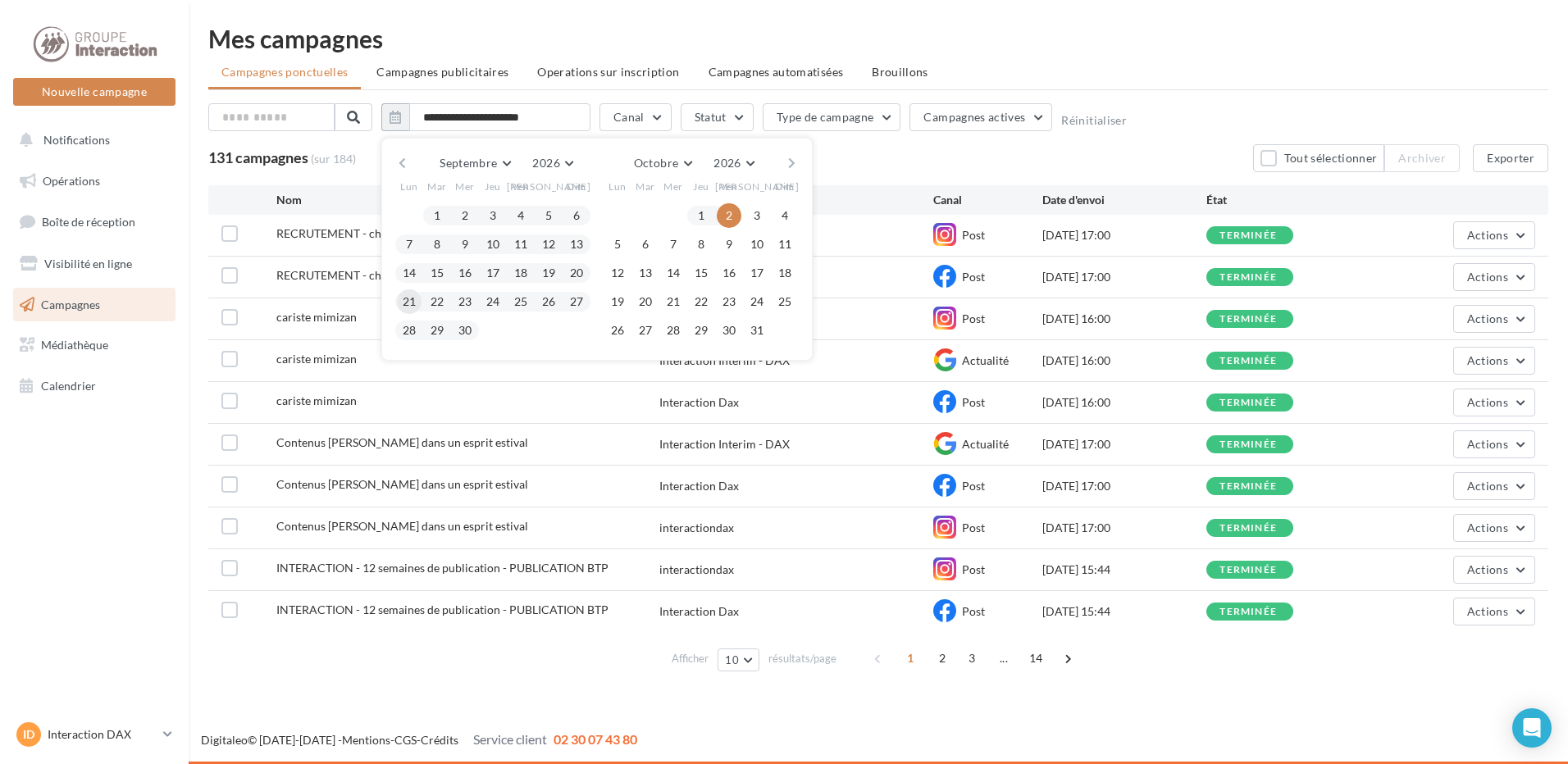
click at [405, 303] on button "21" at bounding box center [409, 302] width 25 height 25
click at [1047, 239] on div "[DATE] 17:00" at bounding box center [1125, 235] width 164 height 17
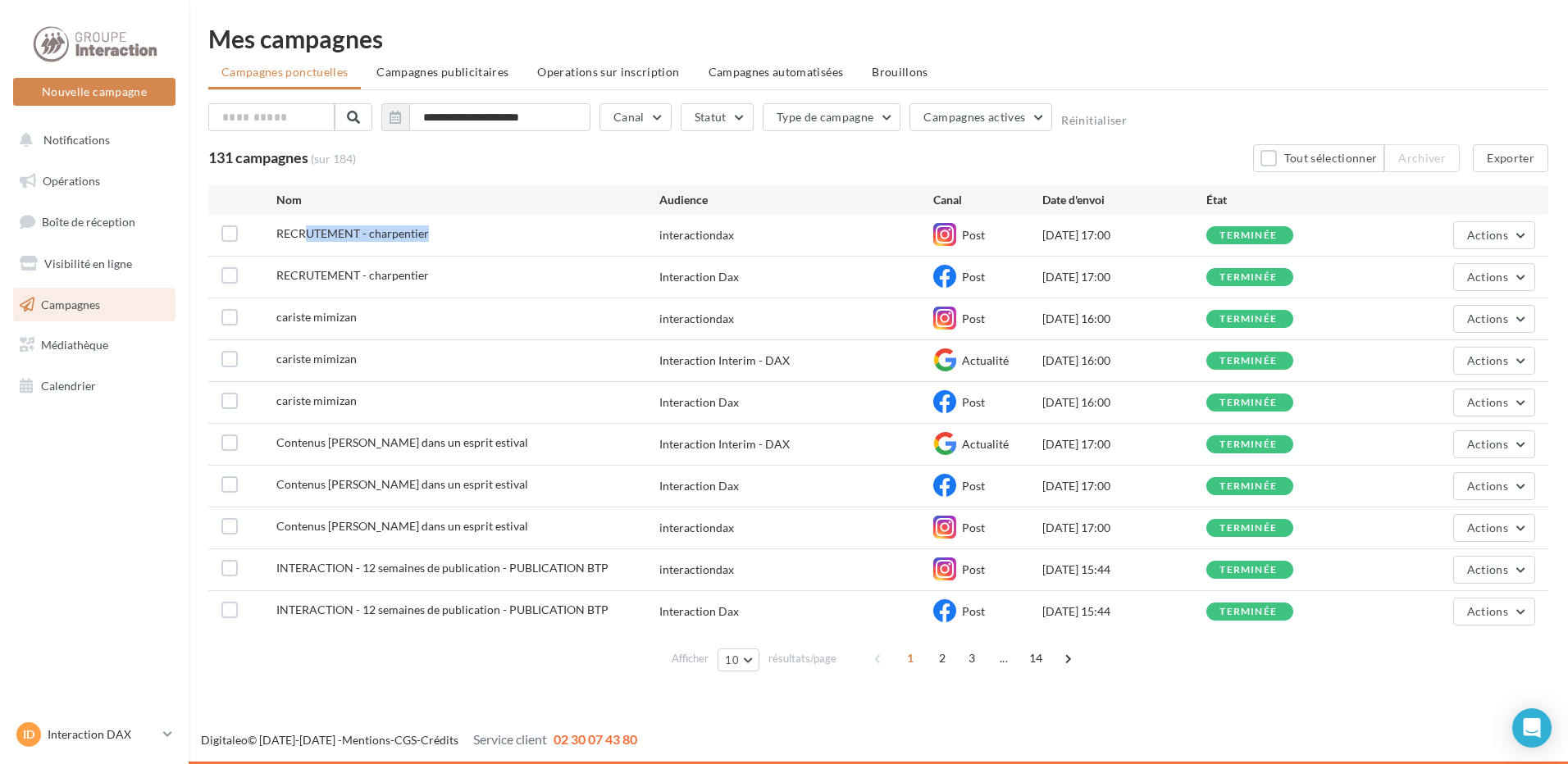
drag, startPoint x: 310, startPoint y: 235, endPoint x: 508, endPoint y: 245, distance: 198.3
click at [513, 245] on div "RECRUTEMENT - charpentier" at bounding box center [467, 235] width 383 height 20
click at [1113, 238] on div "[DATE] 17:00" at bounding box center [1125, 235] width 164 height 17
click at [1110, 234] on div "[DATE] 17:00" at bounding box center [1125, 235] width 164 height 17
click at [1109, 234] on div "[DATE] 17:00" at bounding box center [1125, 235] width 164 height 17
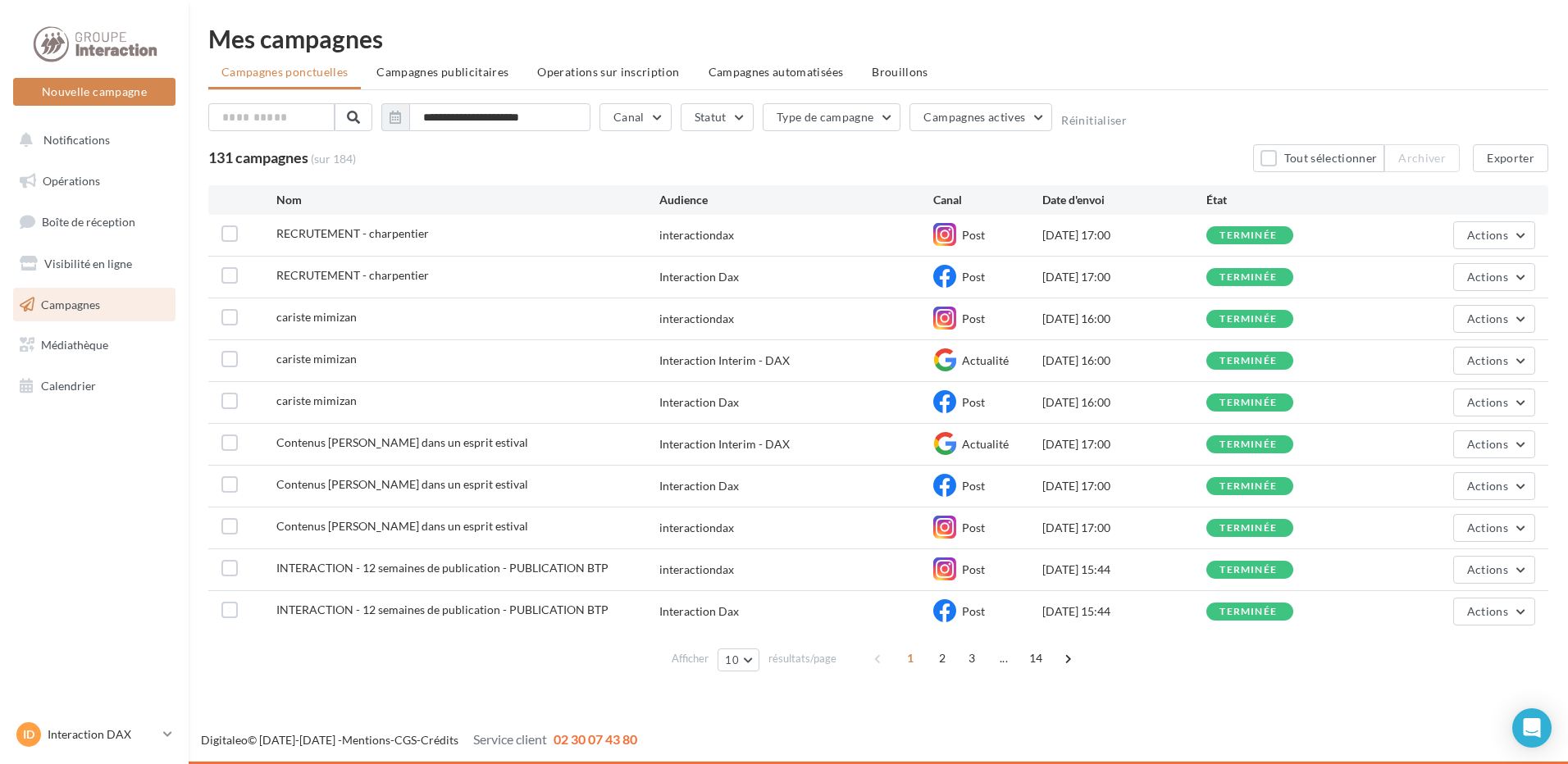
drag, startPoint x: 1109, startPoint y: 234, endPoint x: 1127, endPoint y: 242, distance: 19.7
click at [1125, 242] on div "[DATE] 17:00" at bounding box center [1125, 235] width 164 height 17
